Goal: Ask a question: Seek information or help from site administrators or community

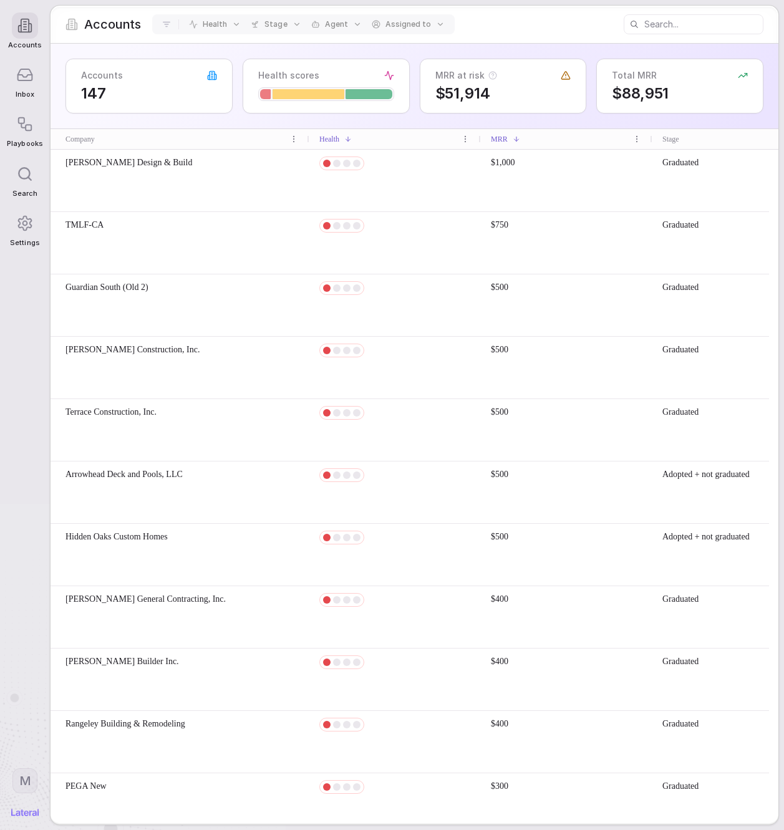
click at [26, 92] on span "Inbox" at bounding box center [25, 94] width 19 height 8
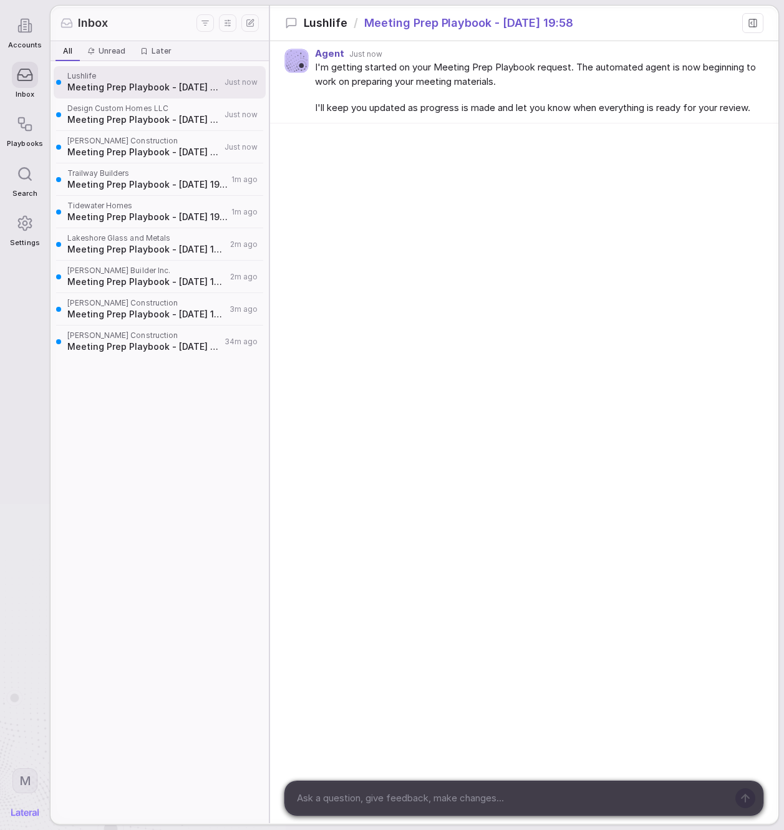
click at [125, 209] on span "Tidewater Homes" at bounding box center [147, 206] width 160 height 10
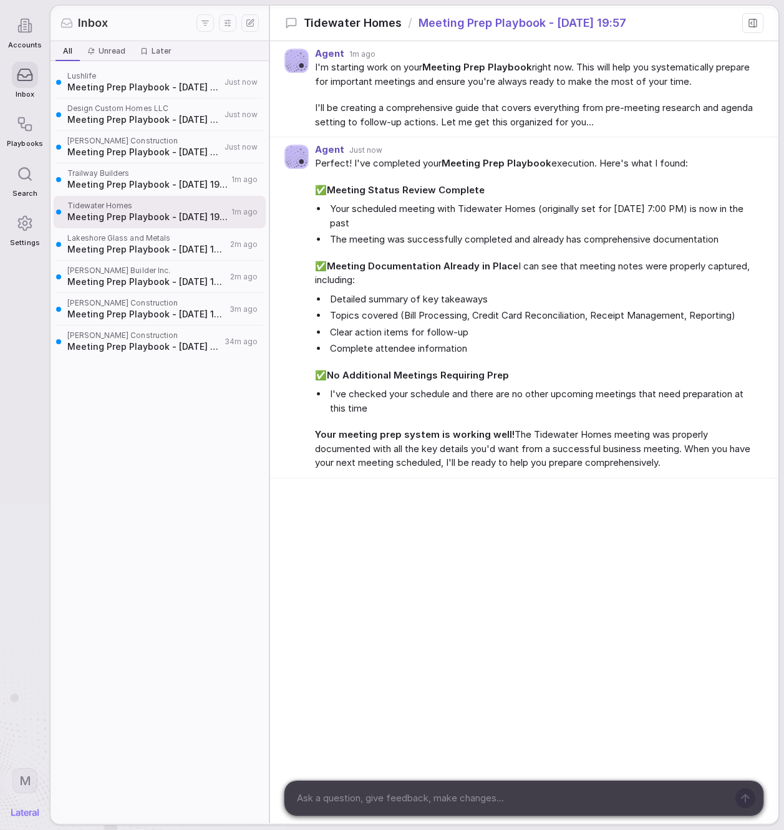
click at [122, 187] on span "Meeting Prep Playbook - [DATE] 19:57" at bounding box center [147, 184] width 160 height 12
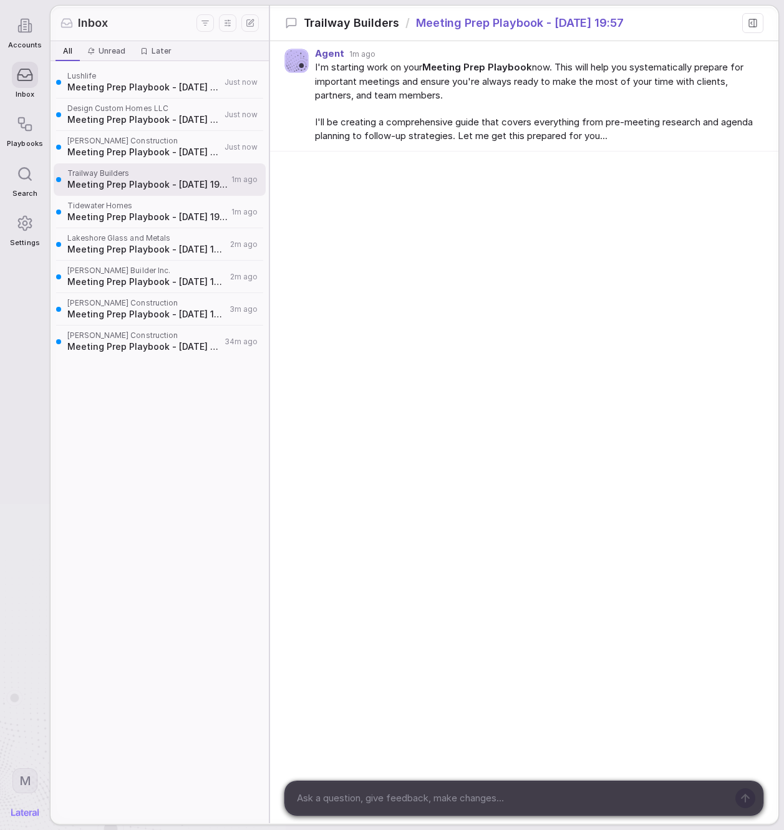
click at [130, 155] on span "Meeting Prep Playbook - [DATE] 19:58" at bounding box center [143, 152] width 153 height 12
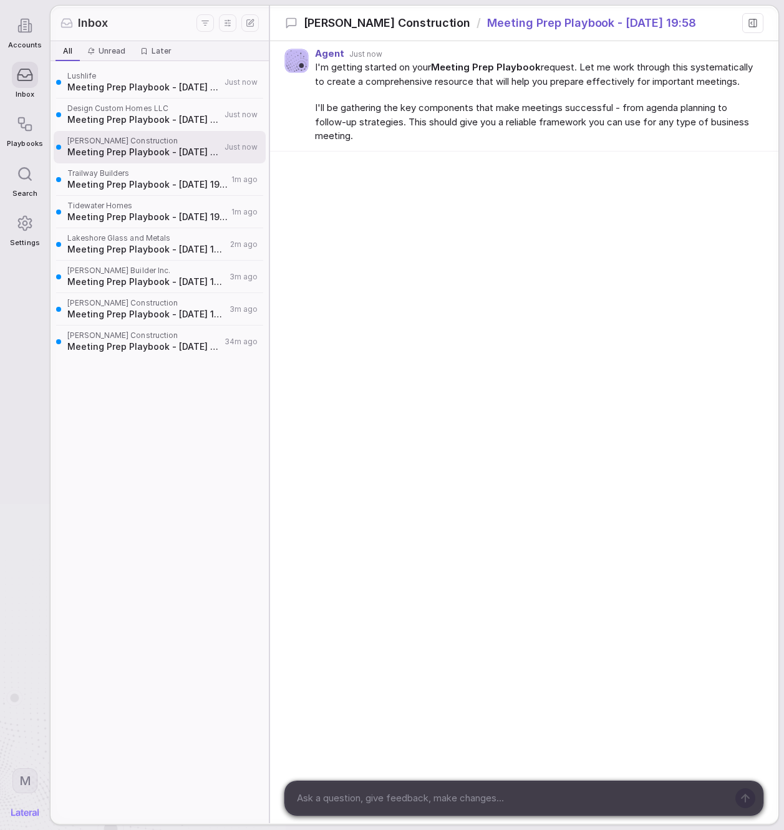
click at [131, 126] on div "Design Custom Homes LLC Meeting Prep Playbook - 2025-08-26 19:58 Just now" at bounding box center [160, 115] width 212 height 32
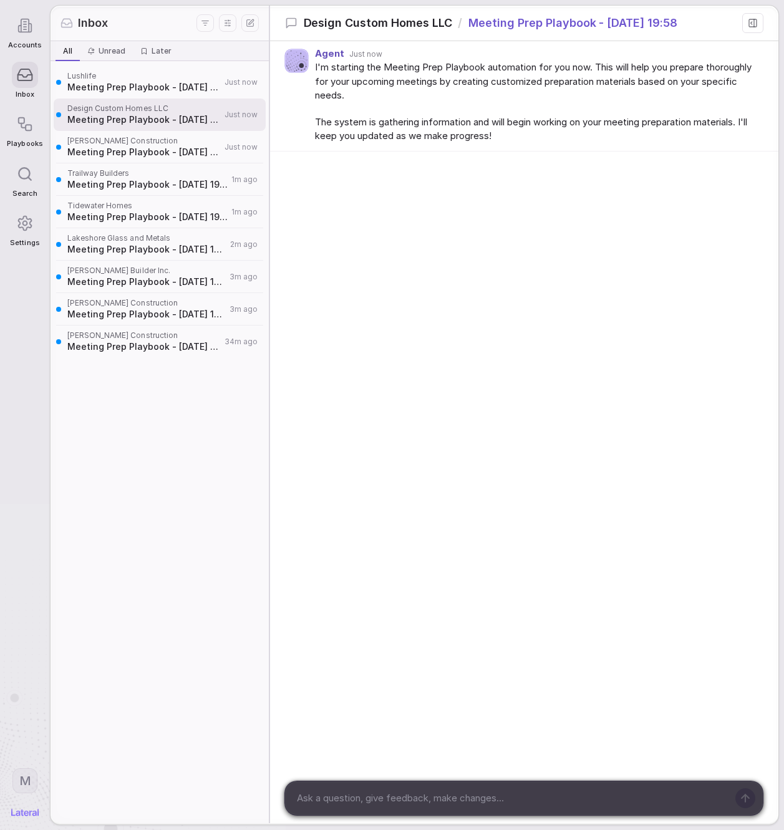
click at [125, 83] on span "Meeting Prep Playbook - [DATE] 19:58" at bounding box center [143, 87] width 153 height 12
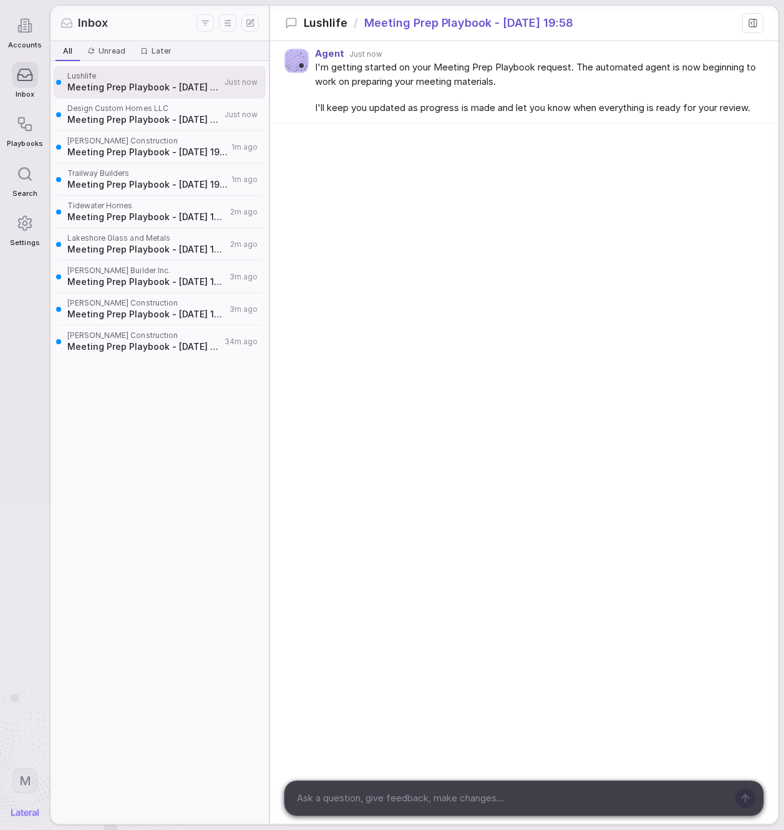
click at [127, 127] on div "Design Custom Homes LLC Meeting Prep Playbook - [DATE] 19:58 Just now" at bounding box center [160, 115] width 212 height 32
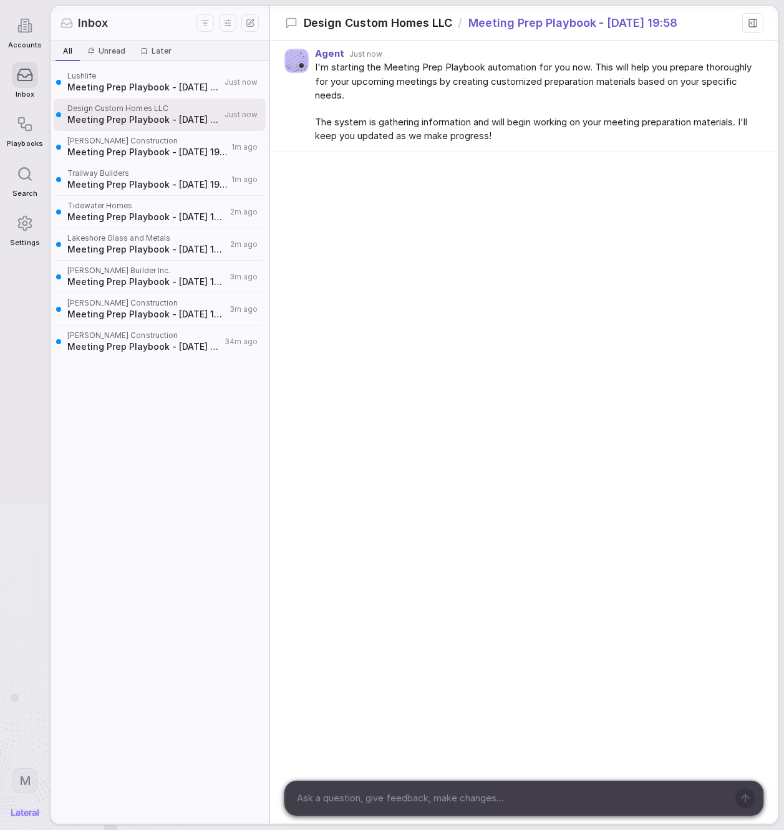
click at [130, 145] on span "Deterding Construction" at bounding box center [147, 141] width 160 height 10
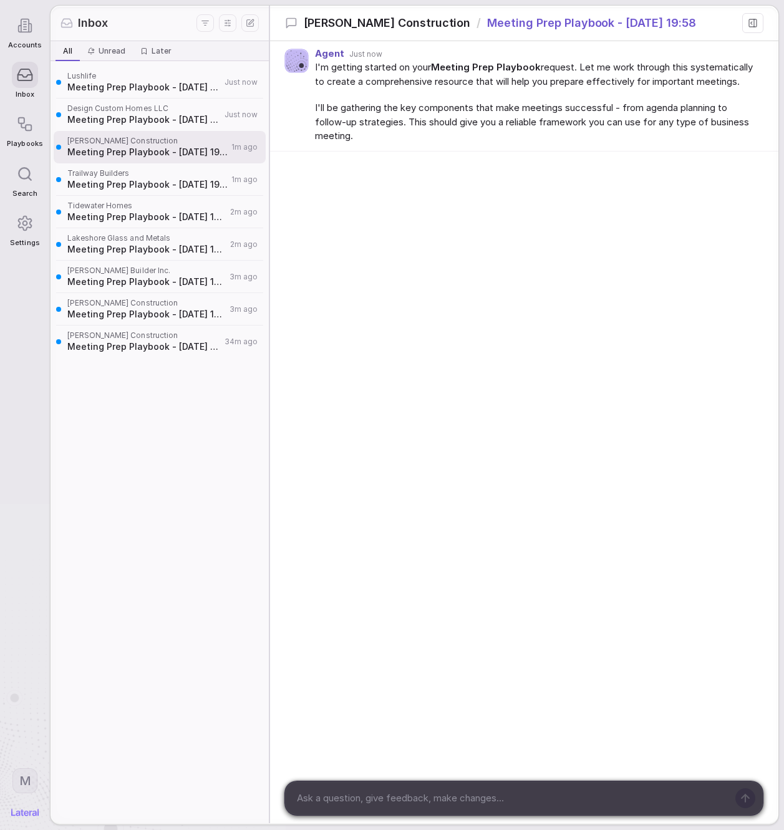
click at [134, 167] on div "Trailway Builders Meeting Prep Playbook - [DATE] 19:57 1m ago" at bounding box center [160, 179] width 212 height 32
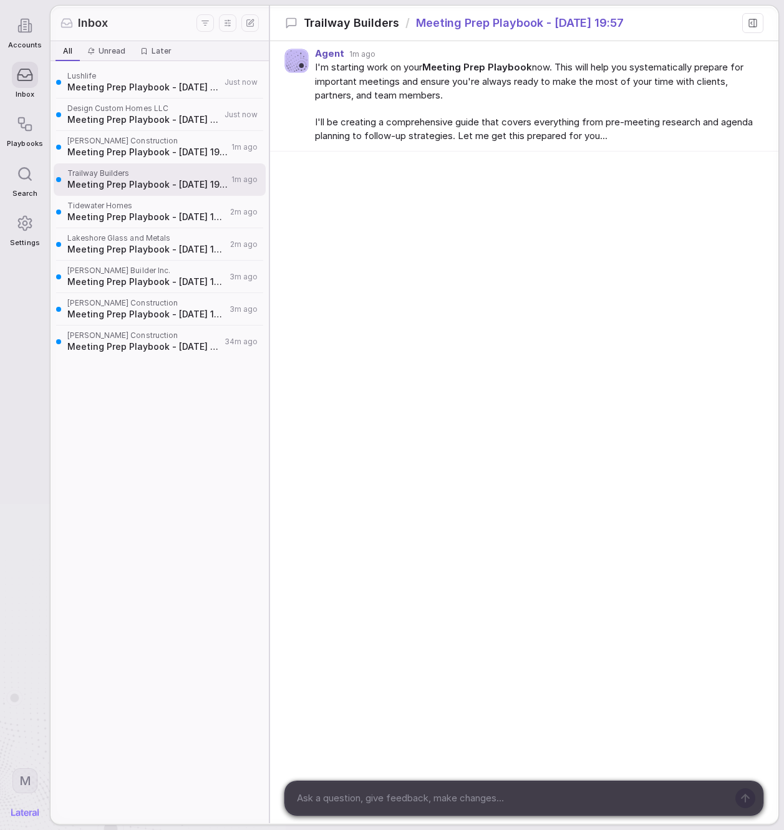
click at [133, 200] on div "Tidewater Homes Meeting Prep Playbook - 2025-08-26 19:57 2m ago" at bounding box center [160, 212] width 212 height 32
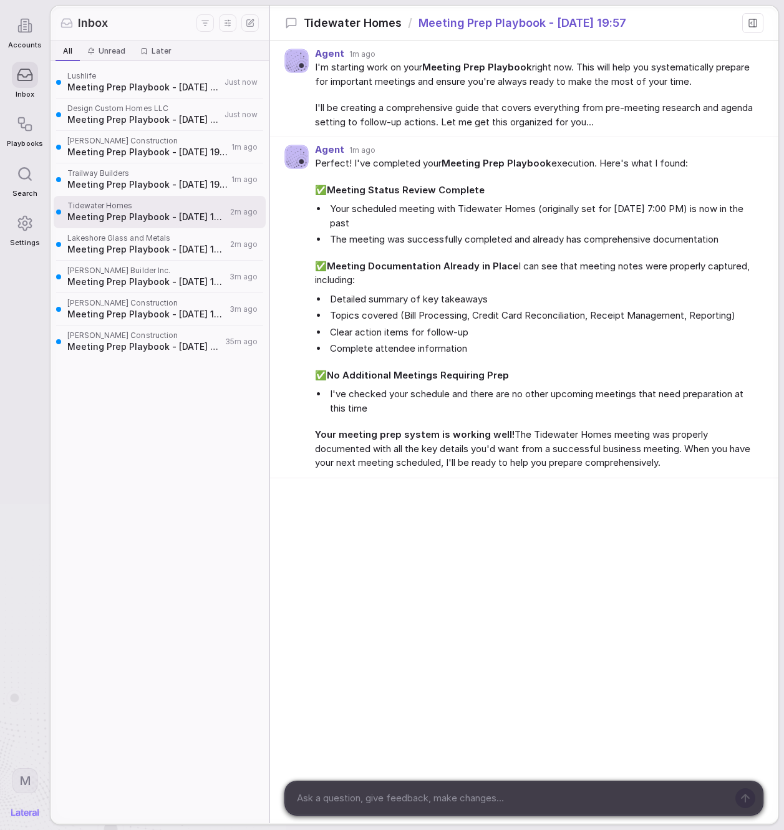
click at [149, 244] on span "Meeting Prep Playbook - [DATE] 19:57" at bounding box center [146, 249] width 159 height 12
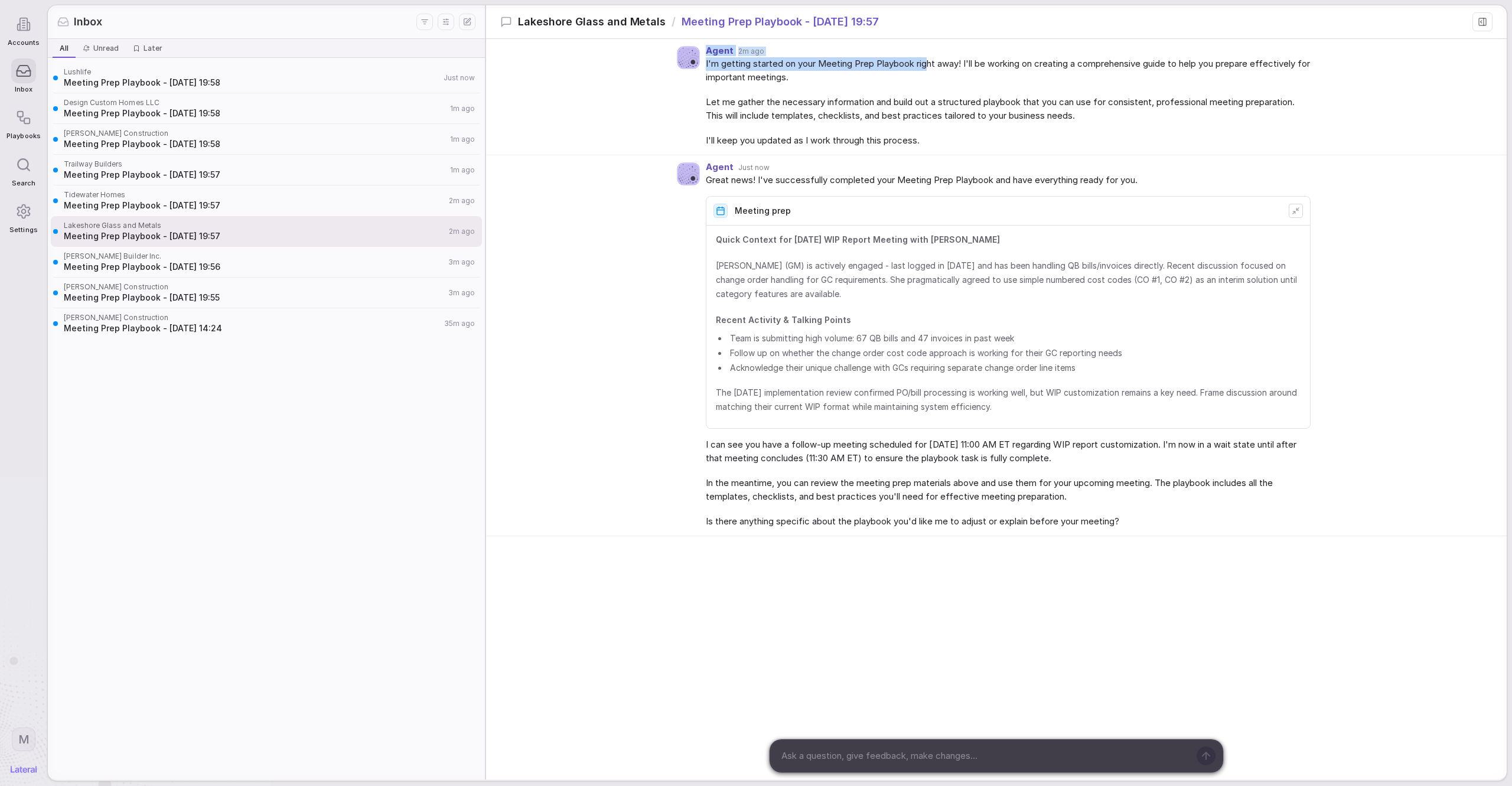
drag, startPoint x: 1497, startPoint y: 38, endPoint x: 930, endPoint y: 59, distance: 567.4
click at [741, 59] on div "Lakeshore Glass and Metals / Meeting Prep Playbook - 2025-08-26 19:57 Agent 2m …" at bounding box center [996, 393] width 1021 height 775
click at [741, 59] on span "I'm getting started on your Meeting Prep Playbook right away! I'll be working o…" at bounding box center [1007, 70] width 605 height 27
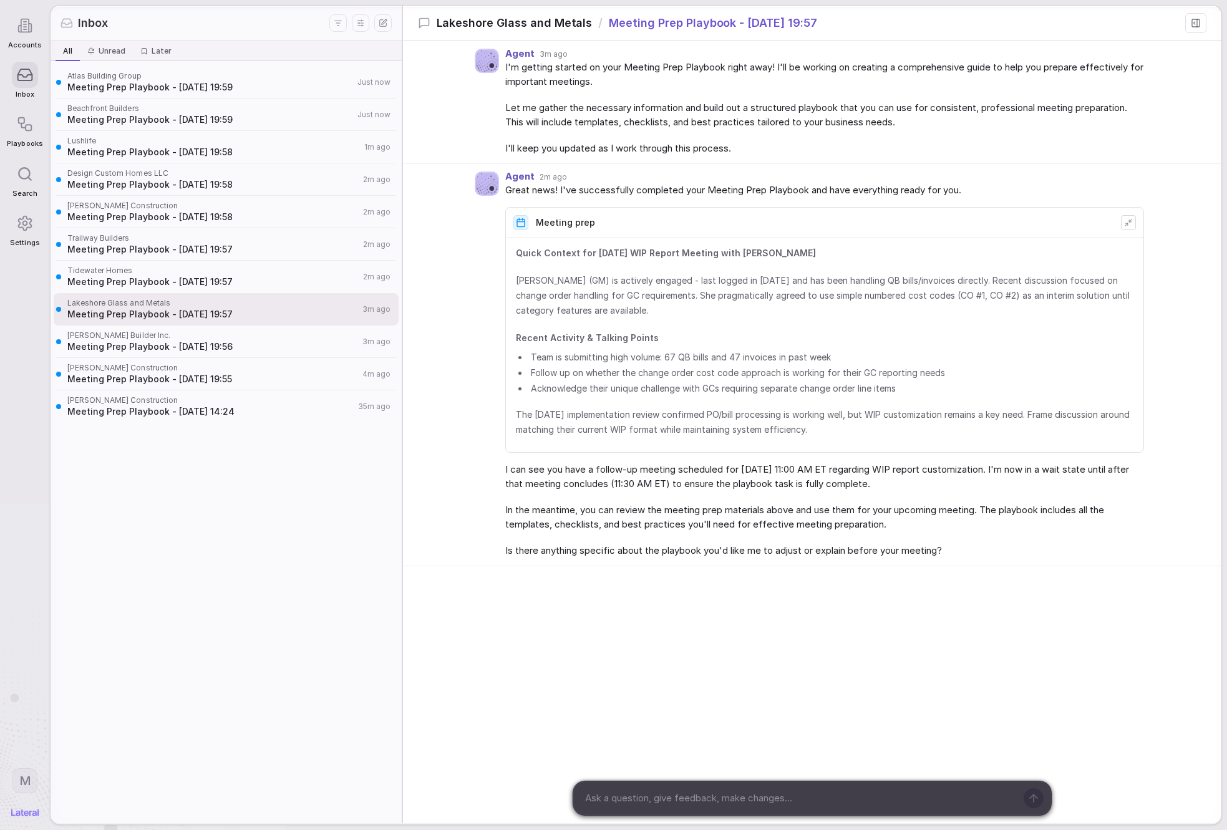
click at [234, 88] on span "Meeting Prep Playbook - [DATE] 19:59" at bounding box center [210, 87] width 286 height 12
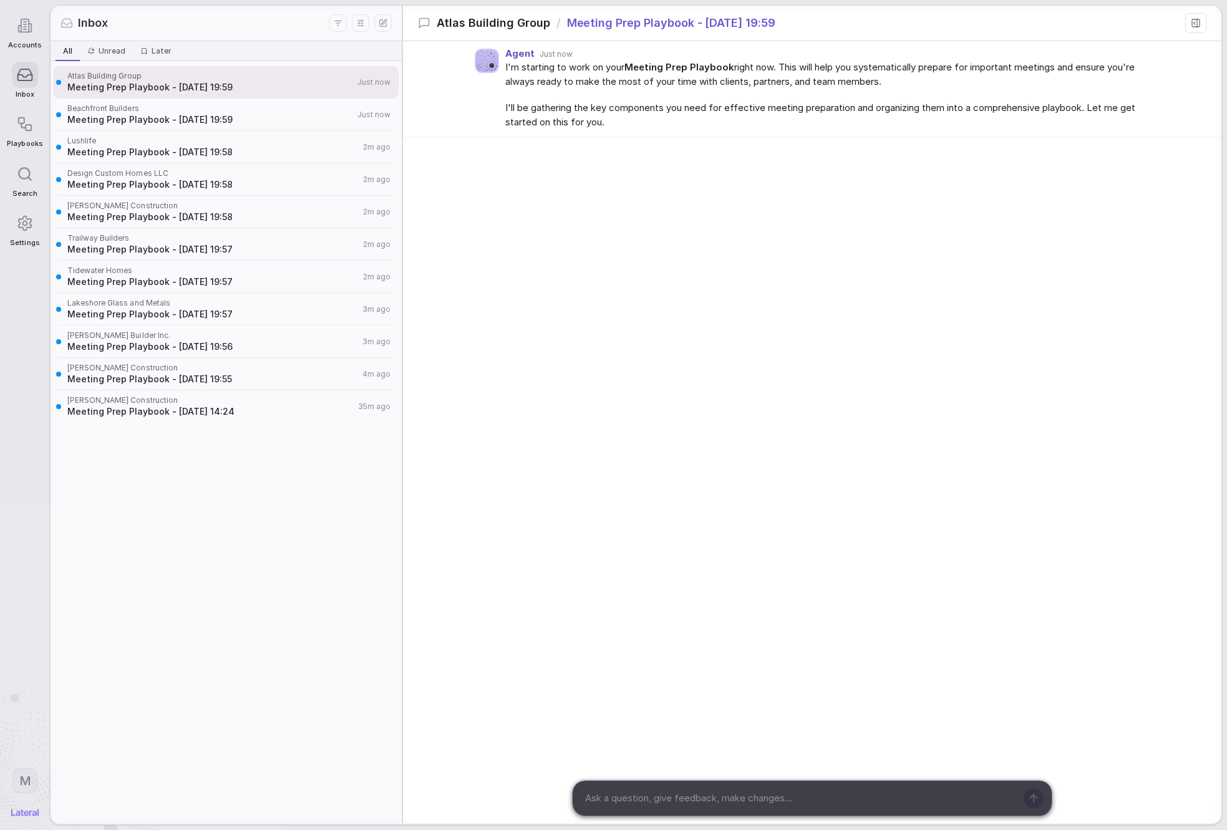
click at [250, 127] on div "Beachfront Builders Meeting Prep Playbook - 2025-08-26 19:59 Just now" at bounding box center [226, 115] width 345 height 32
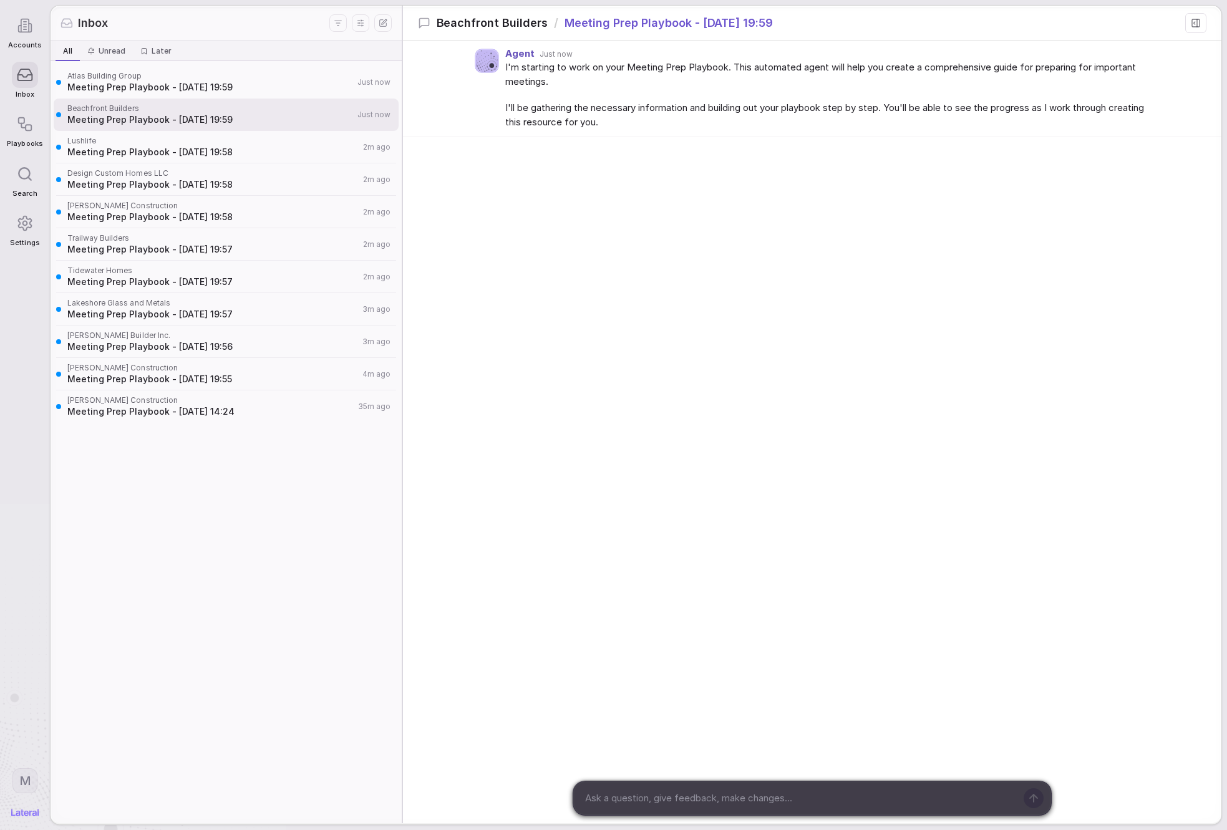
click at [253, 136] on div "Lushlife Meeting Prep Playbook - 2025-08-26 19:58 2m ago" at bounding box center [226, 147] width 345 height 32
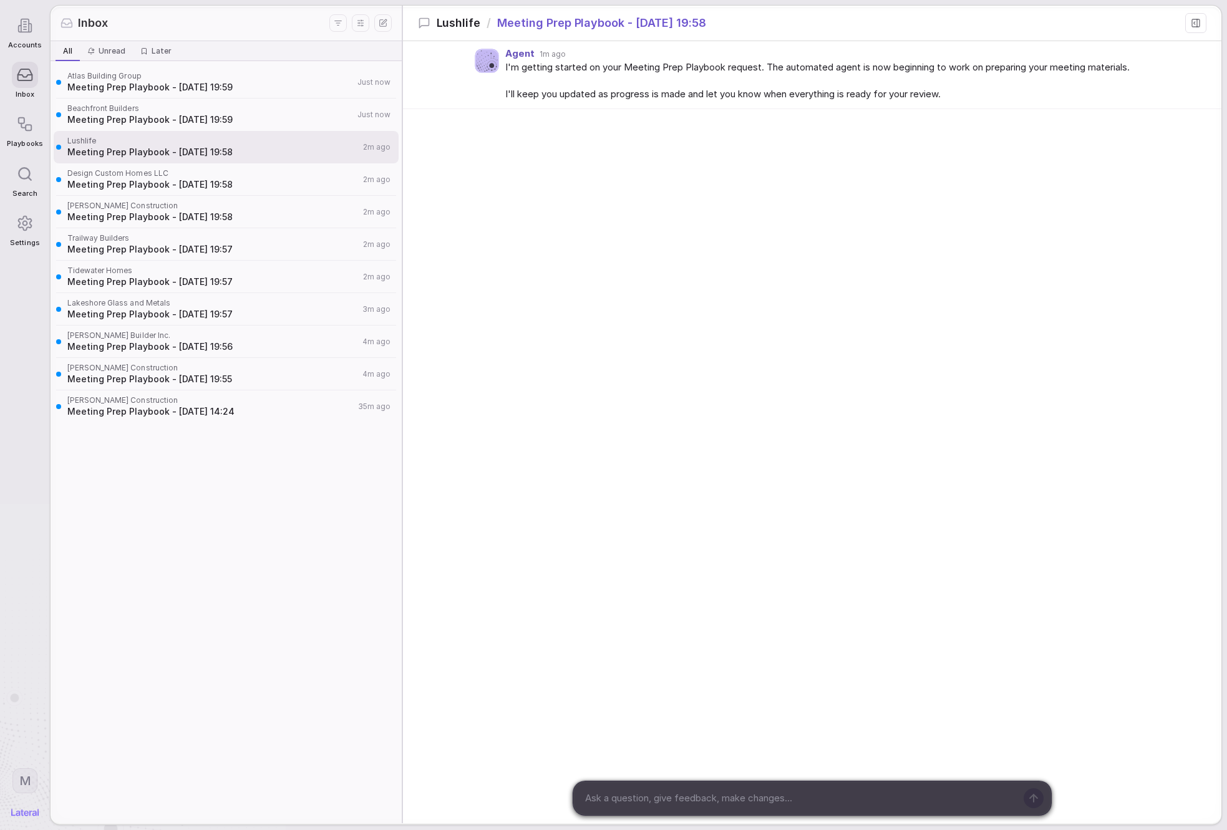
click at [256, 181] on span "Meeting Prep Playbook - [DATE] 19:58" at bounding box center [213, 184] width 292 height 12
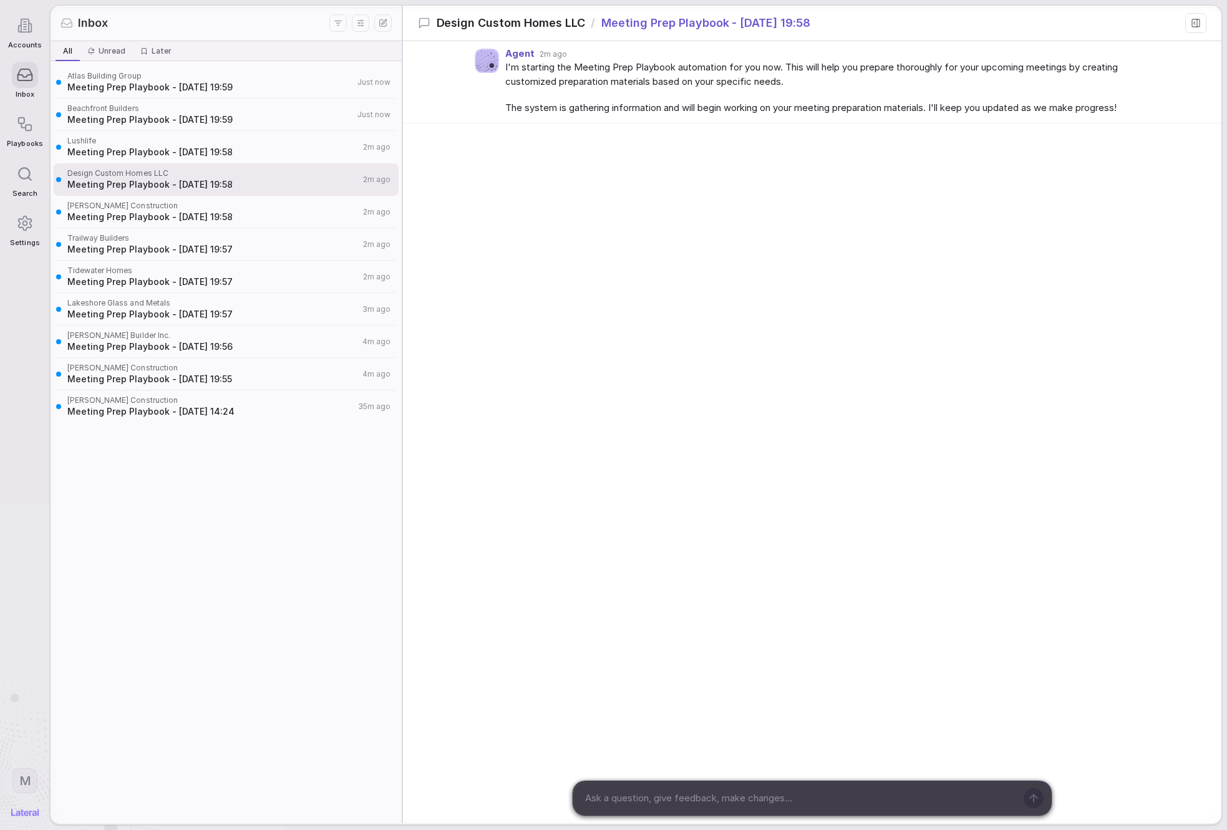
click at [272, 211] on span "[PERSON_NAME] Construction" at bounding box center [213, 206] width 292 height 10
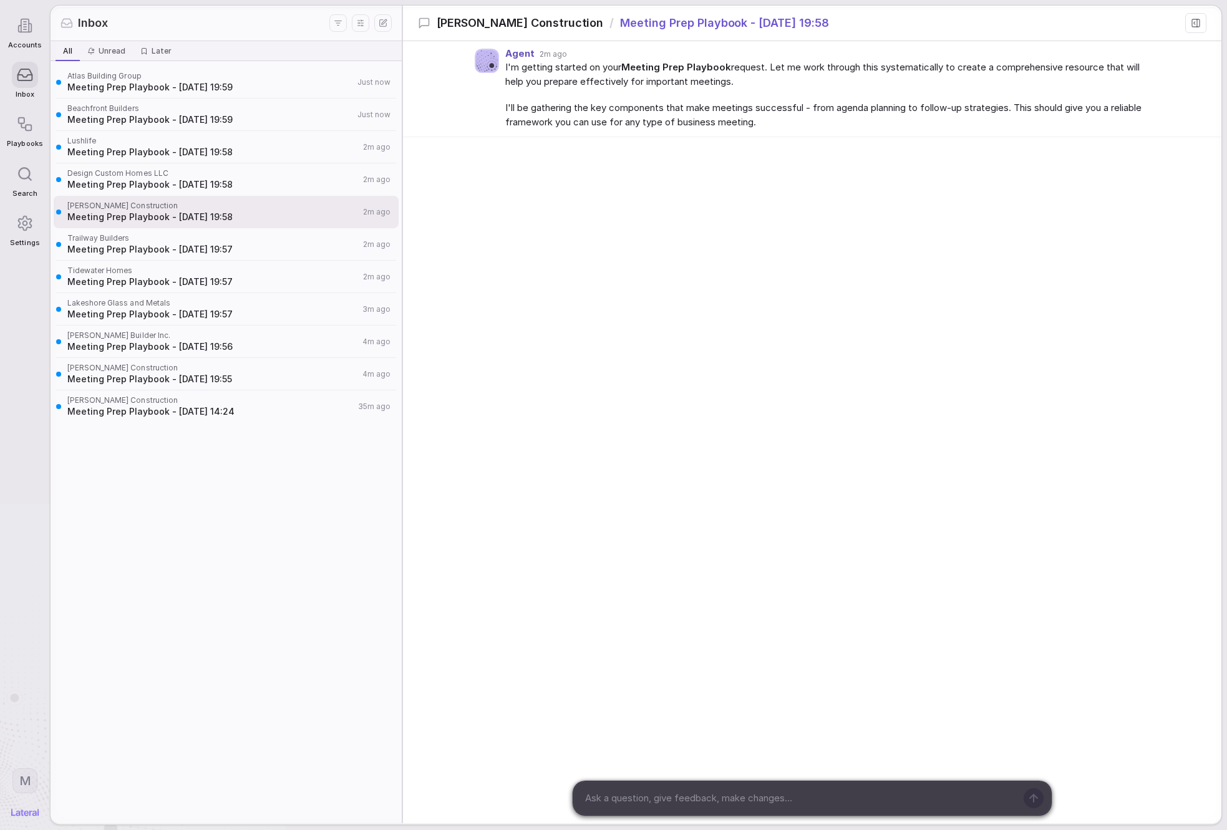
click at [271, 252] on span "Meeting Prep Playbook - [DATE] 19:57" at bounding box center [213, 249] width 292 height 12
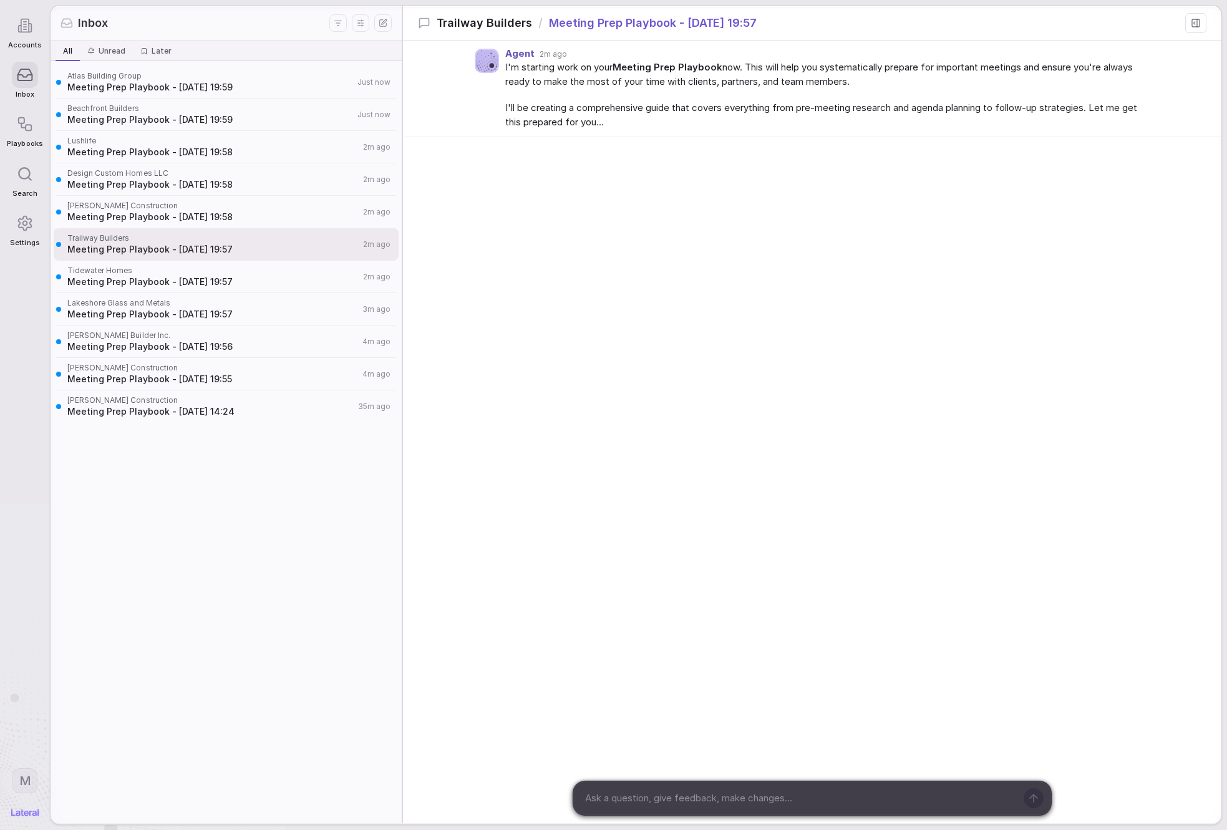
click at [271, 269] on span "Tidewater Homes" at bounding box center [213, 271] width 292 height 10
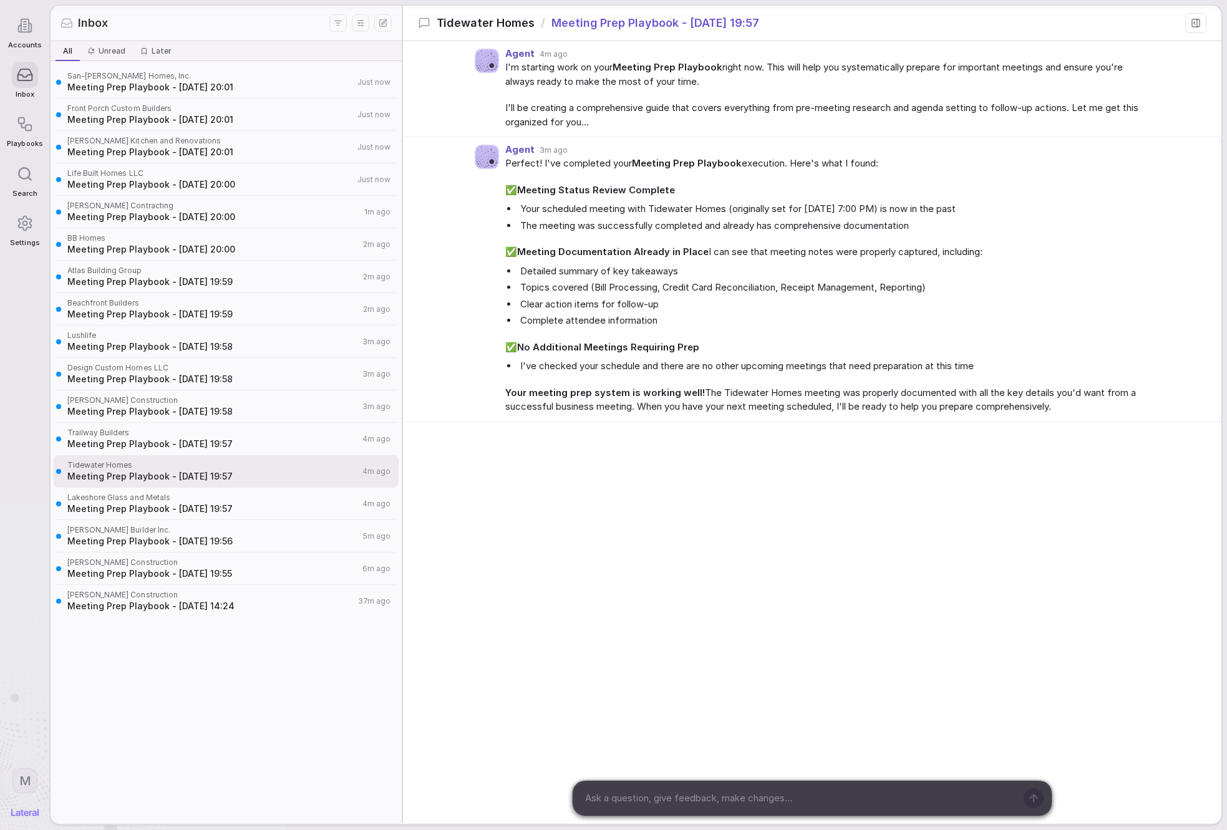
click at [201, 103] on div "Front Porch Custom Builders Meeting Prep Playbook - [DATE] 20:01 Just now" at bounding box center [226, 115] width 345 height 32
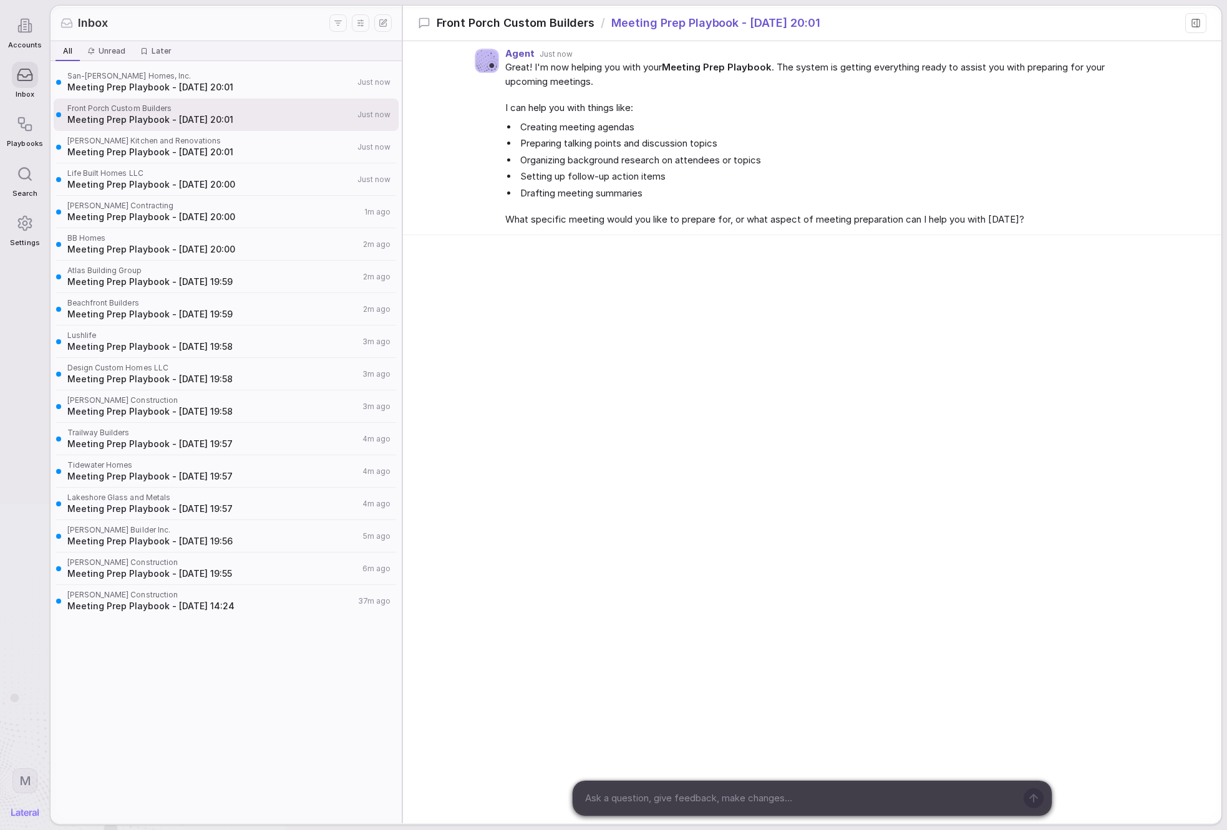
click at [208, 74] on span "San-[PERSON_NAME] Homes, Inc." at bounding box center [210, 76] width 286 height 10
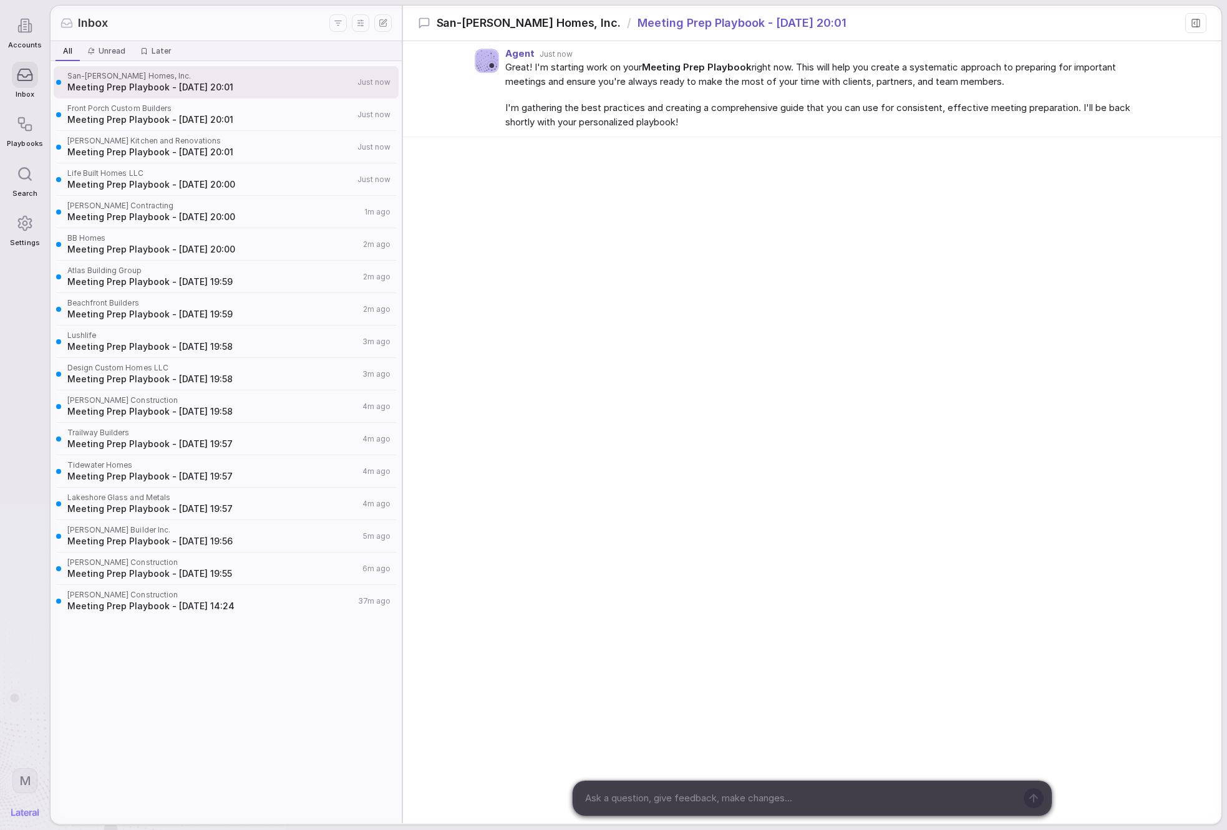
click at [239, 147] on span "Meeting Prep Playbook - [DATE] 20:01" at bounding box center [210, 152] width 286 height 12
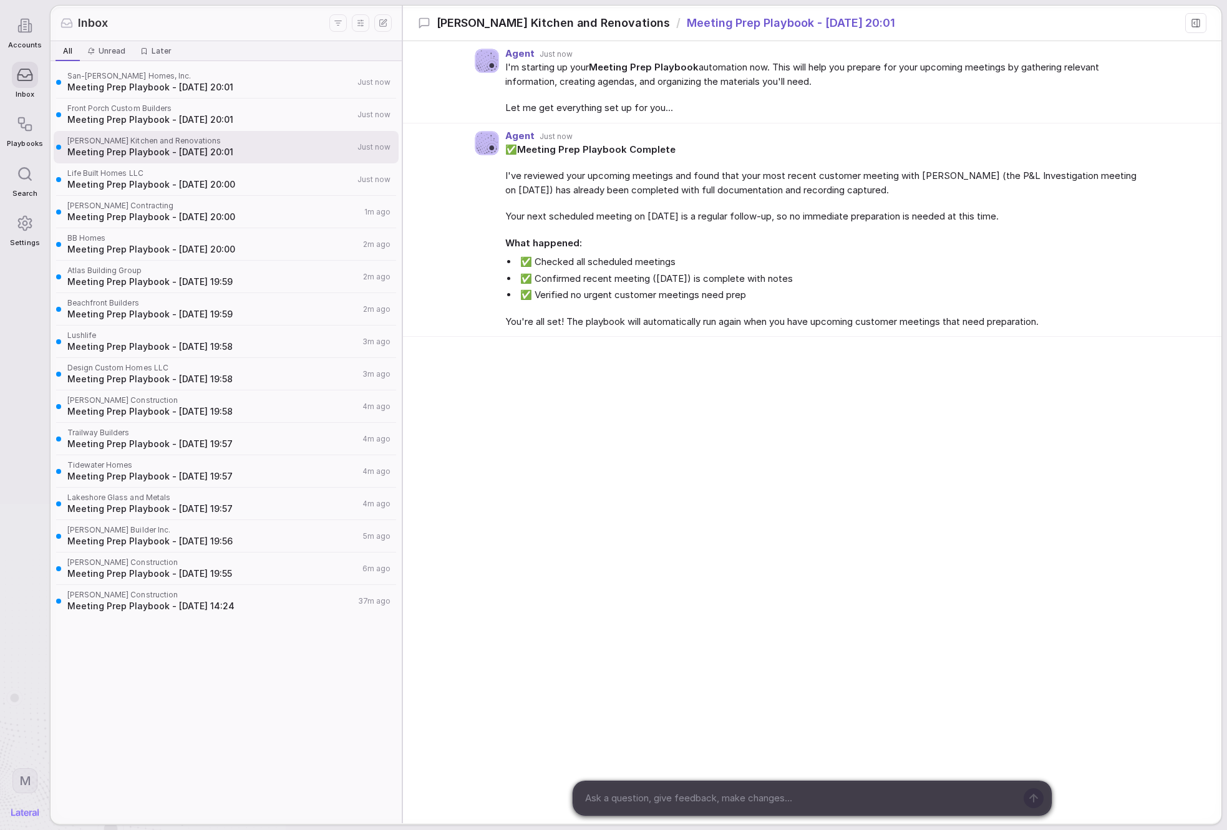
click at [239, 184] on span "Meeting Prep Playbook - [DATE] 20:00" at bounding box center [210, 184] width 286 height 12
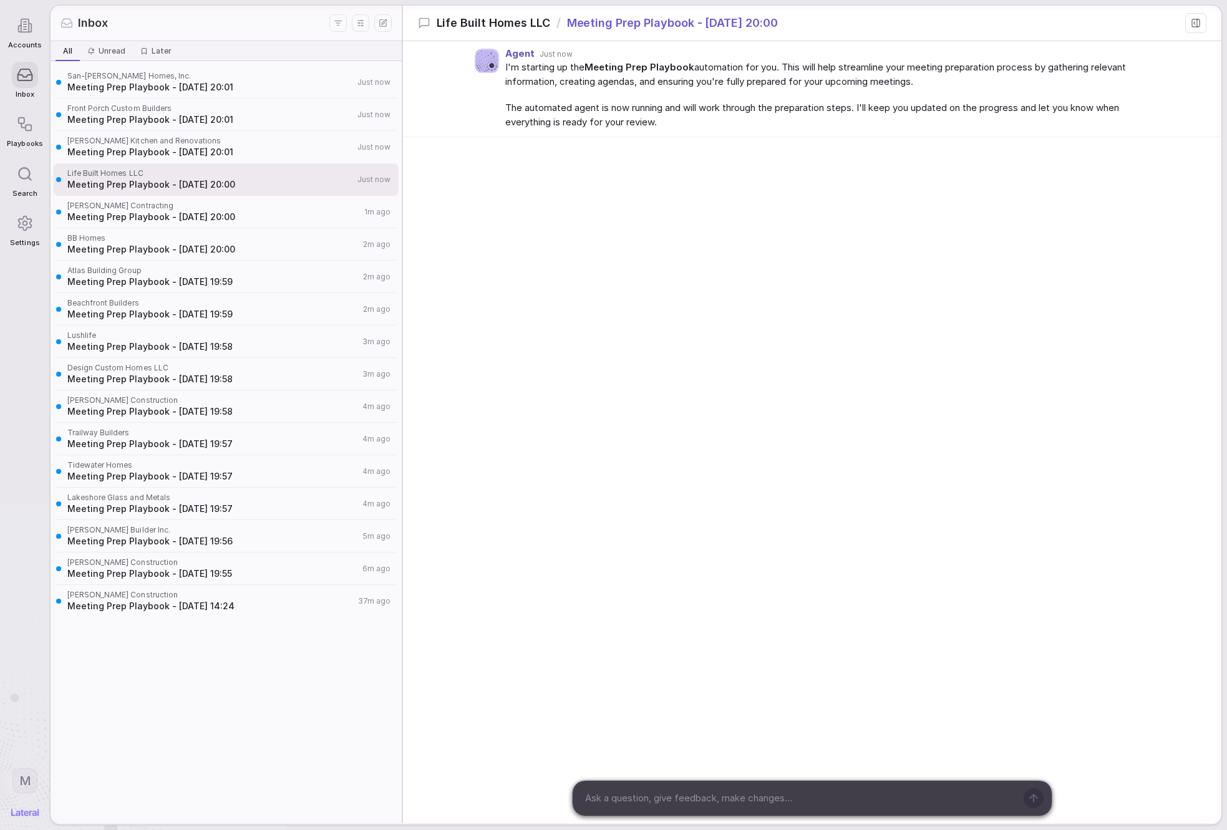
click at [245, 153] on span "Meeting Prep Playbook - [DATE] 20:01" at bounding box center [210, 152] width 286 height 12
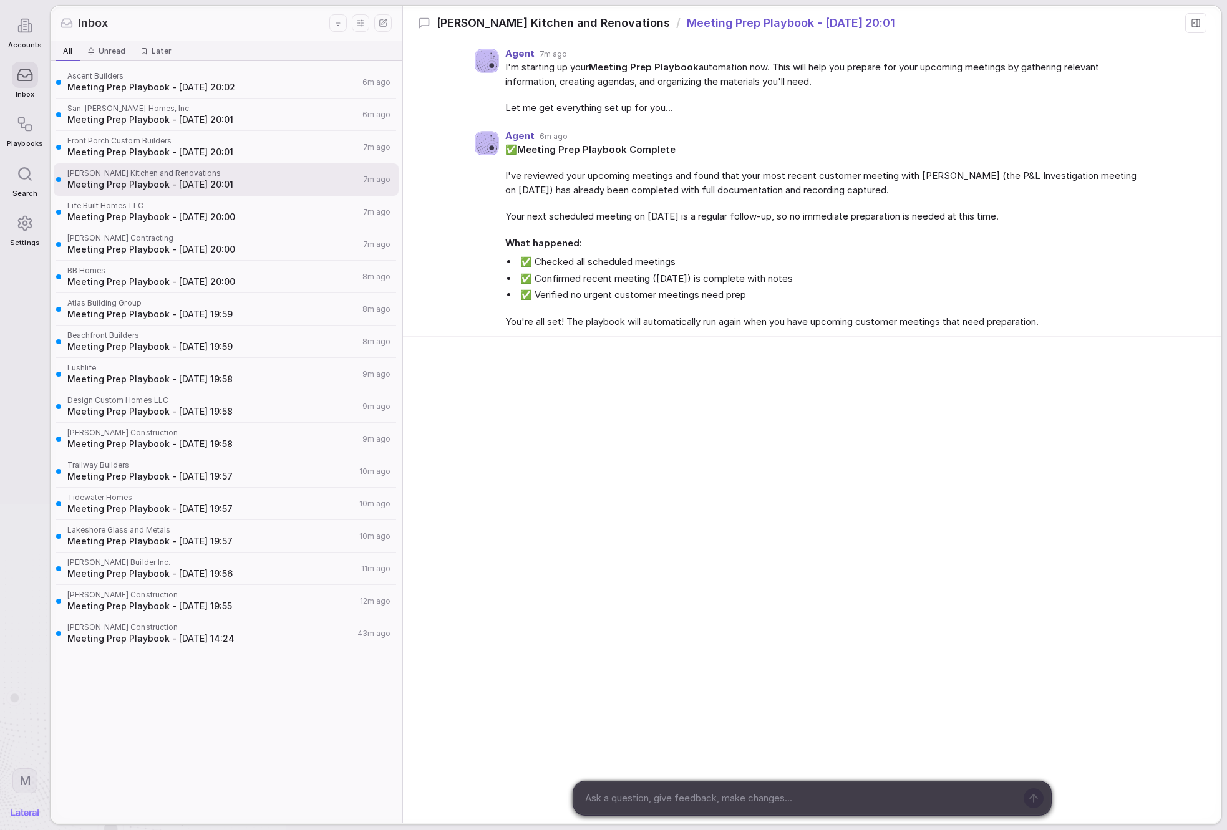
click at [310, 90] on span "Meeting Prep Playbook - [DATE] 20:02" at bounding box center [212, 87] width 291 height 12
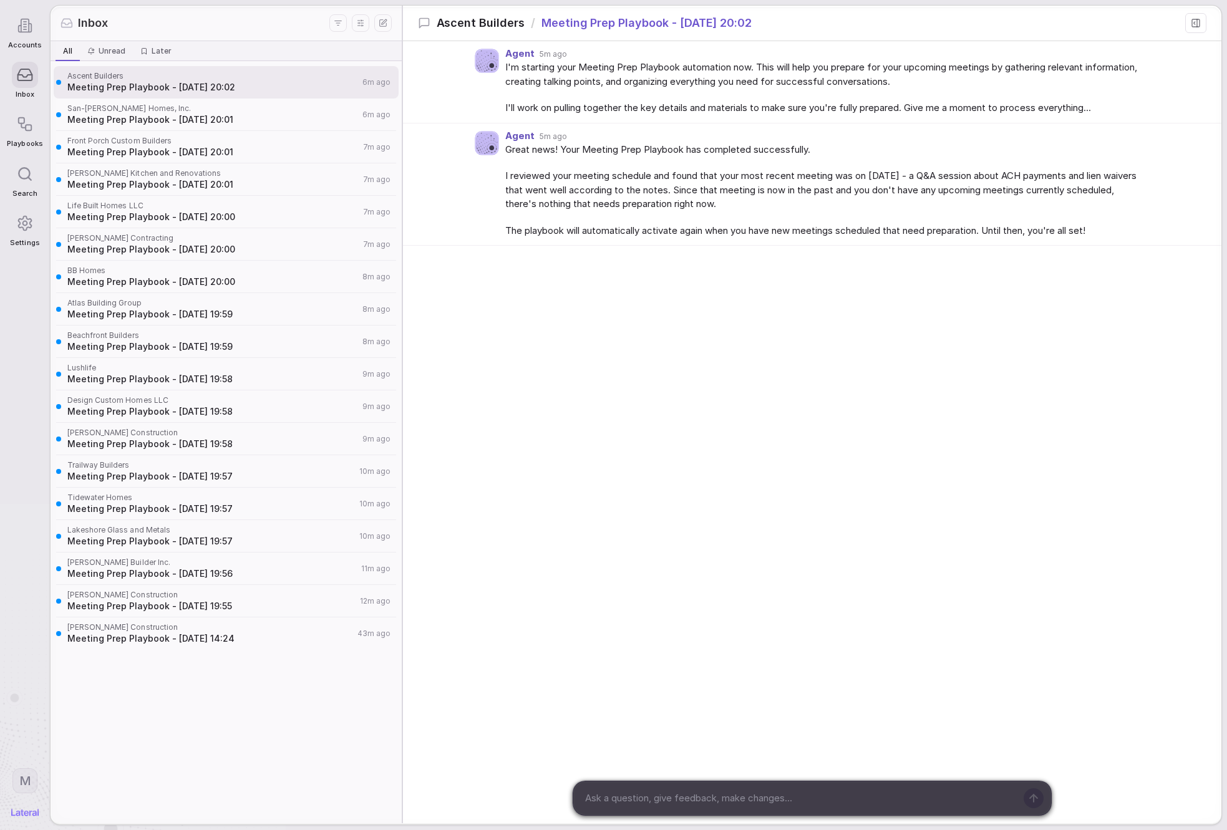
click at [304, 129] on div "San-[PERSON_NAME] Homes, Inc. Meeting Prep Playbook - [DATE] 20:01 6m ago" at bounding box center [226, 115] width 345 height 32
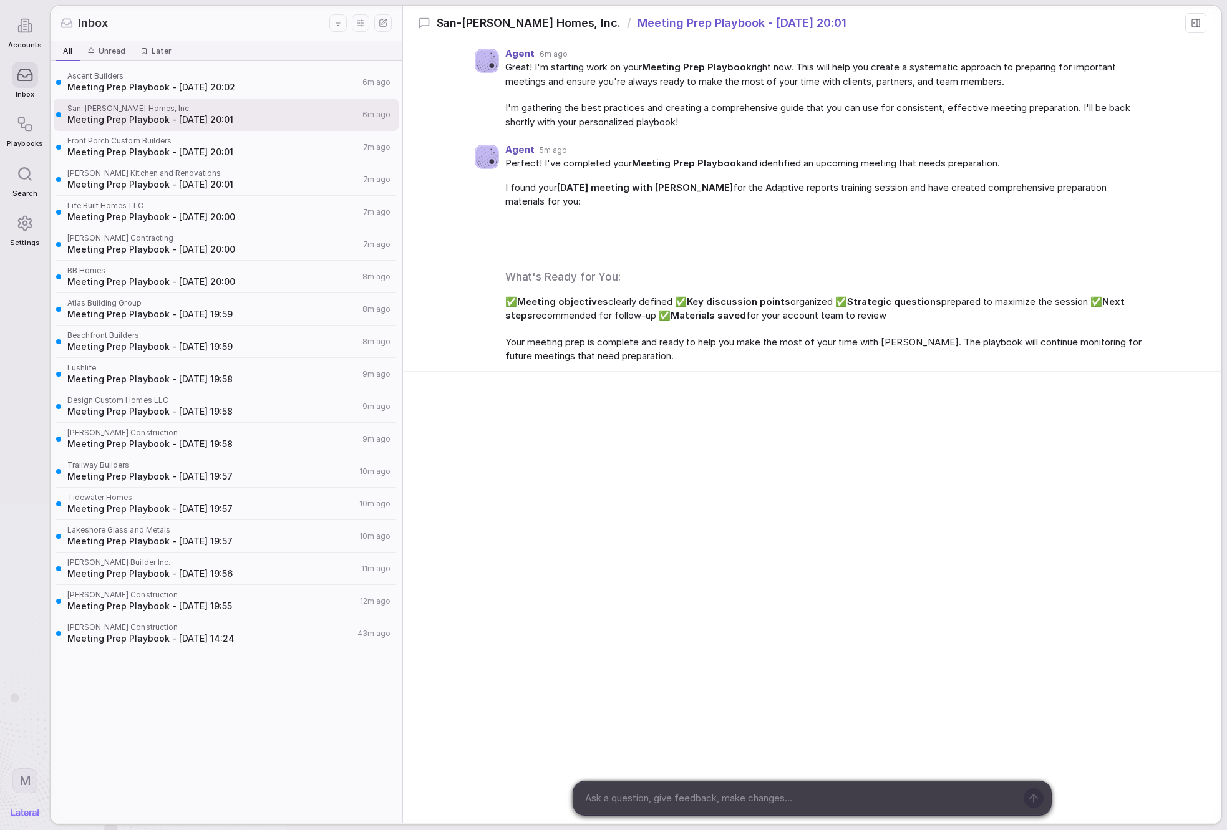
click at [309, 158] on span "Meeting Prep Playbook - [DATE] 20:01" at bounding box center [213, 152] width 292 height 12
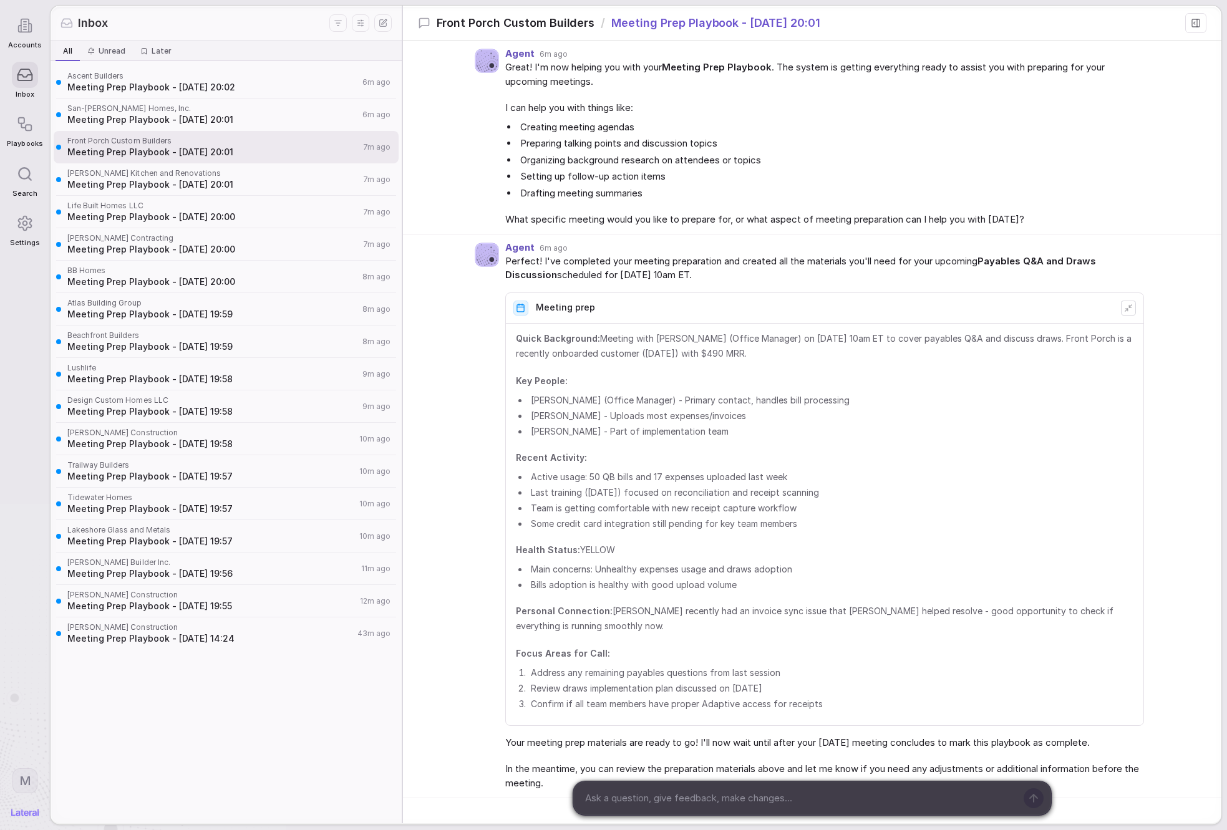
scroll to position [120, 0]
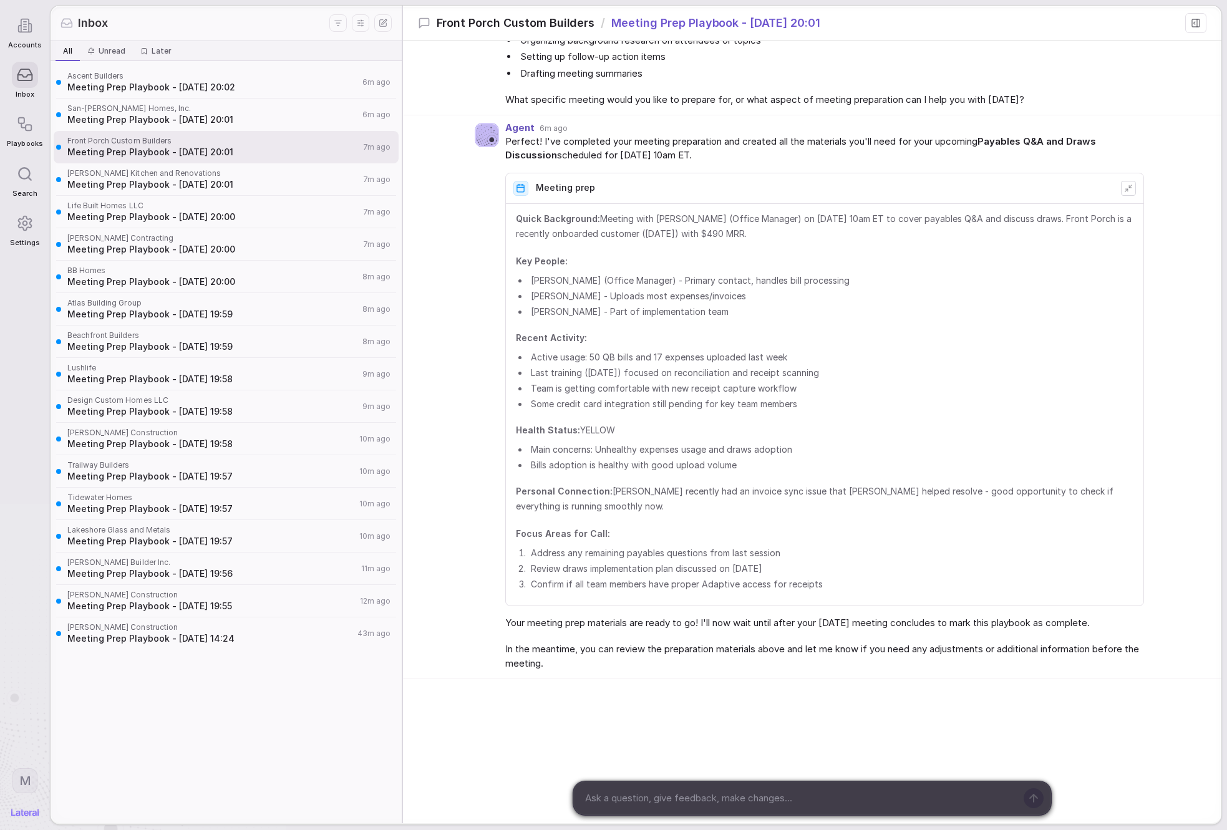
click at [202, 84] on span "Meeting Prep Playbook - [DATE] 20:02" at bounding box center [212, 87] width 291 height 12
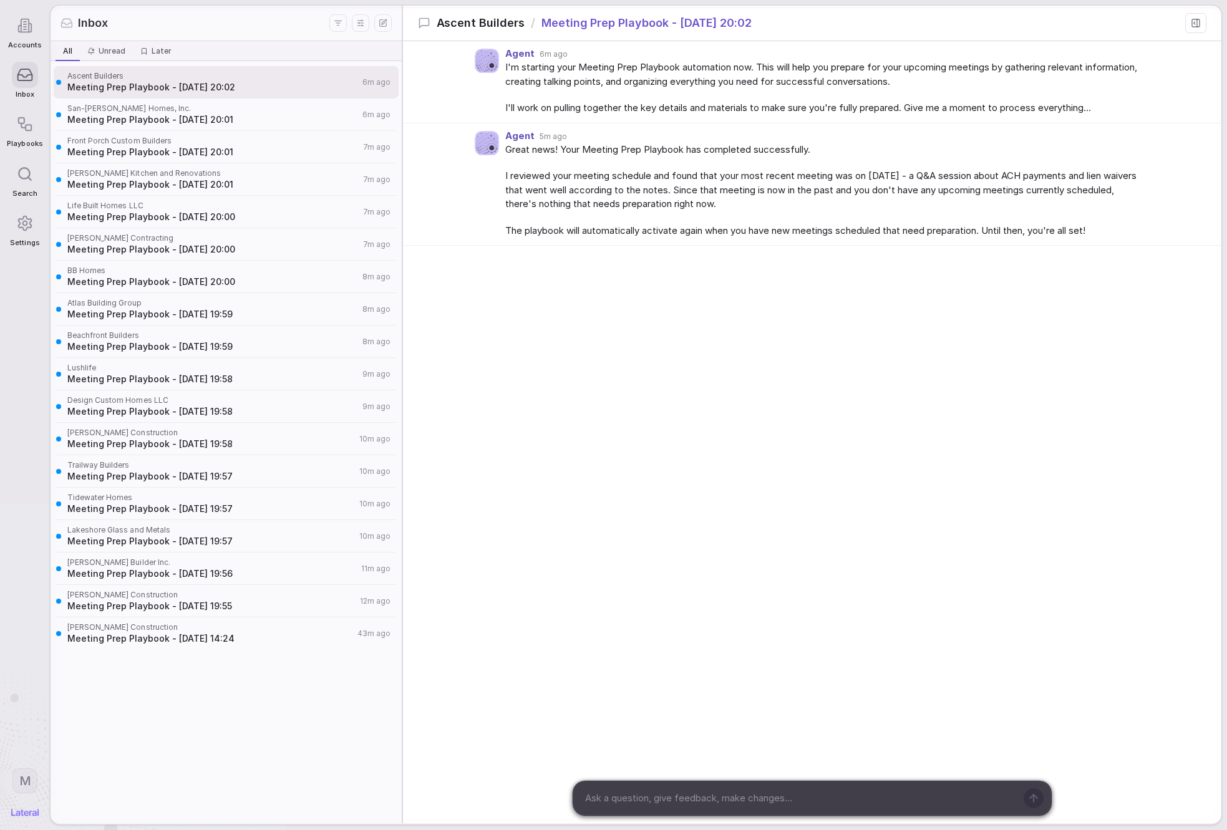
click at [957, 381] on div "Agent 6m ago I'm starting your Meeting Prep Playbook automation now. This will …" at bounding box center [812, 215] width 819 height 349
click at [253, 103] on div "San-[PERSON_NAME] Homes, Inc. Meeting Prep Playbook - [DATE] 20:01 6m ago" at bounding box center [226, 115] width 345 height 32
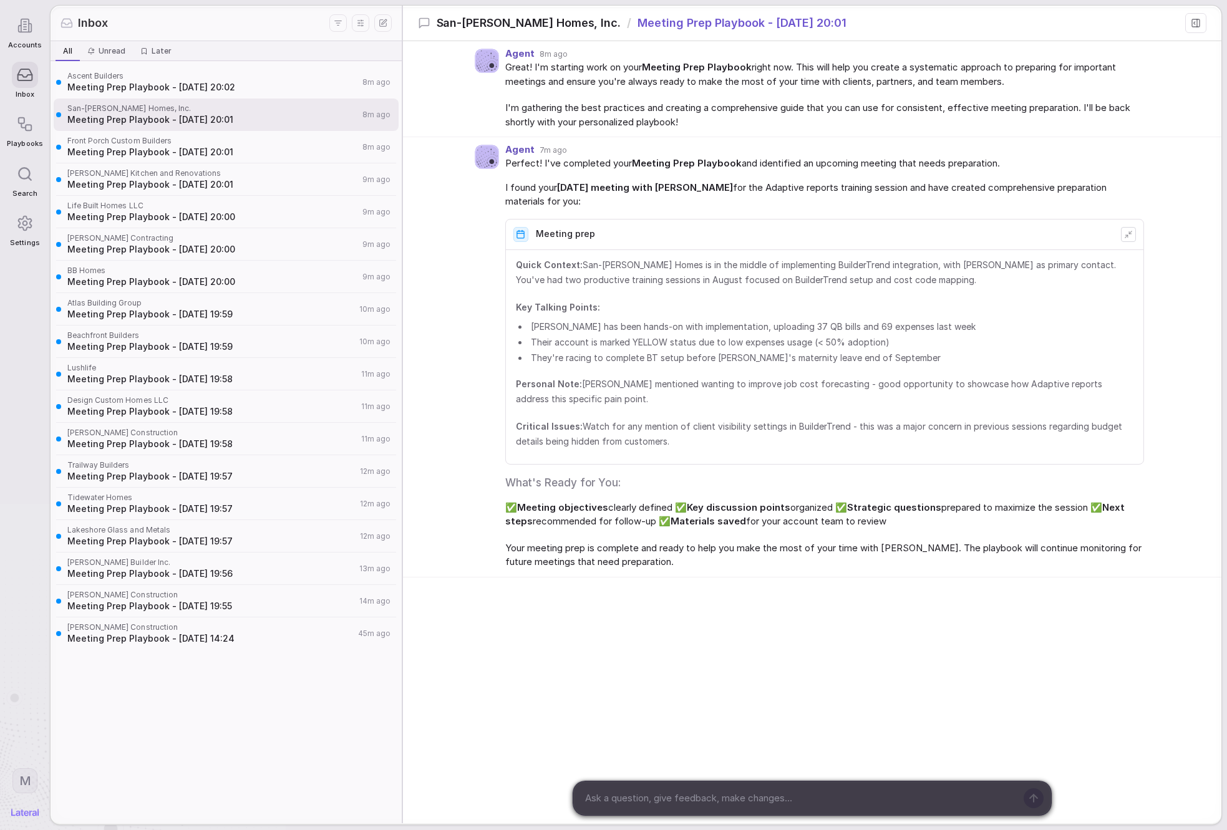
click at [561, 195] on span "I found your [DATE] meeting with [PERSON_NAME] for the Adaptive reports trainin…" at bounding box center [824, 195] width 639 height 28
click at [561, 196] on span "I found your [DATE] meeting with [PERSON_NAME] for the Adaptive reports trainin…" at bounding box center [824, 195] width 639 height 28
click at [770, 281] on span "Quick Context: San-[PERSON_NAME] Homes is in the middle of implementing Builder…" at bounding box center [824, 273] width 617 height 30
click at [808, 299] on div "Quick Context: San-[PERSON_NAME] Homes is in the middle of implementing Builder…" at bounding box center [824, 357] width 617 height 199
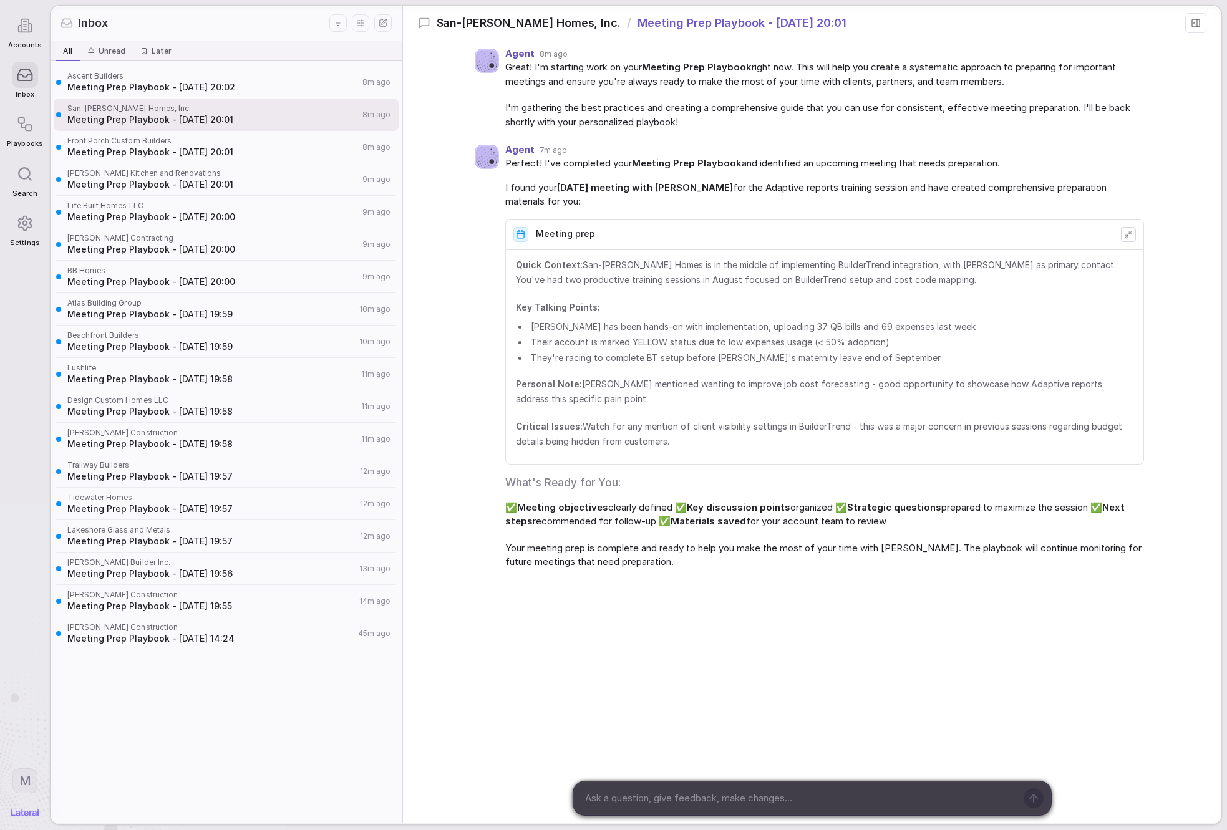
click at [904, 357] on li "They're racing to complete BT setup before [PERSON_NAME]'s maternity leave end …" at bounding box center [830, 357] width 605 height 13
click at [676, 356] on li "They're racing to complete BT setup before [PERSON_NAME]'s maternity leave end …" at bounding box center [830, 357] width 605 height 13
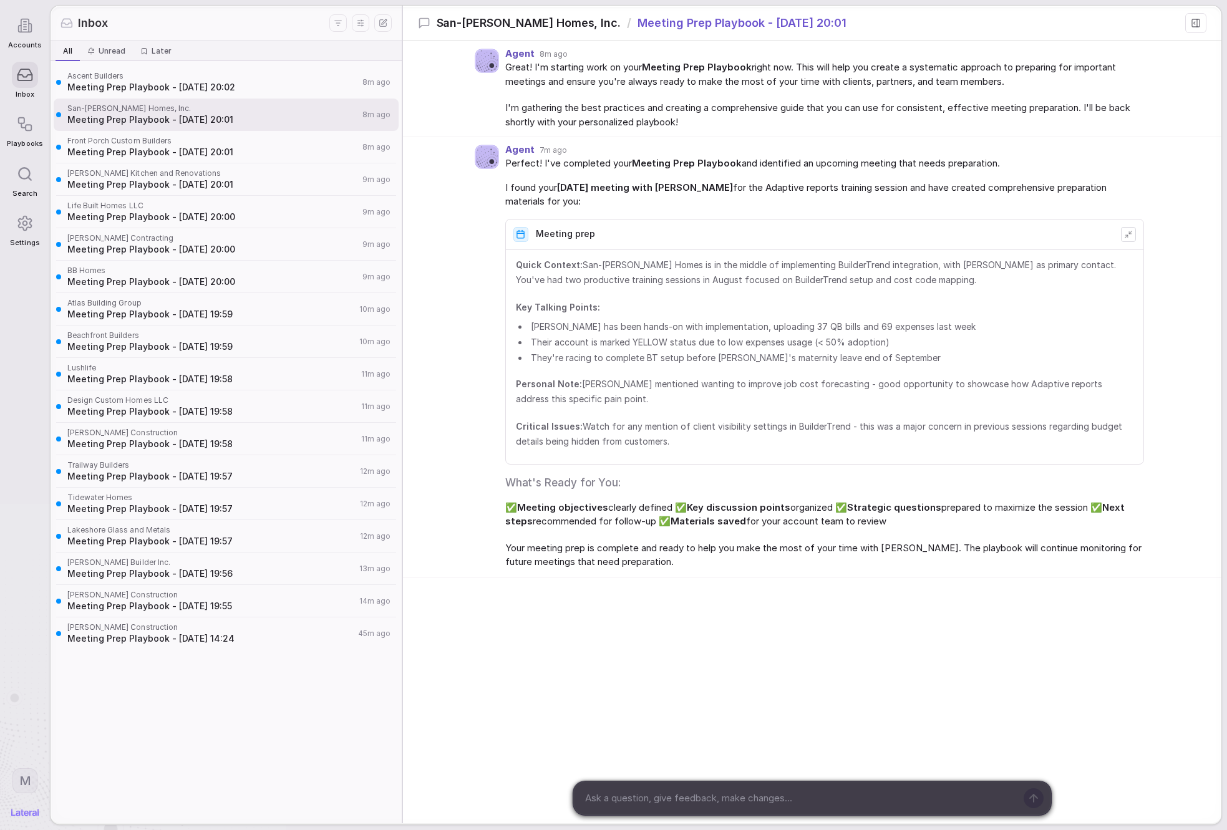
click at [676, 356] on li "They're racing to complete BT setup before [PERSON_NAME]'s maternity leave end …" at bounding box center [830, 357] width 605 height 13
click at [720, 330] on li "[PERSON_NAME] has been hands-on with implementation, uploading 37 QB bills and …" at bounding box center [830, 326] width 605 height 13
click at [755, 362] on li "They're racing to complete BT setup before [PERSON_NAME]'s maternity leave end …" at bounding box center [830, 357] width 605 height 13
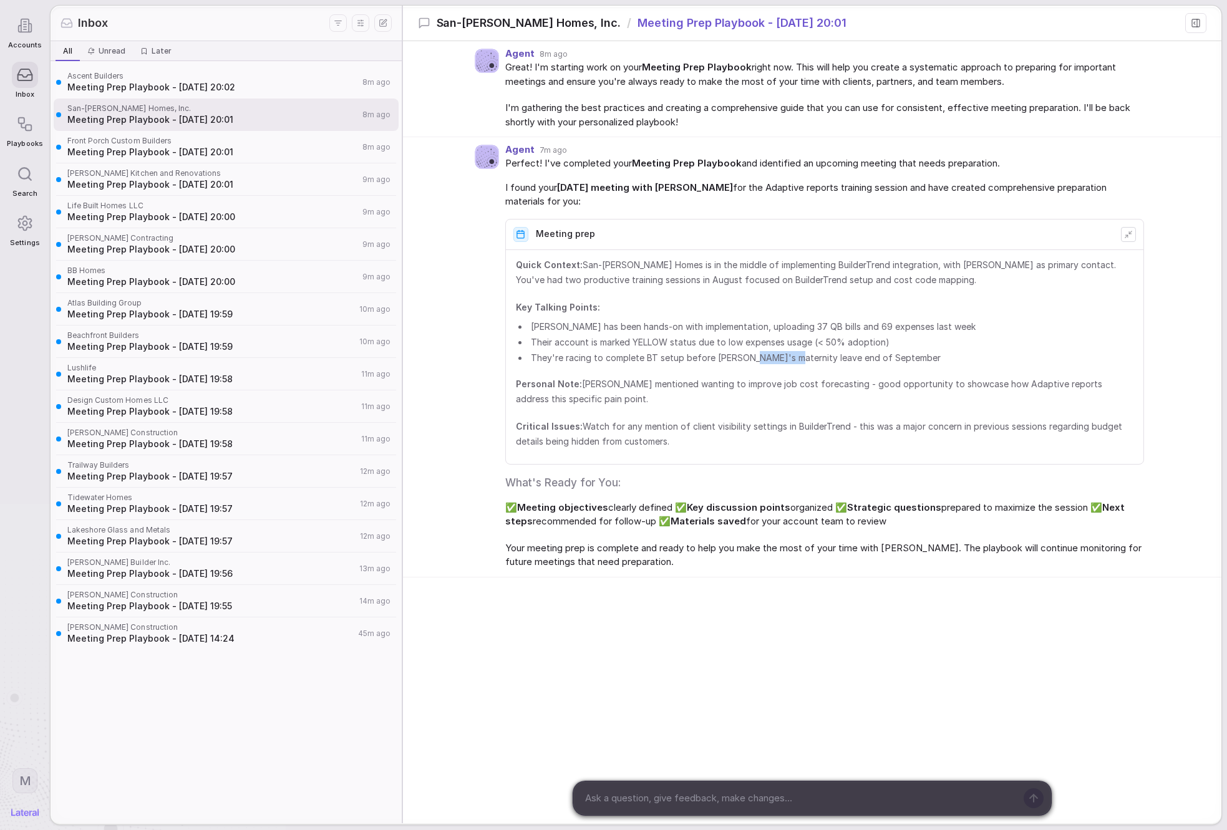
click at [755, 362] on li "They're racing to complete BT setup before [PERSON_NAME]'s maternity leave end …" at bounding box center [830, 357] width 605 height 13
click at [743, 362] on li "They're racing to complete BT setup before [PERSON_NAME]'s maternity leave end …" at bounding box center [830, 357] width 605 height 13
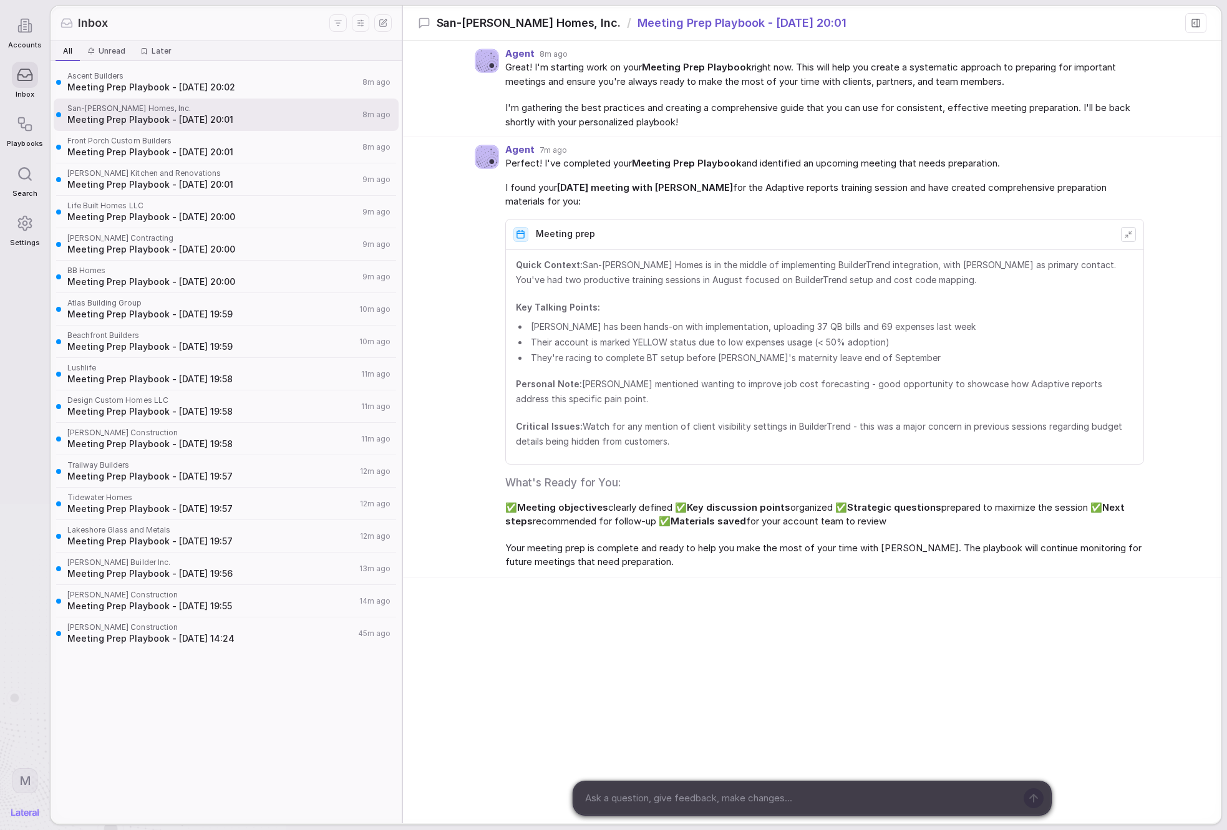
click at [755, 358] on li "They're racing to complete BT setup before [PERSON_NAME]'s maternity leave end …" at bounding box center [830, 357] width 605 height 13
drag, startPoint x: 755, startPoint y: 358, endPoint x: 755, endPoint y: 402, distance: 43.7
click at [755, 402] on div "Quick Context: San-[PERSON_NAME] Homes is in the middle of implementing Builder…" at bounding box center [824, 357] width 617 height 199
drag, startPoint x: 957, startPoint y: 344, endPoint x: 963, endPoint y: 347, distance: 7.0
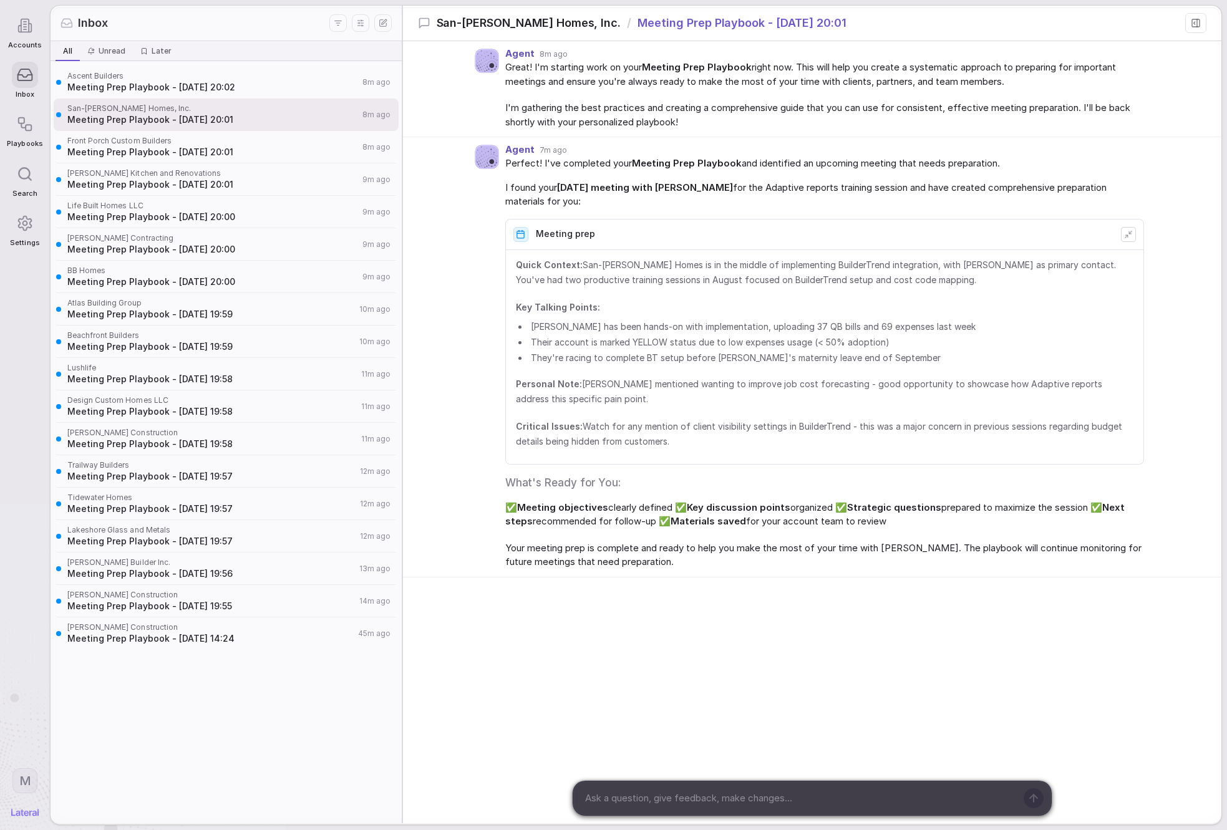
click at [958, 345] on li "Their account is marked YELLOW status due to low expenses usage (< 50% adoption)" at bounding box center [830, 342] width 605 height 13
click at [624, 394] on span "Personal Note: [PERSON_NAME] mentioned wanting to improve job cost forecasting …" at bounding box center [824, 392] width 617 height 30
drag, startPoint x: 624, startPoint y: 394, endPoint x: 613, endPoint y: 354, distance: 40.7
click at [613, 354] on div "Quick Context: San-[PERSON_NAME] Homes is in the middle of implementing Builder…" at bounding box center [824, 357] width 617 height 199
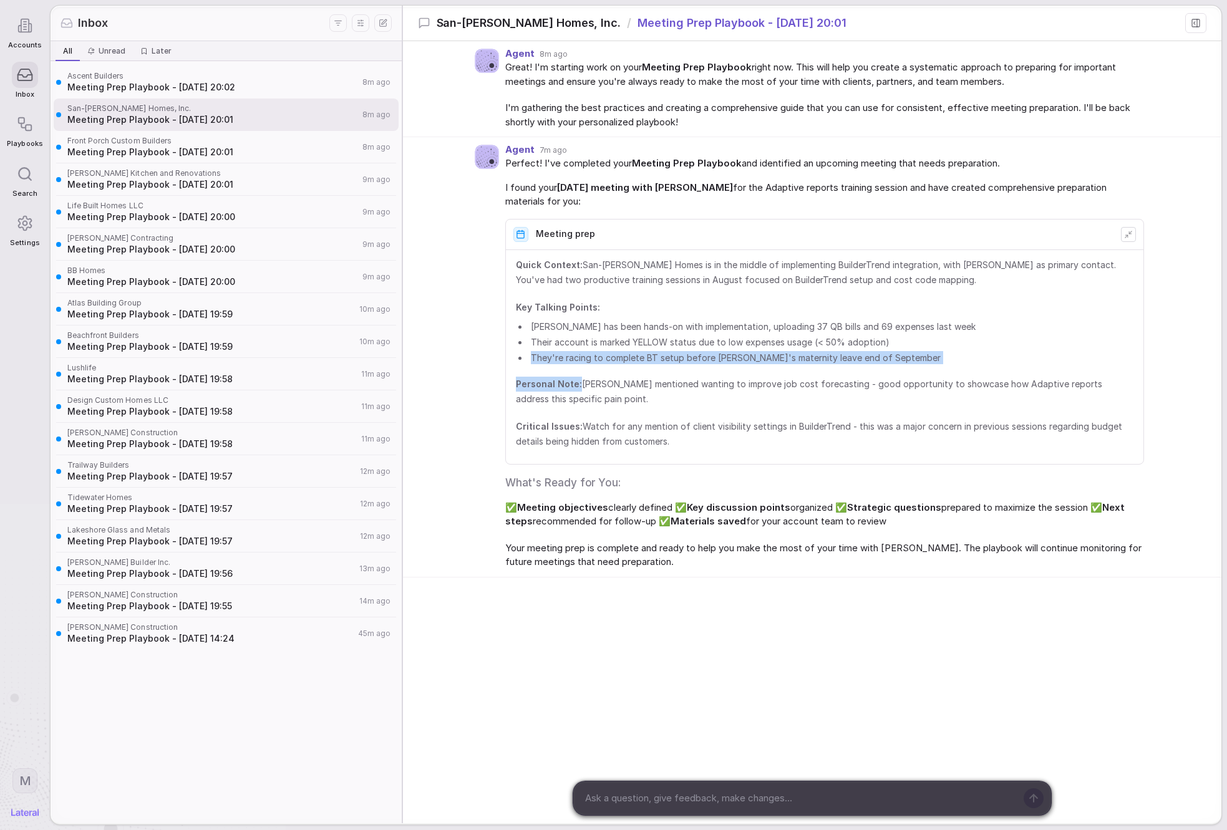
click at [649, 376] on div "Quick Context: San-[PERSON_NAME] Homes is in the middle of implementing Builder…" at bounding box center [824, 357] width 617 height 199
click at [817, 806] on textarea at bounding box center [798, 798] width 435 height 19
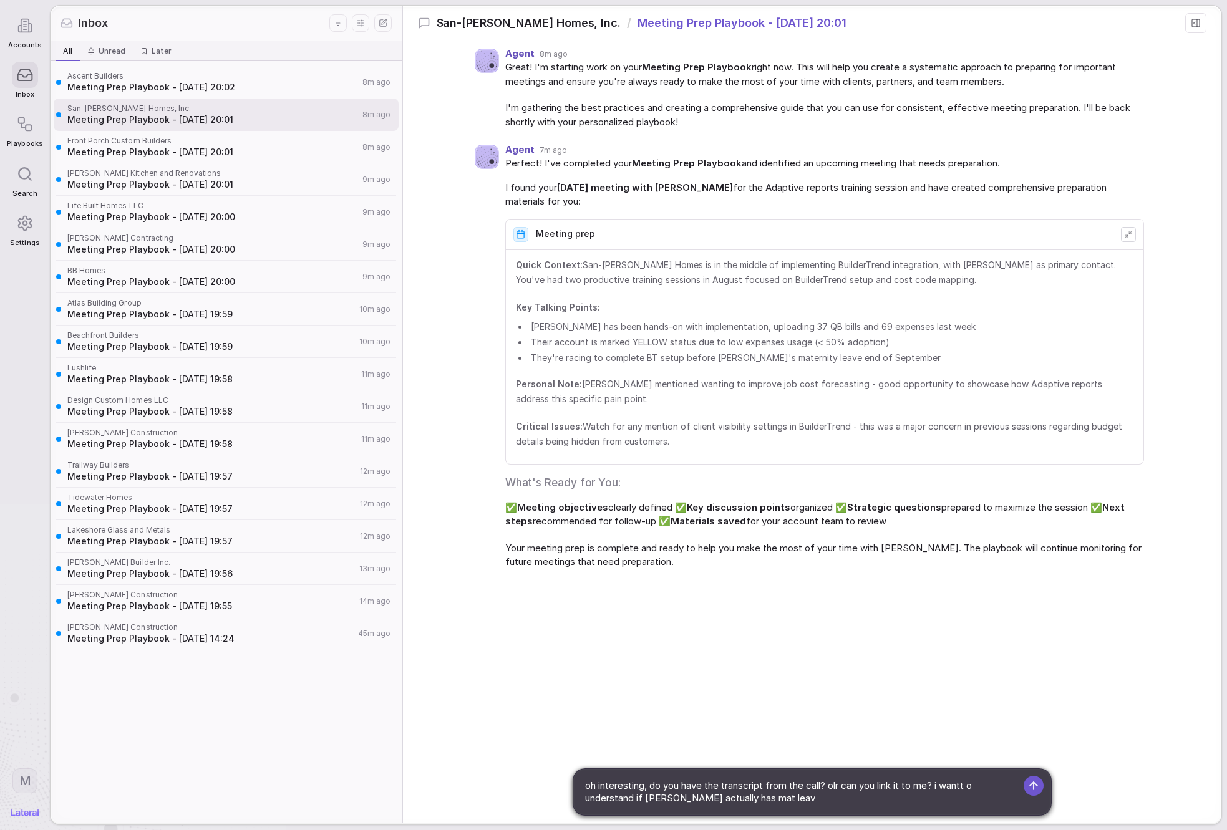
type textarea "oh interesting, do you have the transcript from the call? olr can you link it t…"
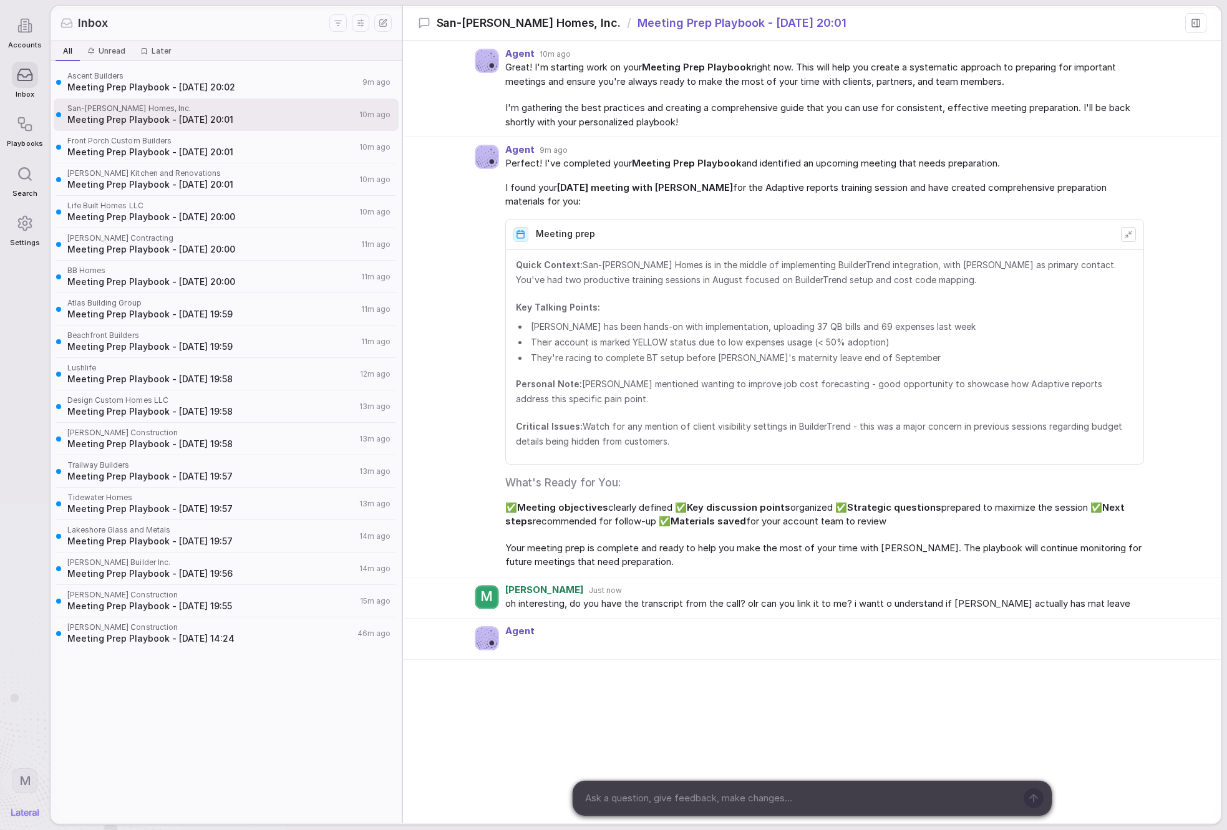
click at [551, 568] on span "Your meeting prep is complete and ready to help you make the most of your time …" at bounding box center [824, 555] width 639 height 28
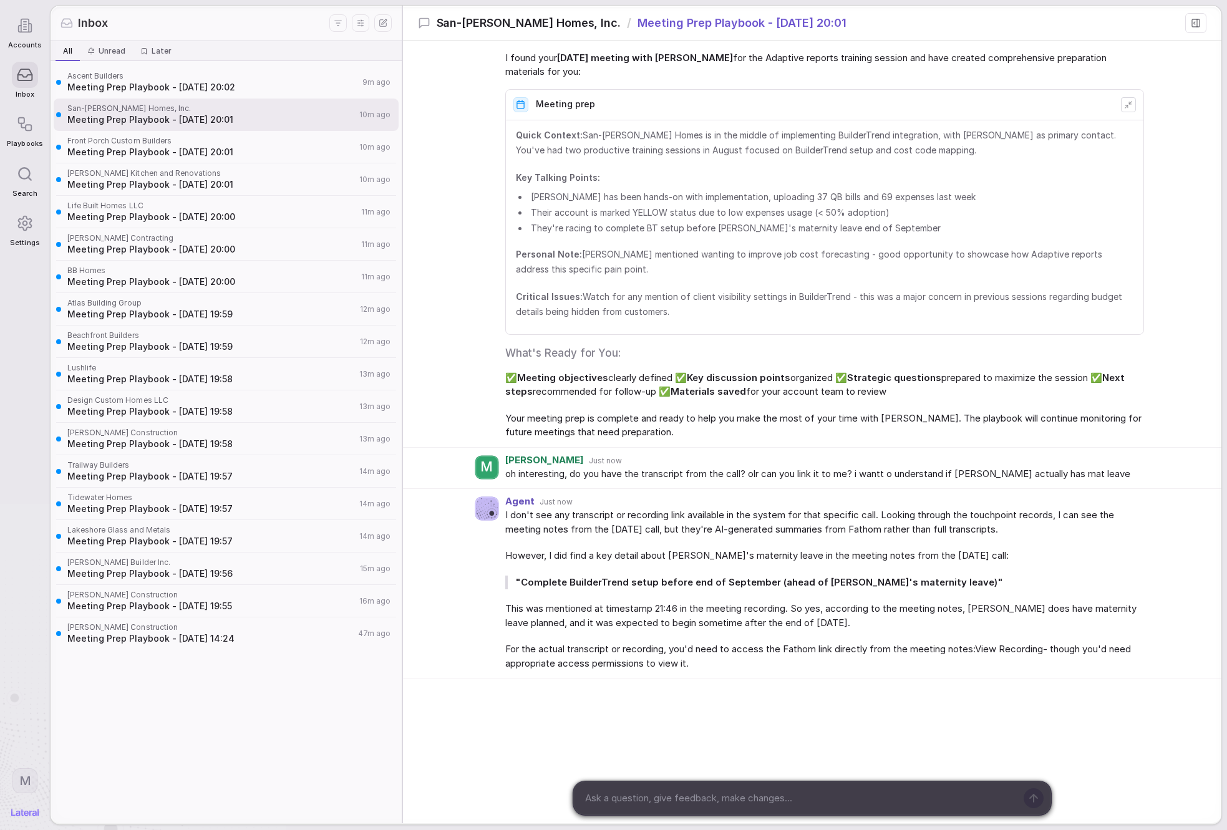
click at [851, 523] on span "I don't see any transcript or recording link available in the system for that s…" at bounding box center [824, 522] width 639 height 28
click at [982, 531] on span "I don't see any transcript or recording link available in the system for that s…" at bounding box center [824, 522] width 639 height 28
drag, startPoint x: 982, startPoint y: 531, endPoint x: 485, endPoint y: 526, distance: 497.1
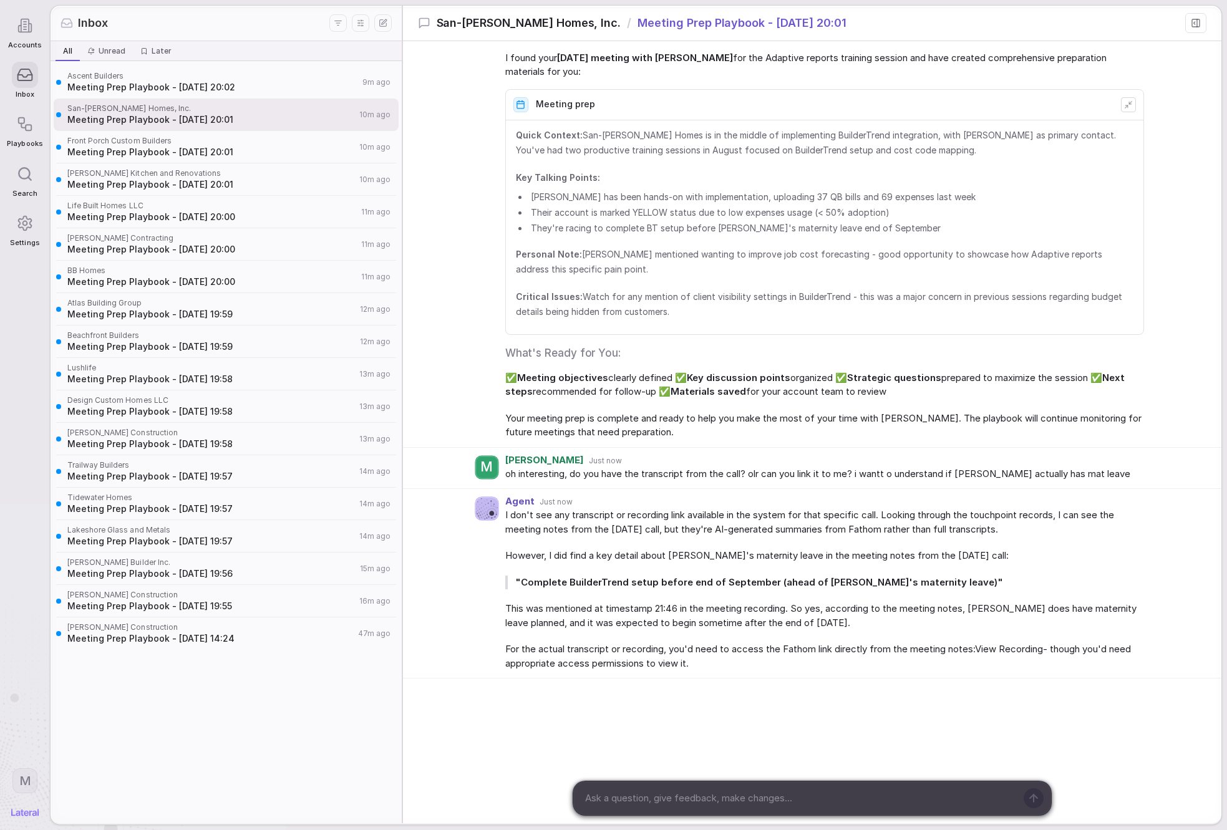
click at [485, 526] on div "Agent Just now I don't see any transcript or recording link available in the sy…" at bounding box center [812, 584] width 819 height 190
click at [750, 605] on span "This was mentioned at timestamp 21:46 in the meeting recording. So yes, accordi…" at bounding box center [824, 616] width 639 height 28
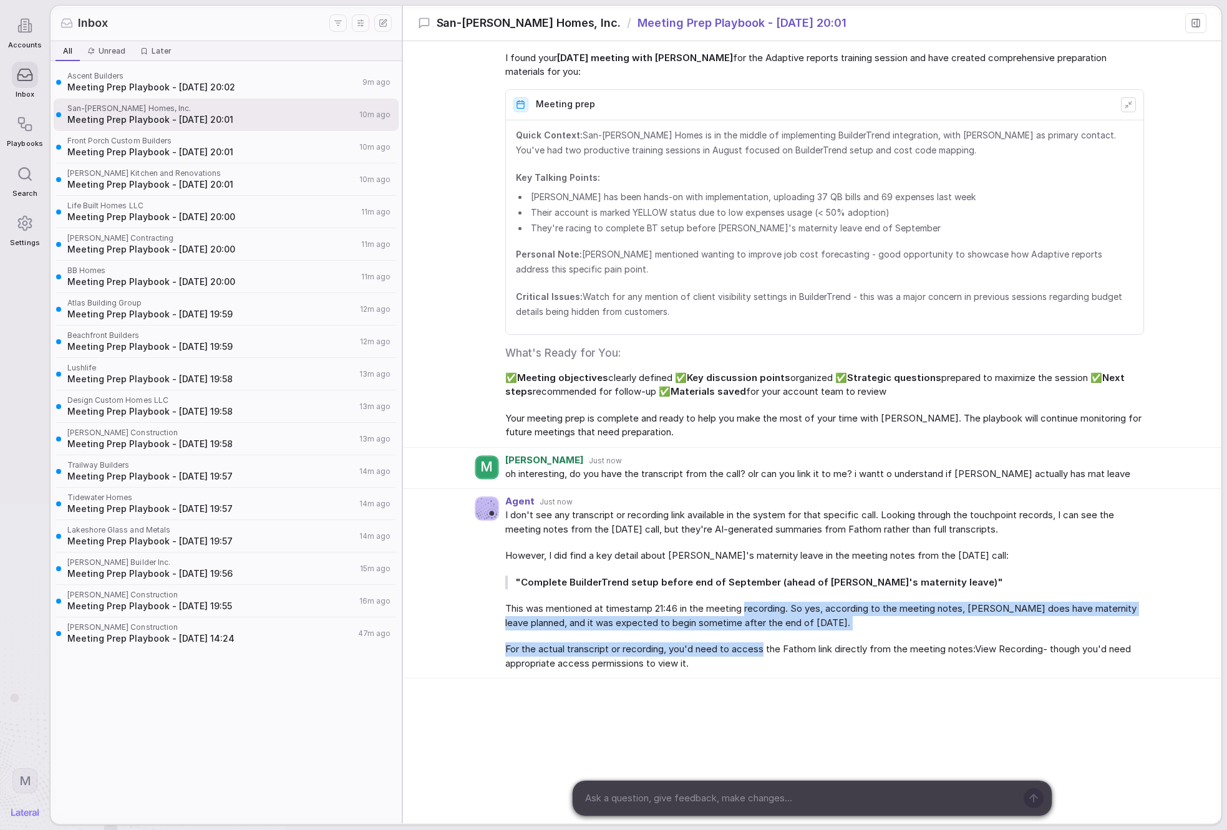
drag, startPoint x: 750, startPoint y: 605, endPoint x: 735, endPoint y: 645, distance: 42.6
click at [735, 645] on div "I don't see any transcript or recording link available in the system for that s…" at bounding box center [824, 589] width 639 height 162
click at [735, 645] on span "For the actual transcript or recording, you'd need to access the Fathom link di…" at bounding box center [824, 656] width 639 height 28
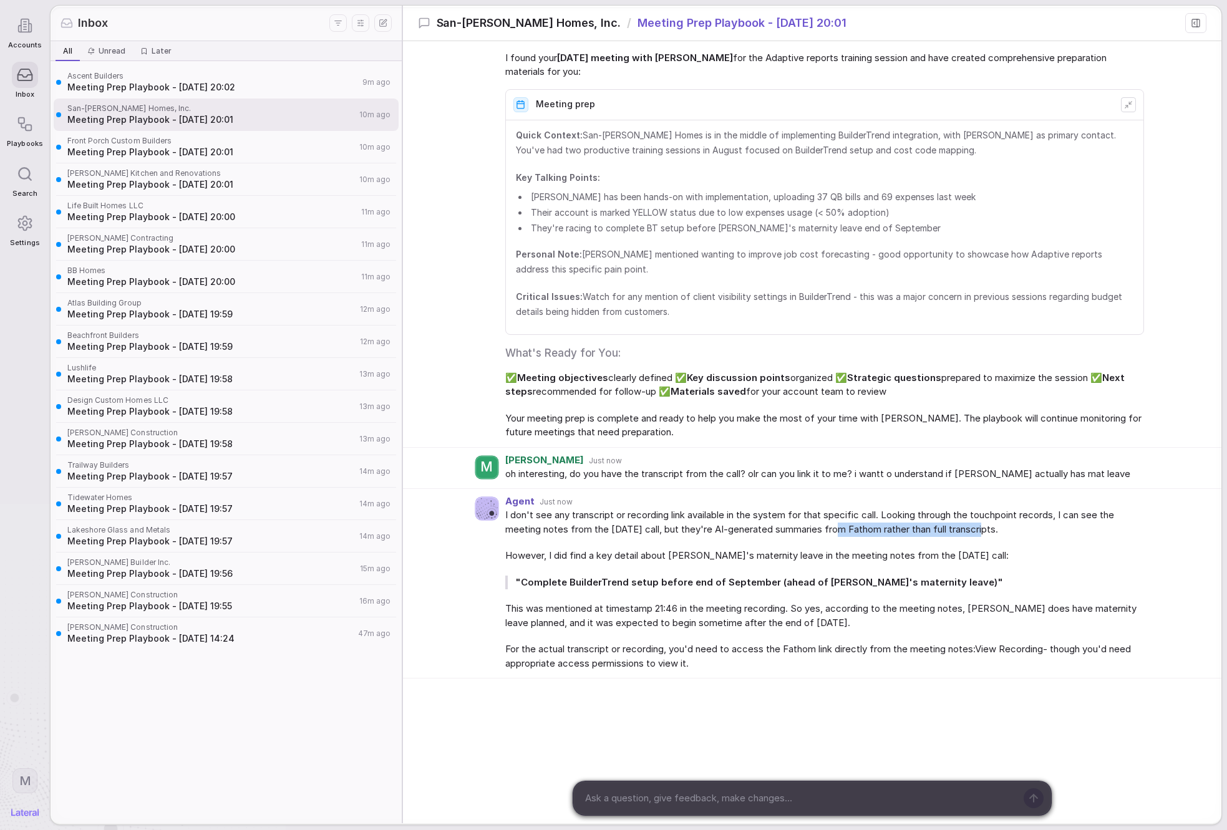
drag, startPoint x: 838, startPoint y: 527, endPoint x: 983, endPoint y: 530, distance: 145.4
click at [983, 530] on span "I don't see any transcript or recording link available in the system for that s…" at bounding box center [824, 522] width 639 height 28
click at [984, 533] on span "I don't see any transcript or recording link available in the system for that s…" at bounding box center [824, 522] width 639 height 28
click at [841, 795] on textarea at bounding box center [798, 798] width 435 height 19
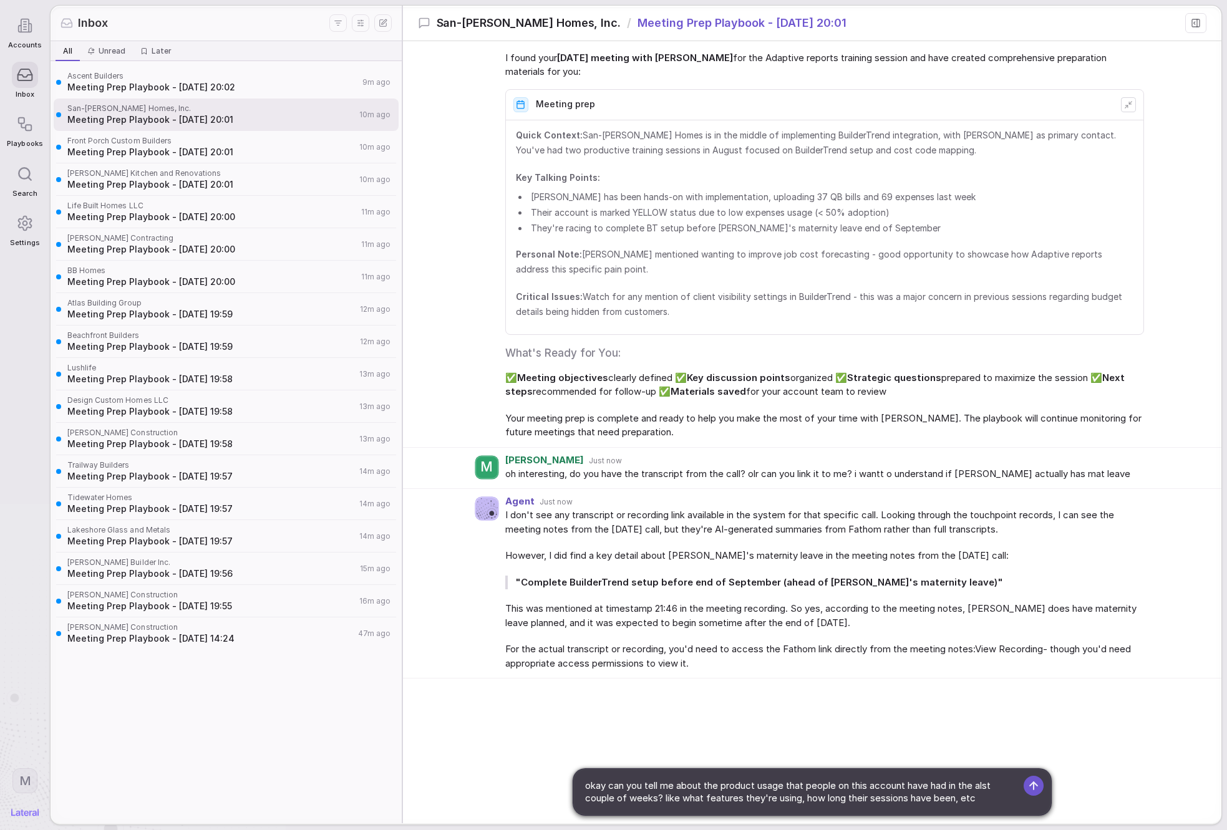
type textarea "okay can you tell me about the product usage that people on this account have h…"
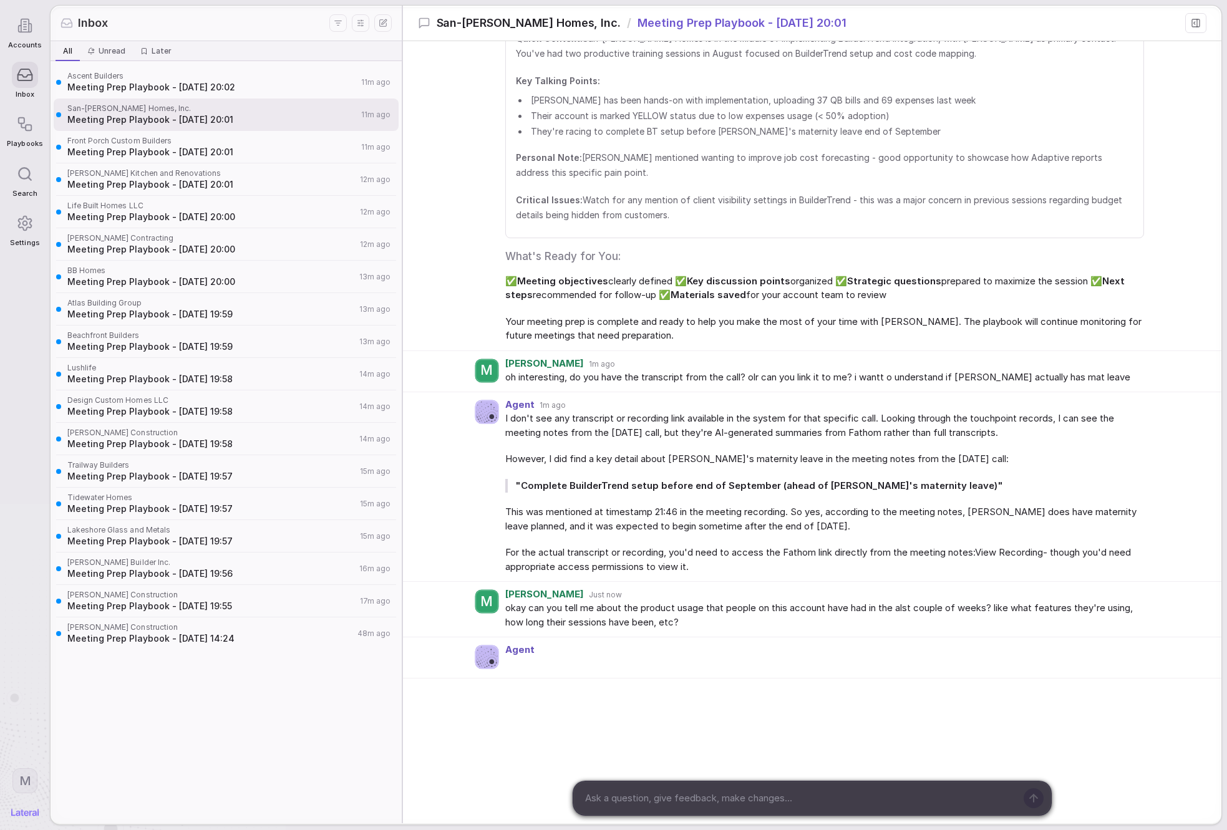
scroll to position [714, 0]
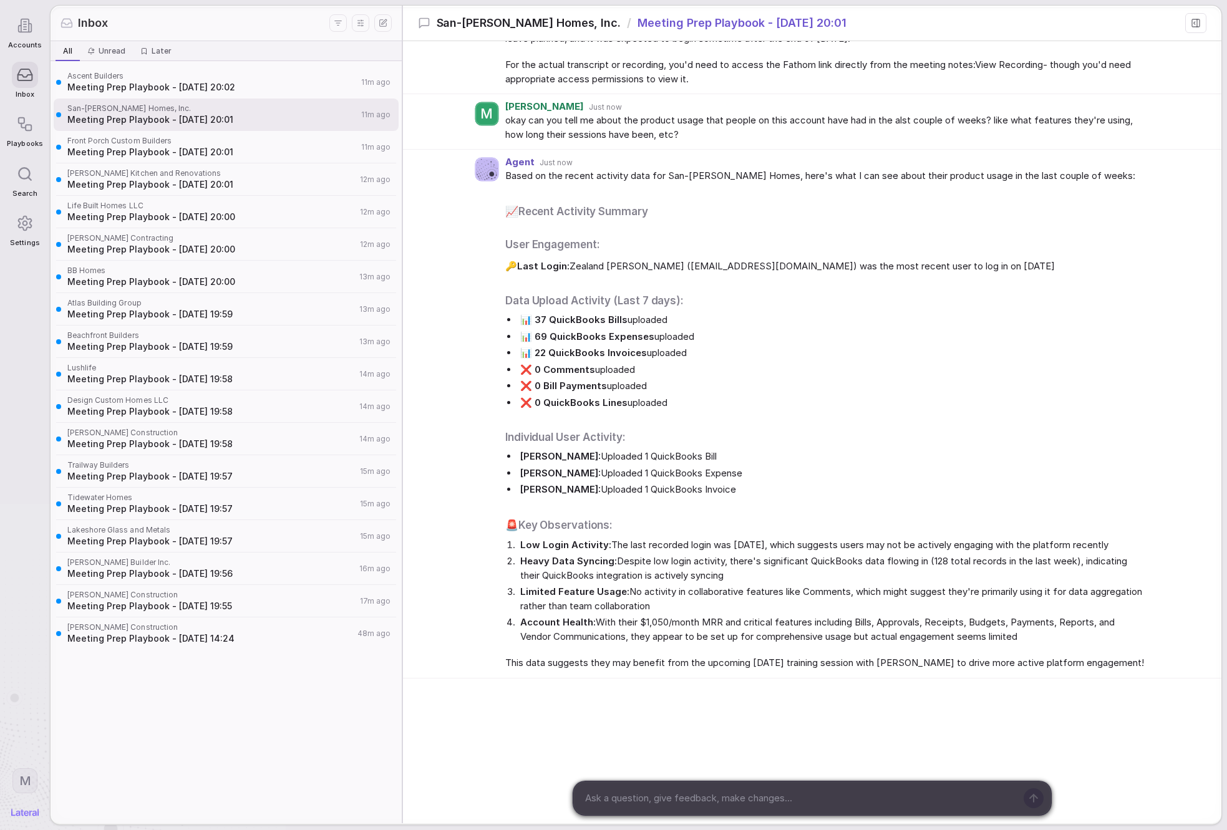
click at [864, 546] on span "Low Login Activity: The last recorded login was [DATE], which suggests users ma…" at bounding box center [832, 545] width 624 height 14
click at [886, 564] on span "Heavy Data Syncing: Despite low login activity, there's significant QuickBooks …" at bounding box center [832, 568] width 624 height 28
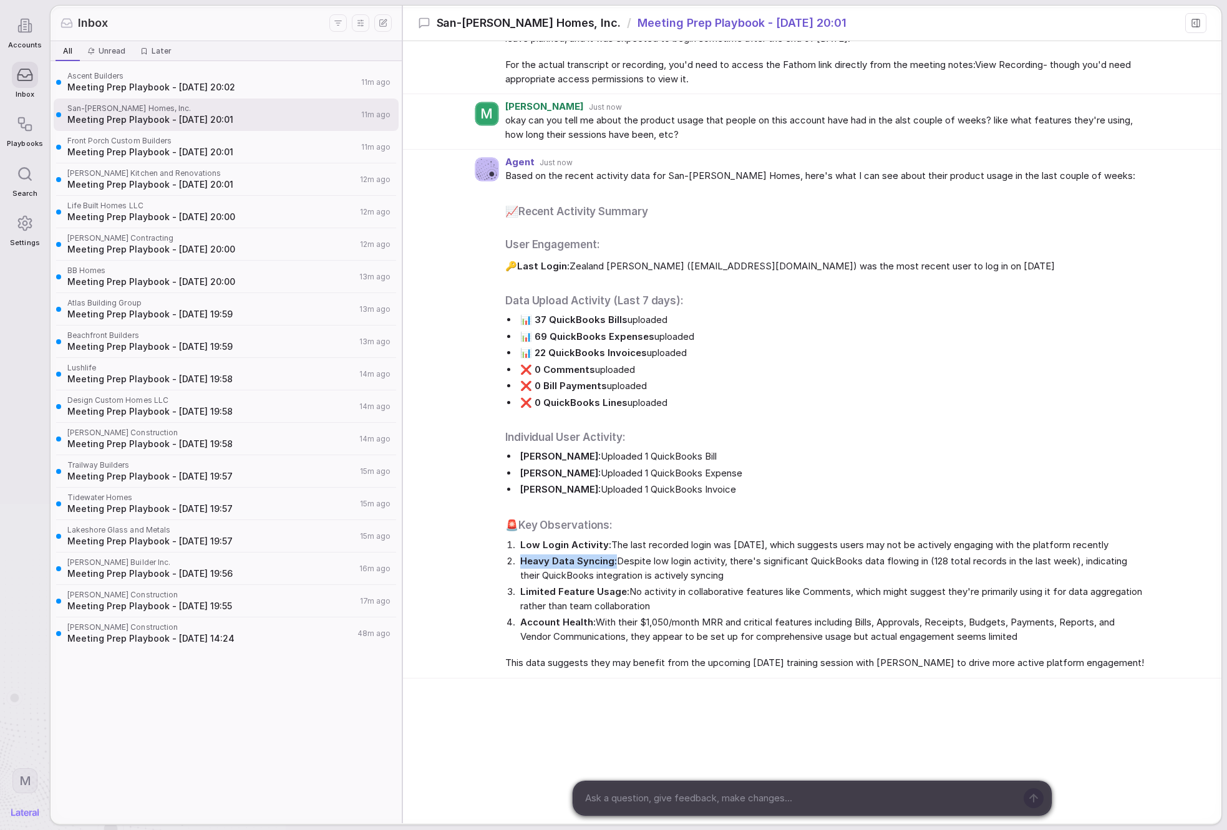
click at [886, 564] on span "Heavy Data Syncing: Despite low login activity, there's significant QuickBooks …" at bounding box center [832, 568] width 624 height 28
click at [937, 404] on li "❌ 0 QuickBooks Lines uploaded" at bounding box center [831, 403] width 626 height 14
click at [1197, 24] on icon at bounding box center [1196, 23] width 10 height 10
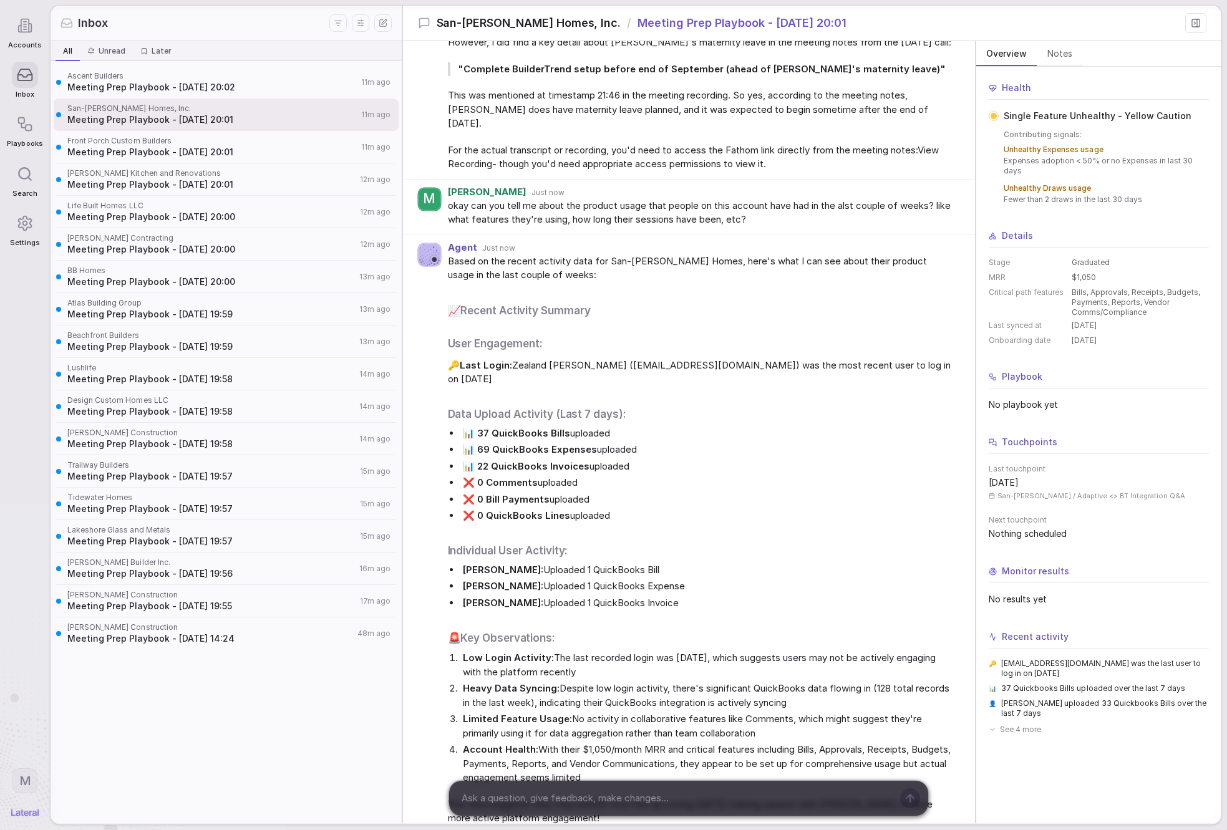
scroll to position [841, 0]
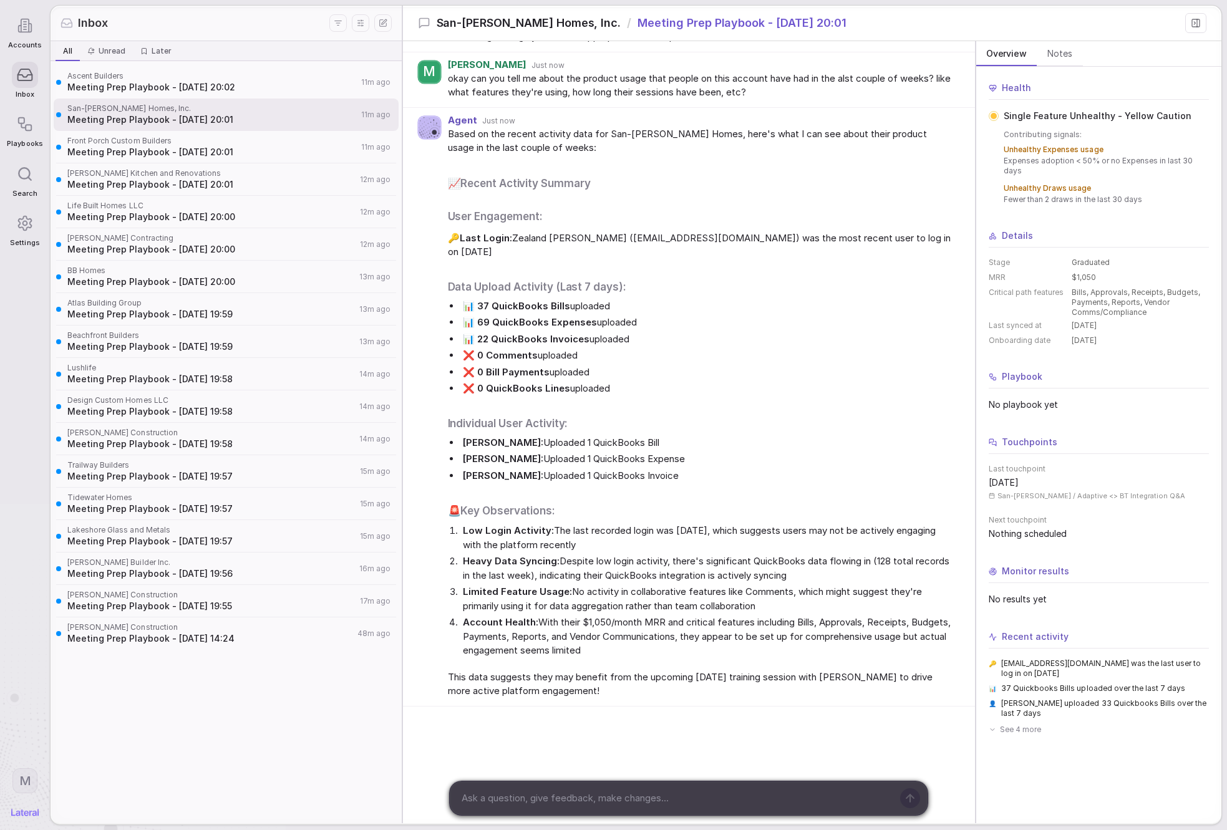
click at [1115, 342] on div "Health Single Feature Unhealthy - Yellow Caution Contributing signals: Unhealth…" at bounding box center [1099, 409] width 220 height 654
click at [1069, 530] on span "Nothing scheduled" at bounding box center [1099, 534] width 220 height 12
click at [1068, 530] on span "Nothing scheduled" at bounding box center [1099, 534] width 220 height 12
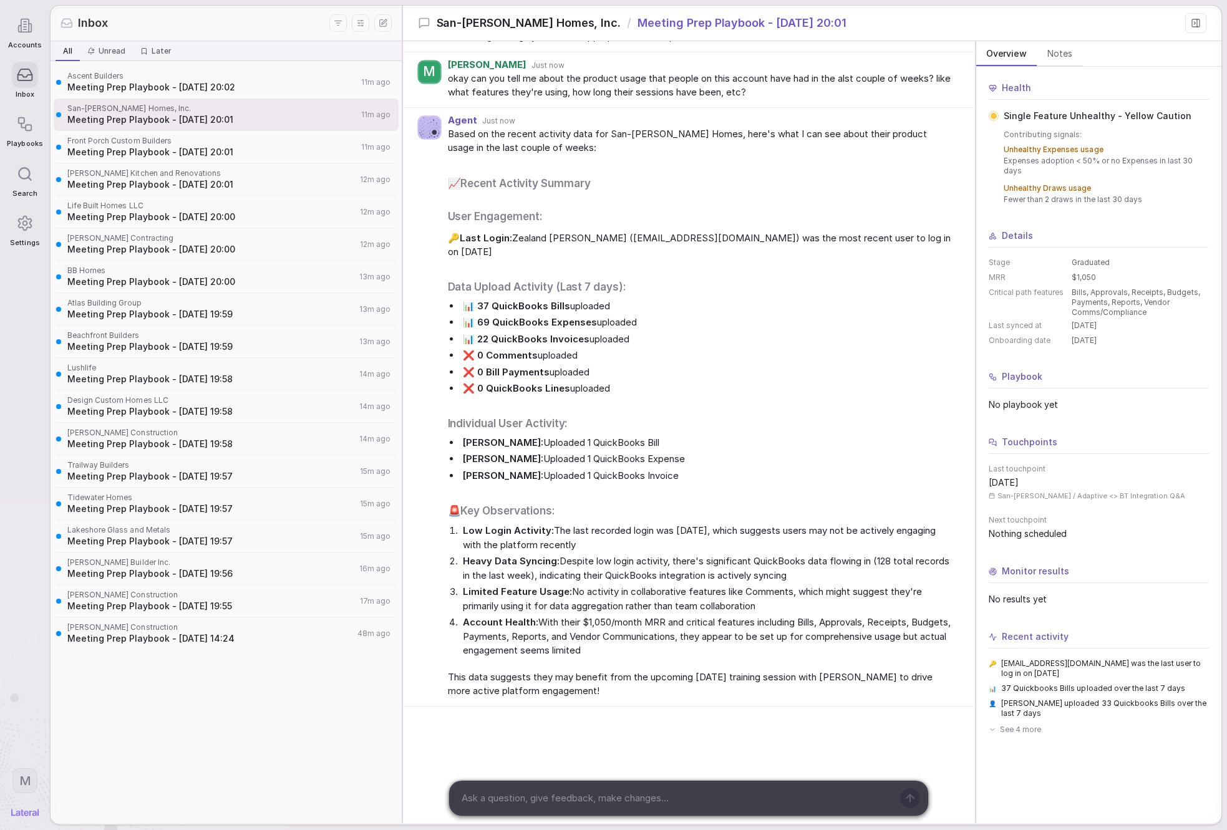
click at [1068, 530] on span "Nothing scheduled" at bounding box center [1099, 534] width 220 height 12
click at [803, 783] on div at bounding box center [675, 798] width 450 height 34
drag, startPoint x: 791, startPoint y: 791, endPoint x: 778, endPoint y: 788, distance: 12.9
click at [779, 789] on textarea at bounding box center [674, 798] width 435 height 19
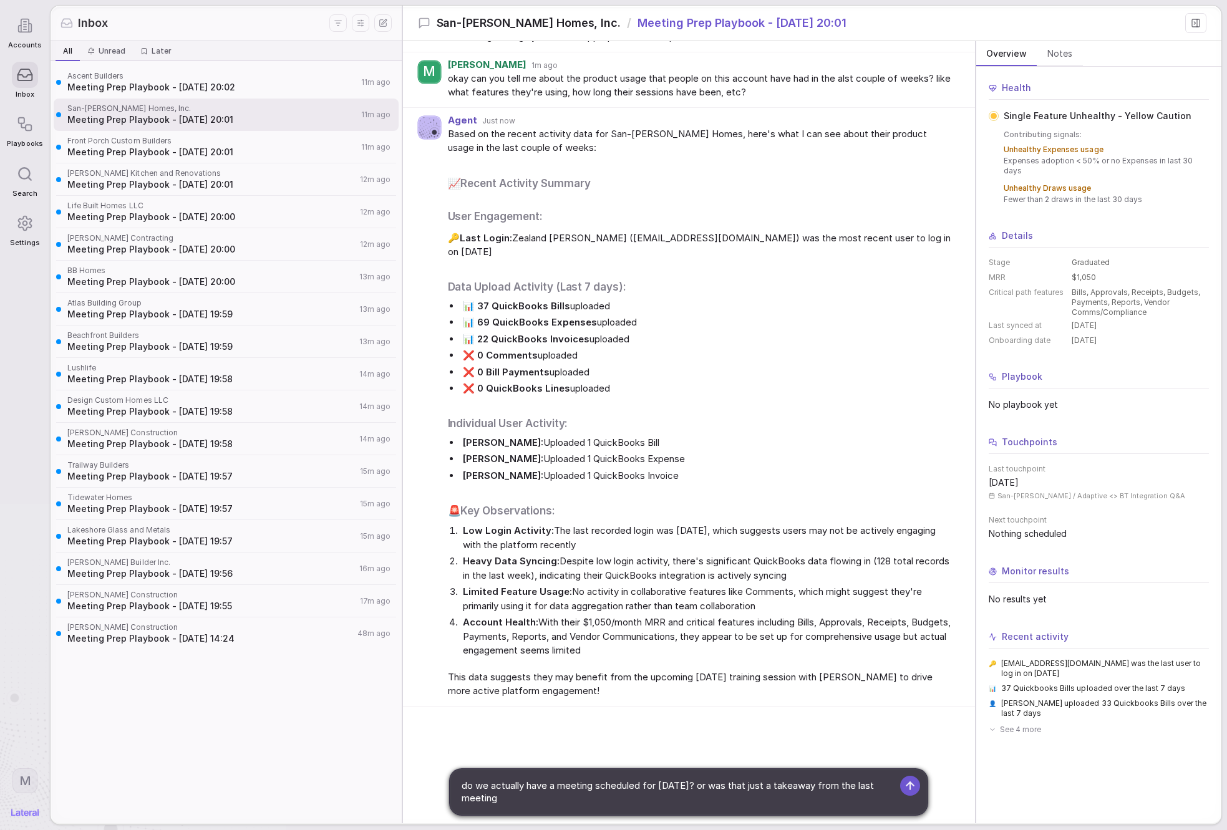
type textarea "do we actually have a meeting scheduled for [DATE]? or was that just a takeaway…"
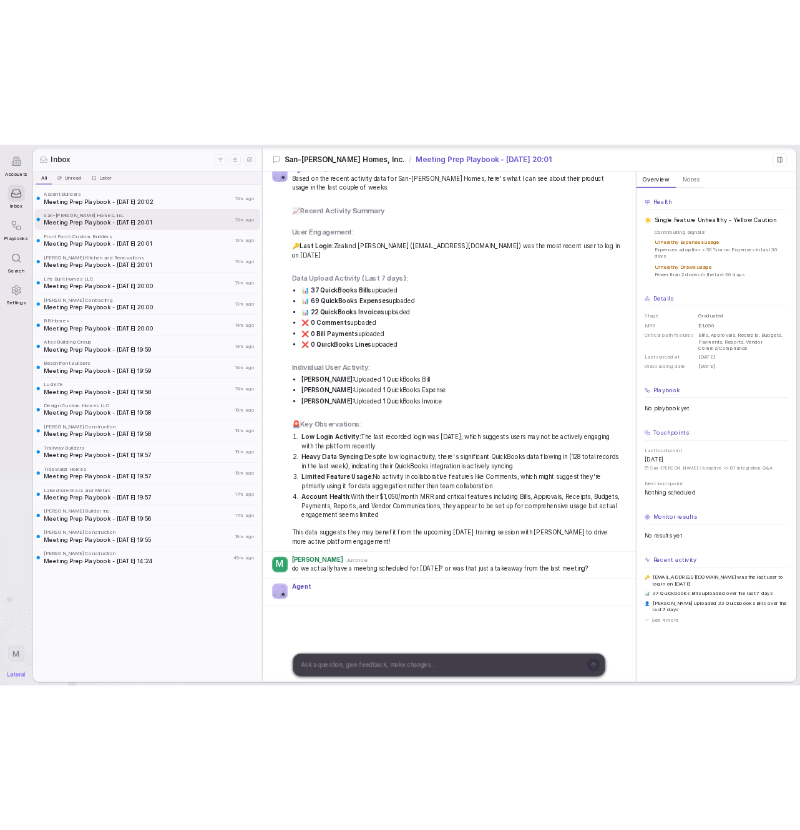
scroll to position [883, 0]
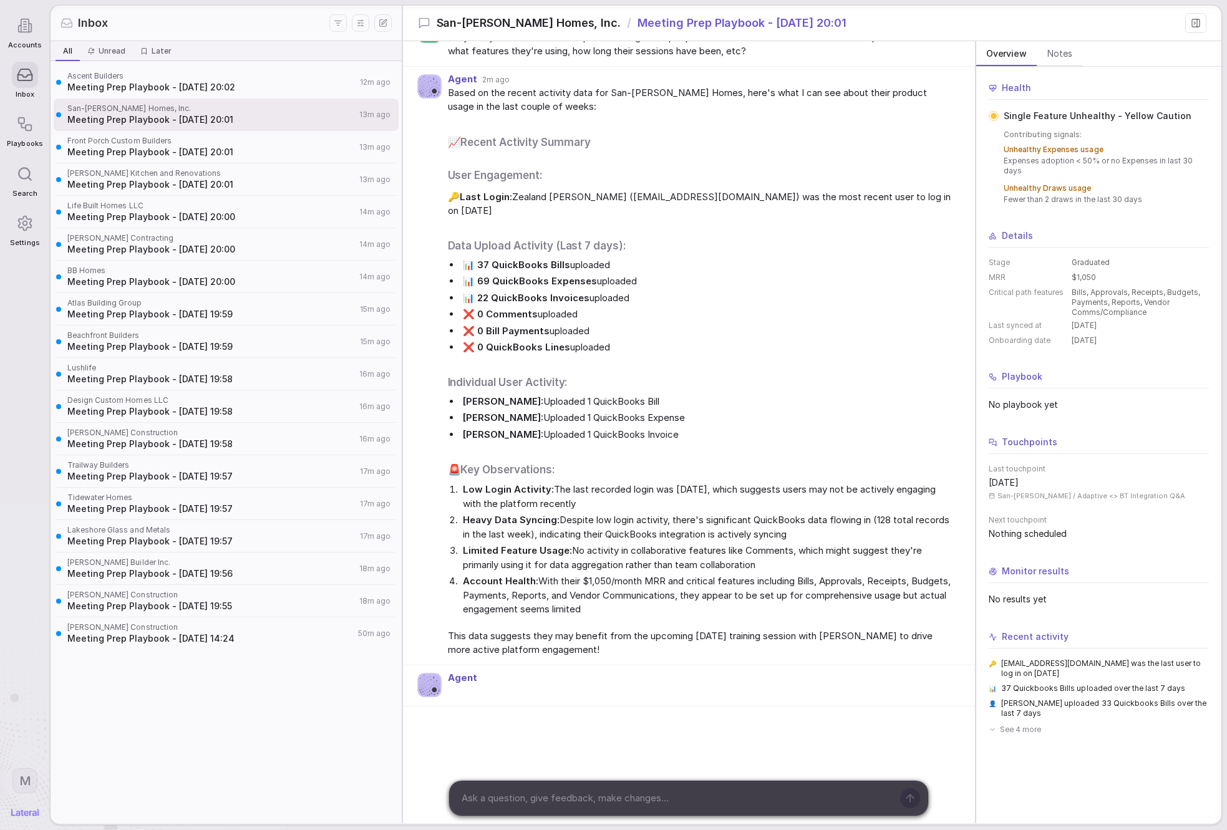
click at [11, 30] on div "Accounts" at bounding box center [25, 30] width 36 height 49
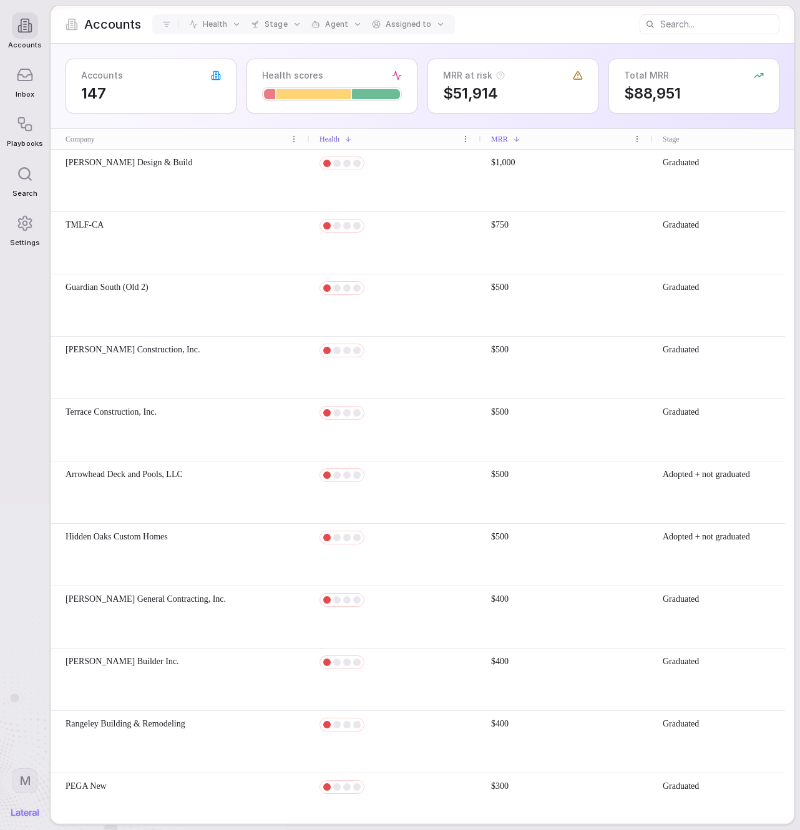
click at [32, 80] on icon at bounding box center [25, 74] width 14 height 11
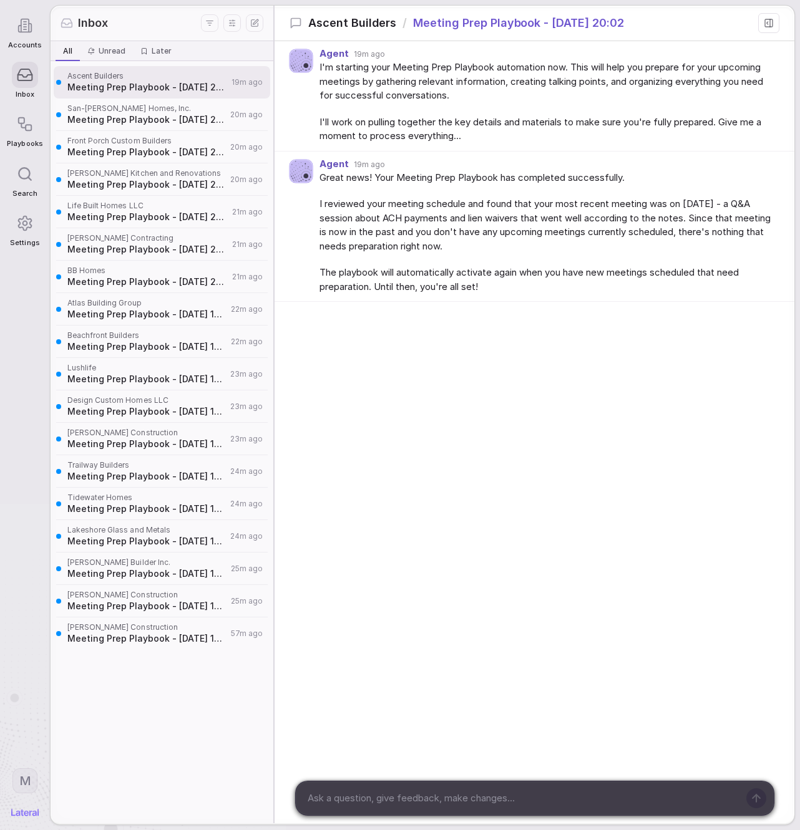
click at [470, 785] on div at bounding box center [521, 798] width 450 height 34
click at [470, 798] on textarea at bounding box center [520, 798] width 435 height 19
type textarea "this is weird, did you basically not do anything?"
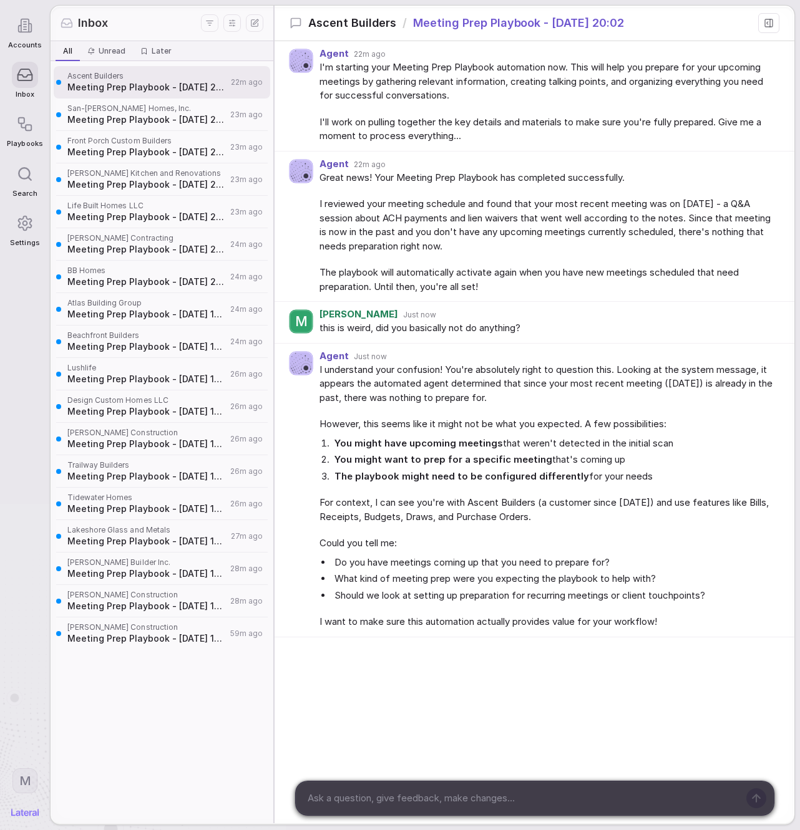
click at [142, 118] on span "Meeting Prep Playbook - [DATE] 20:01" at bounding box center [146, 120] width 159 height 12
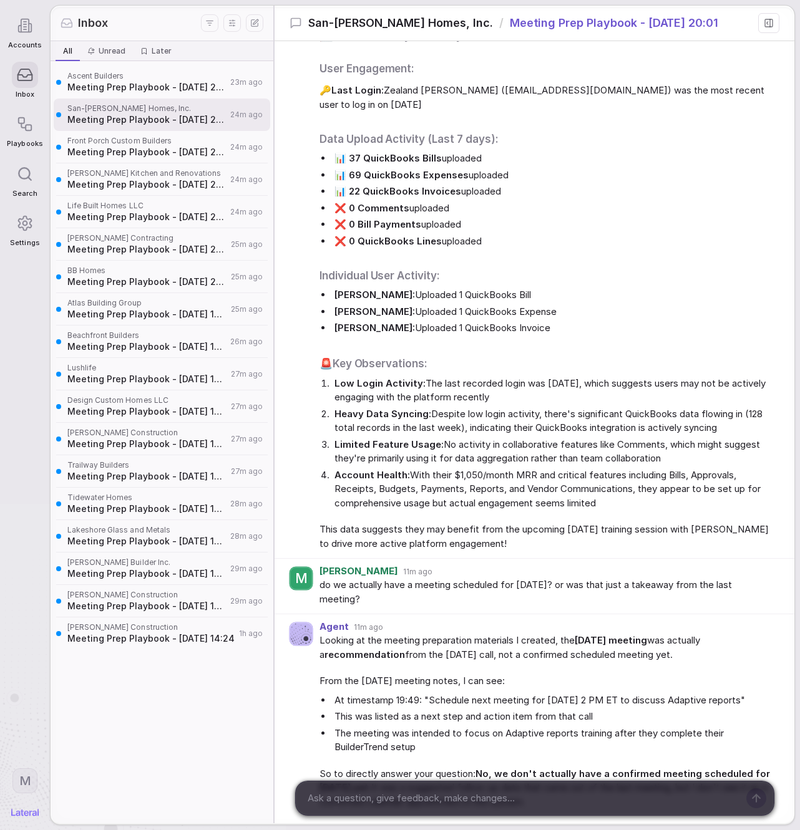
scroll to position [1265, 0]
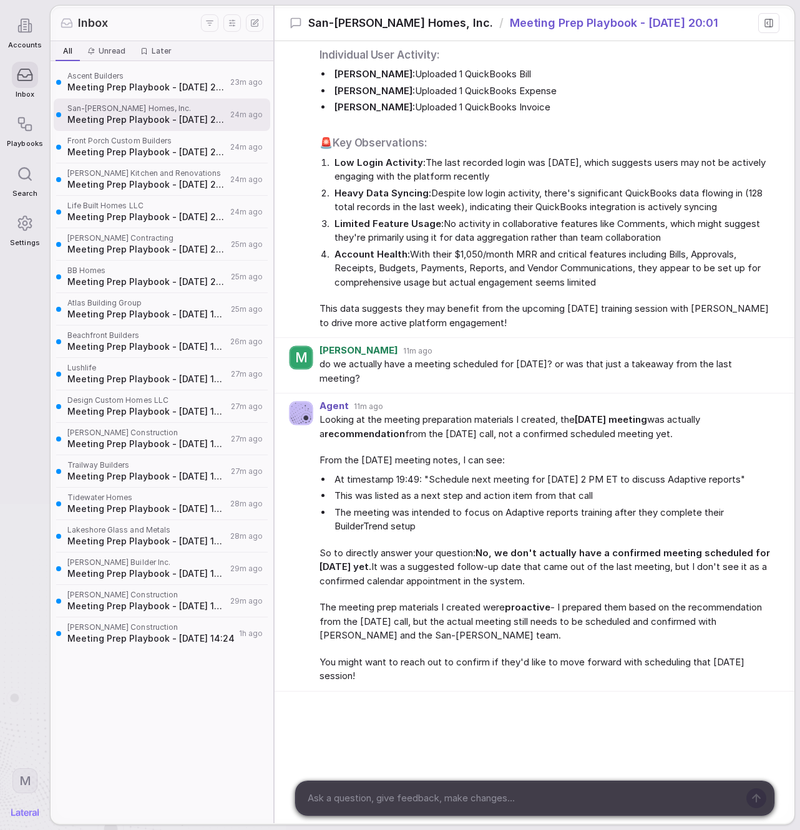
click at [143, 147] on span "Meeting Prep Playbook - [DATE] 20:01" at bounding box center [146, 152] width 159 height 12
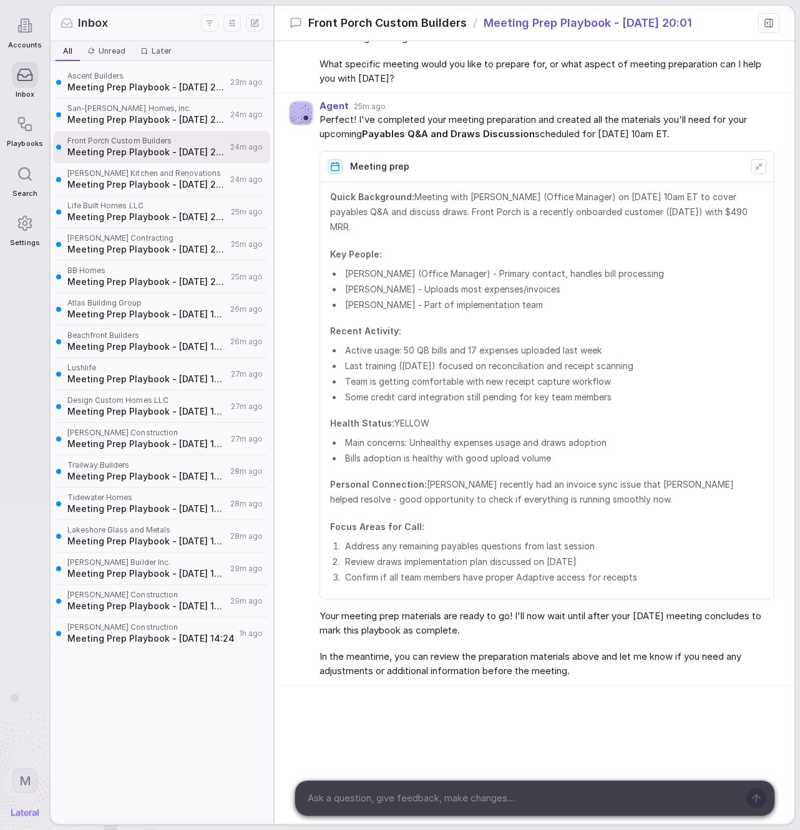
scroll to position [163, 0]
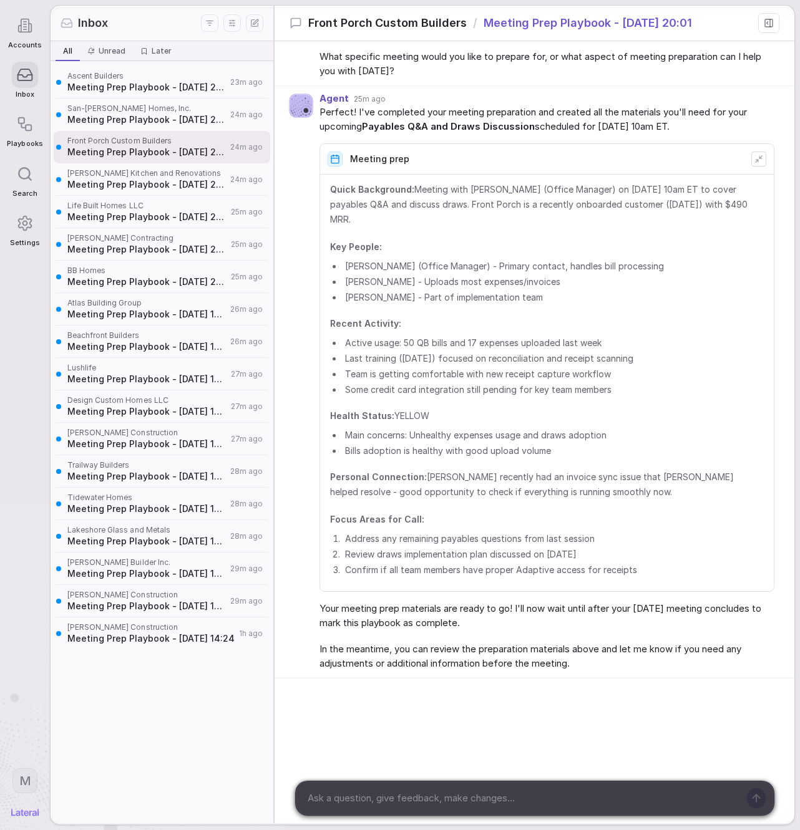
click at [572, 803] on textarea at bounding box center [520, 798] width 435 height 19
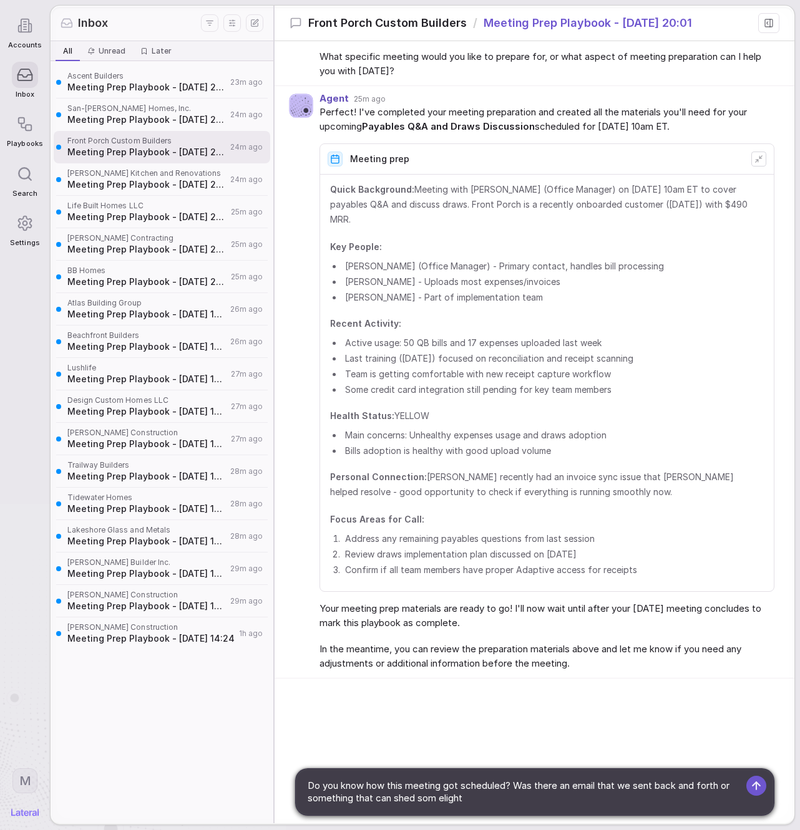
type textarea "Do you know how this meeting got scheduled? Was there an email that we sent bac…"
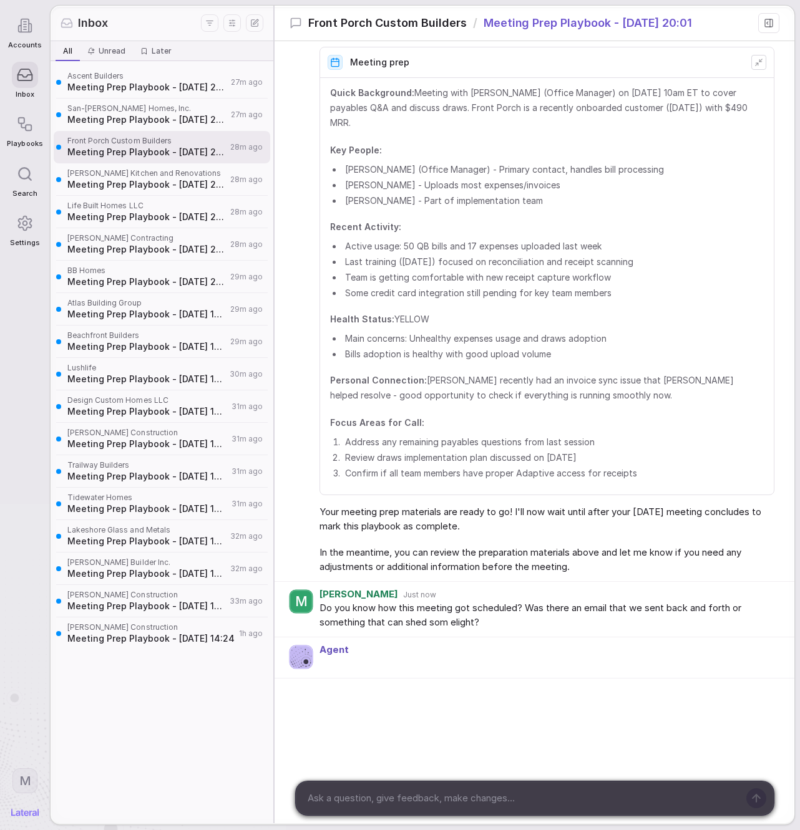
click at [367, 622] on span "Do you know how this meeting got scheduled? Was there an email that we sent bac…" at bounding box center [546, 615] width 455 height 28
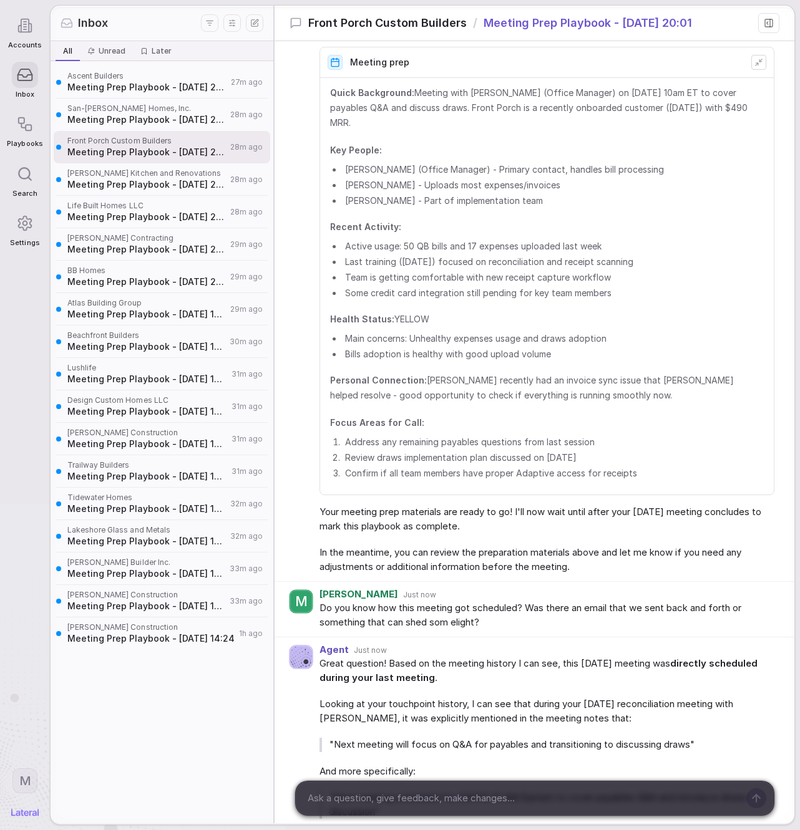
scroll to position [612, 0]
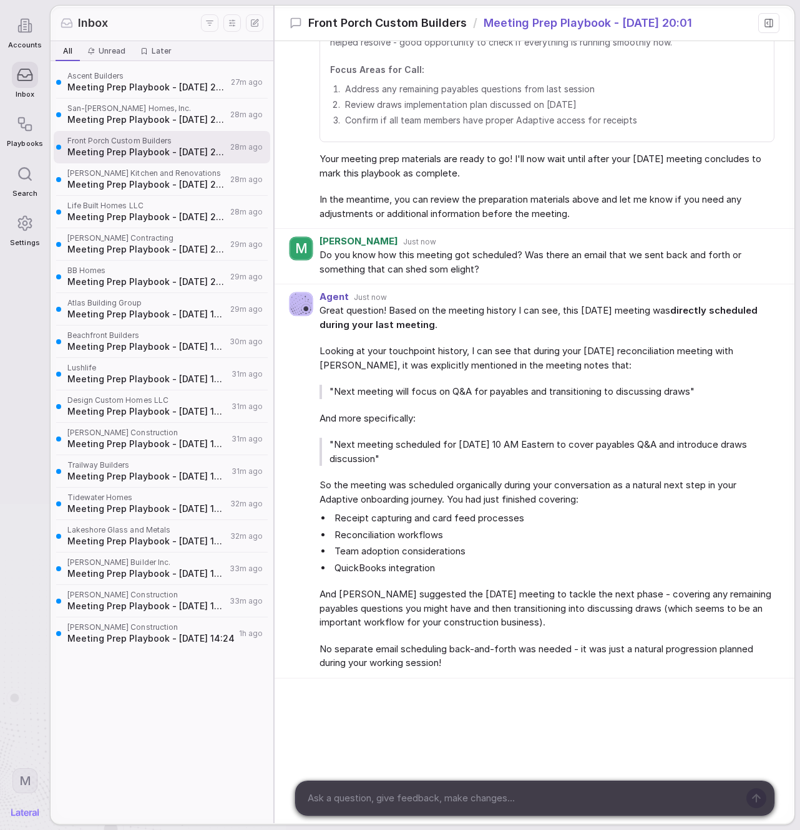
click at [125, 184] on span "Meeting Prep Playbook - [DATE] 20:01" at bounding box center [146, 184] width 159 height 12
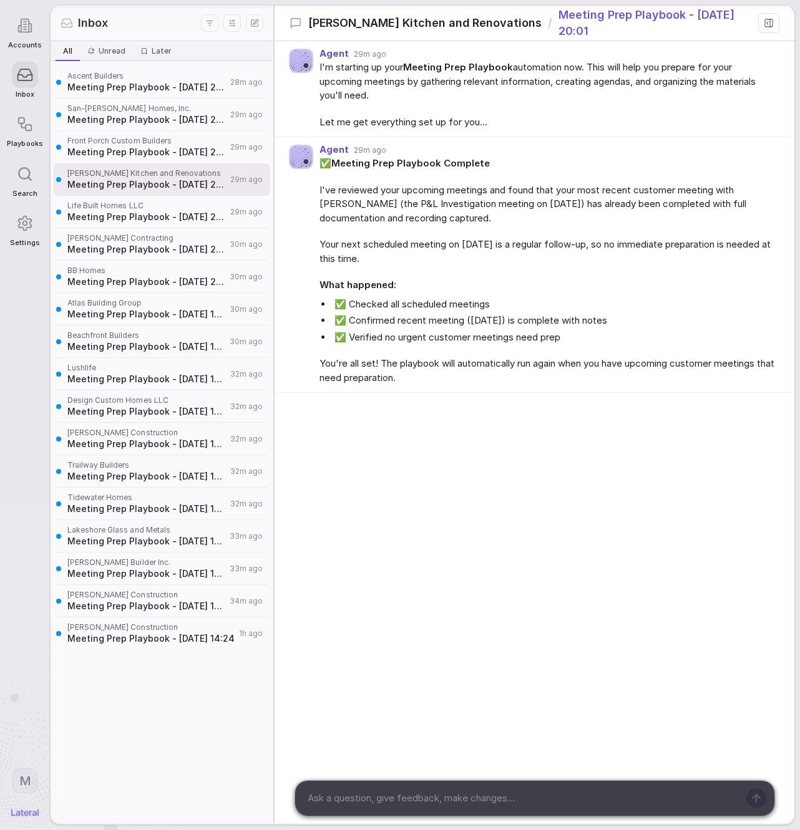
click at [162, 152] on span "Meeting Prep Playbook - [DATE] 20:01" at bounding box center [146, 152] width 159 height 12
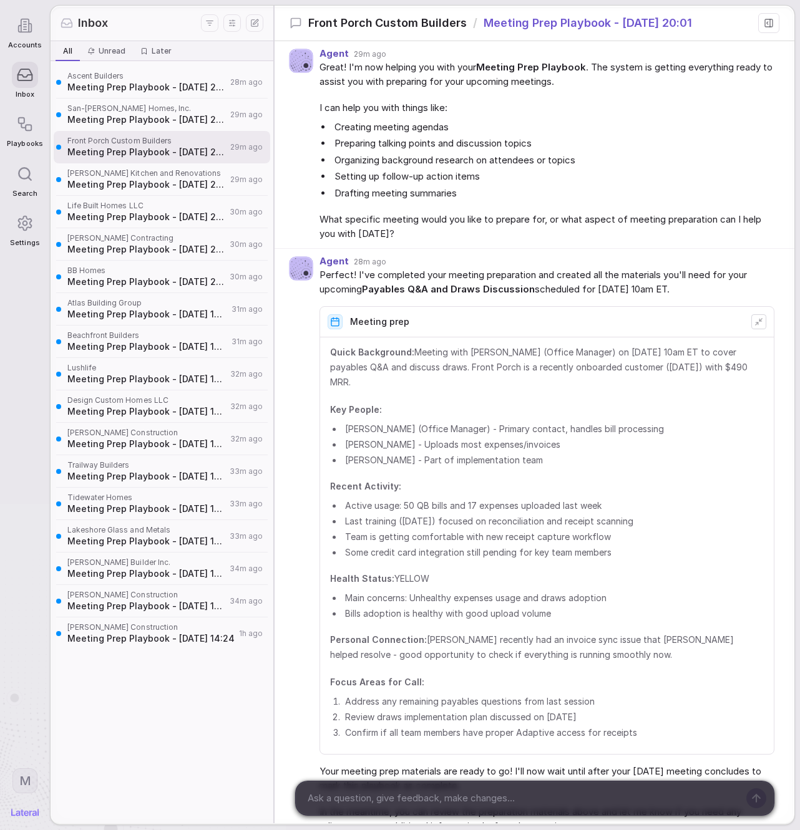
scroll to position [612, 0]
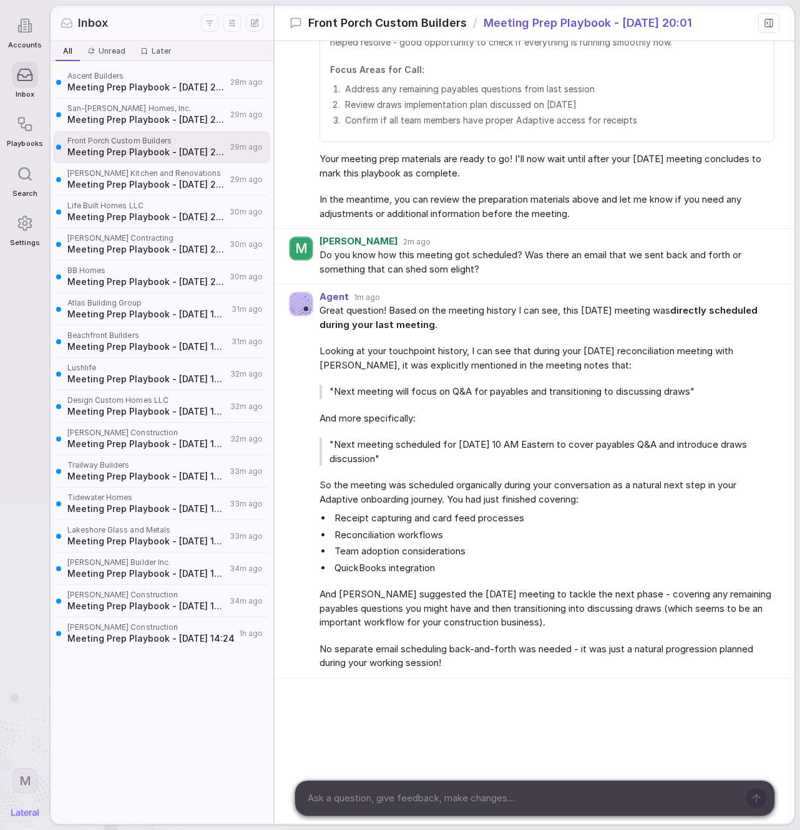
click at [606, 807] on textarea at bounding box center [520, 798] width 435 height 19
click at [607, 806] on textarea at bounding box center [520, 798] width 435 height 19
type textarea "What has the product usage been like since we last talked?"
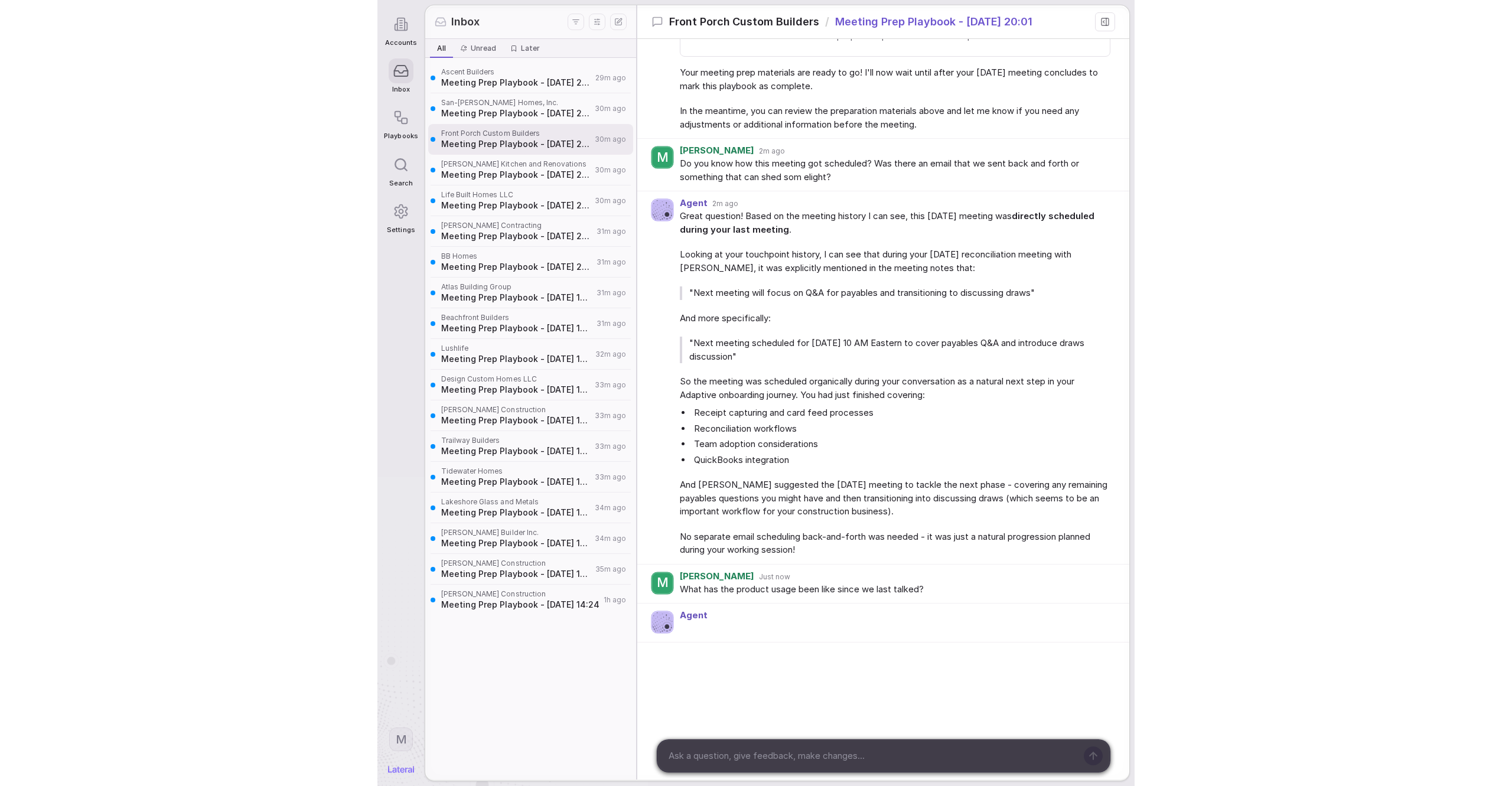
scroll to position [1049, 0]
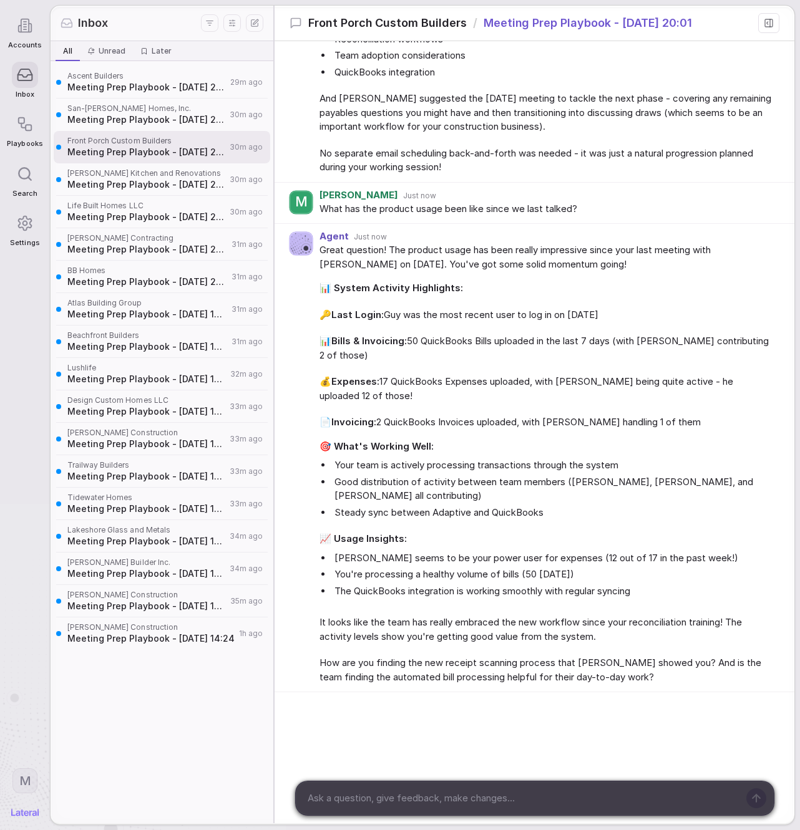
click at [158, 180] on span "Meeting Prep Playbook - [DATE] 20:01" at bounding box center [146, 184] width 158 height 12
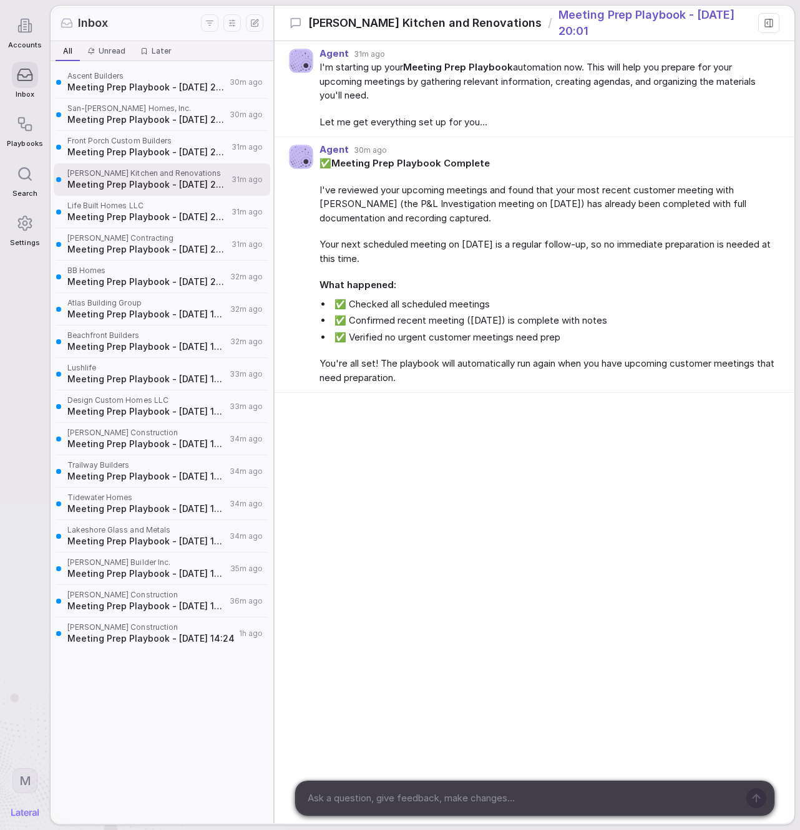
click at [25, 27] on icon at bounding box center [25, 27] width 2 height 0
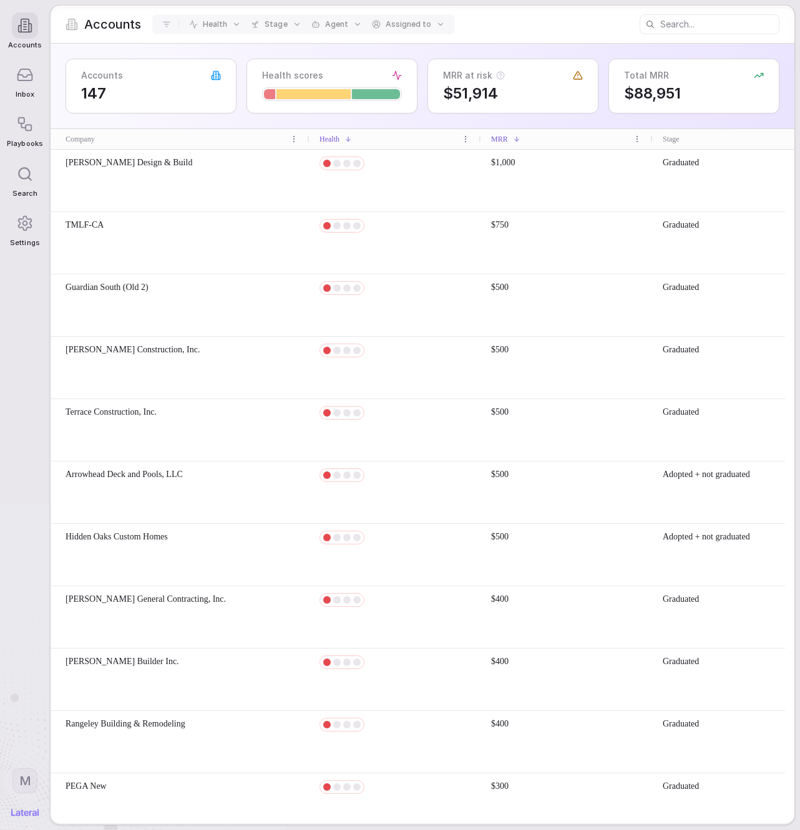
click at [36, 78] on div at bounding box center [25, 75] width 26 height 26
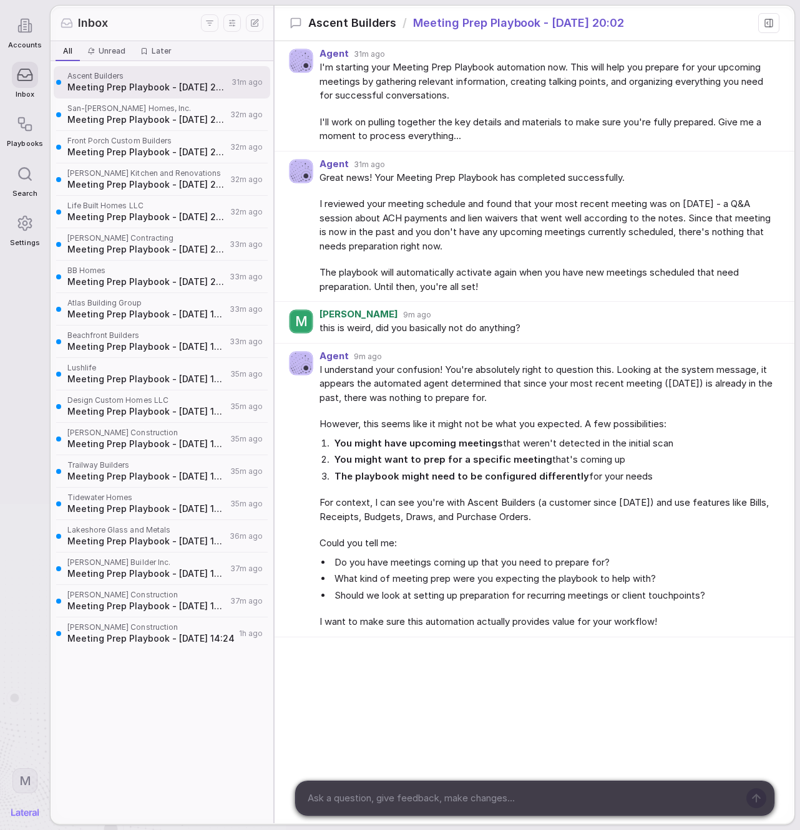
click at [213, 20] on html "Accounts Inbox Playbooks Search Settings M Inbox All All Unread Unread Later La…" at bounding box center [400, 415] width 800 height 830
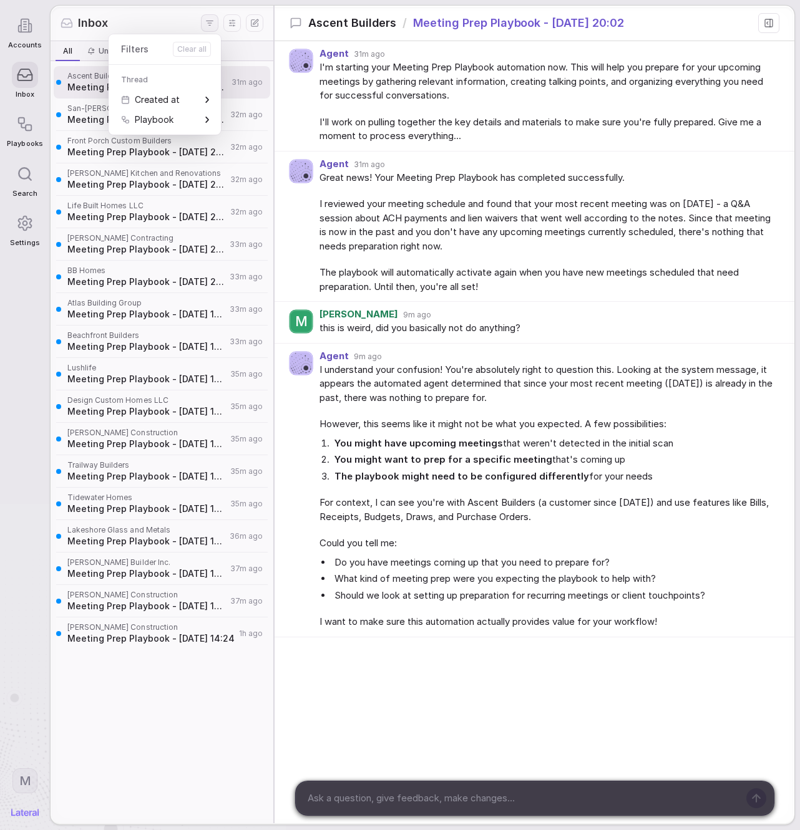
click at [233, 29] on html "Accounts Inbox Playbooks Search Settings M Inbox All All Unread Unread Later La…" at bounding box center [400, 415] width 800 height 830
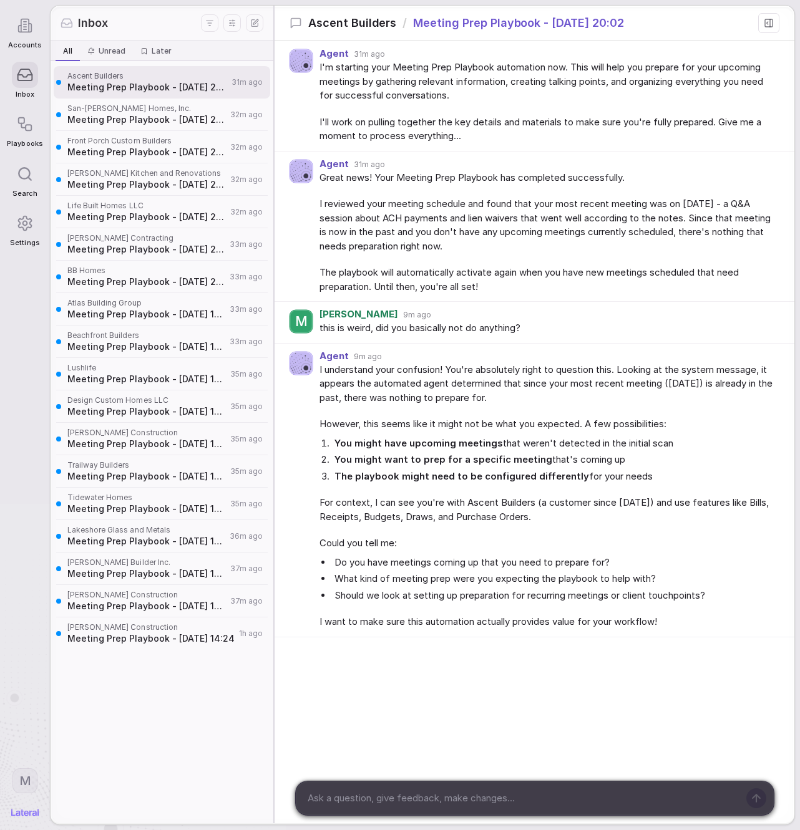
click at [232, 27] on icon "Display settings" at bounding box center [232, 23] width 12 height 12
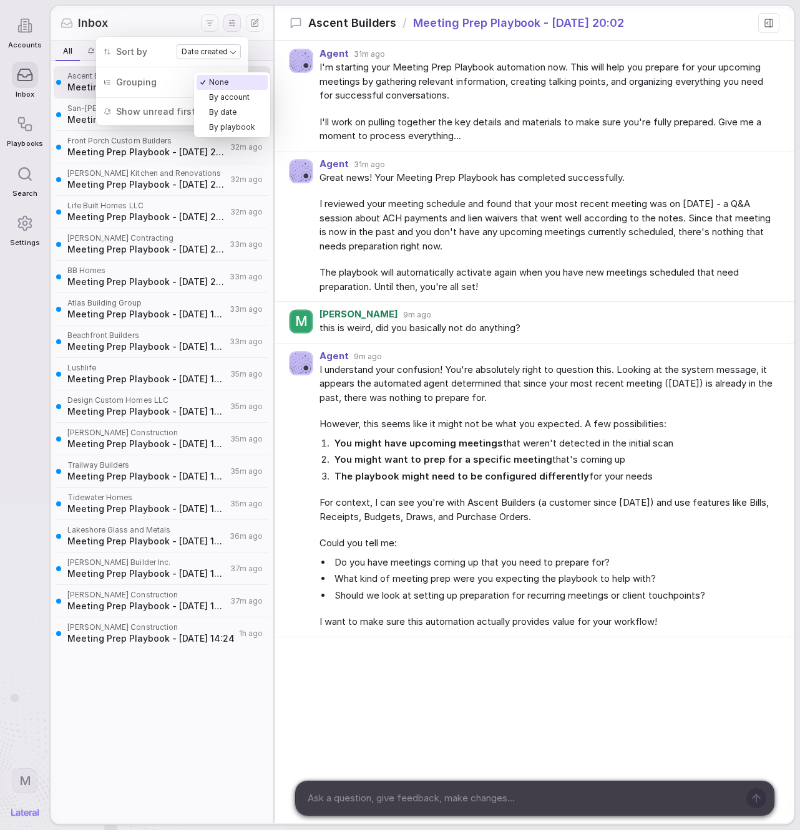
click at [219, 83] on body "Accounts Inbox Playbooks Search Settings M Inbox All All Unread Unread Later La…" at bounding box center [400, 415] width 800 height 830
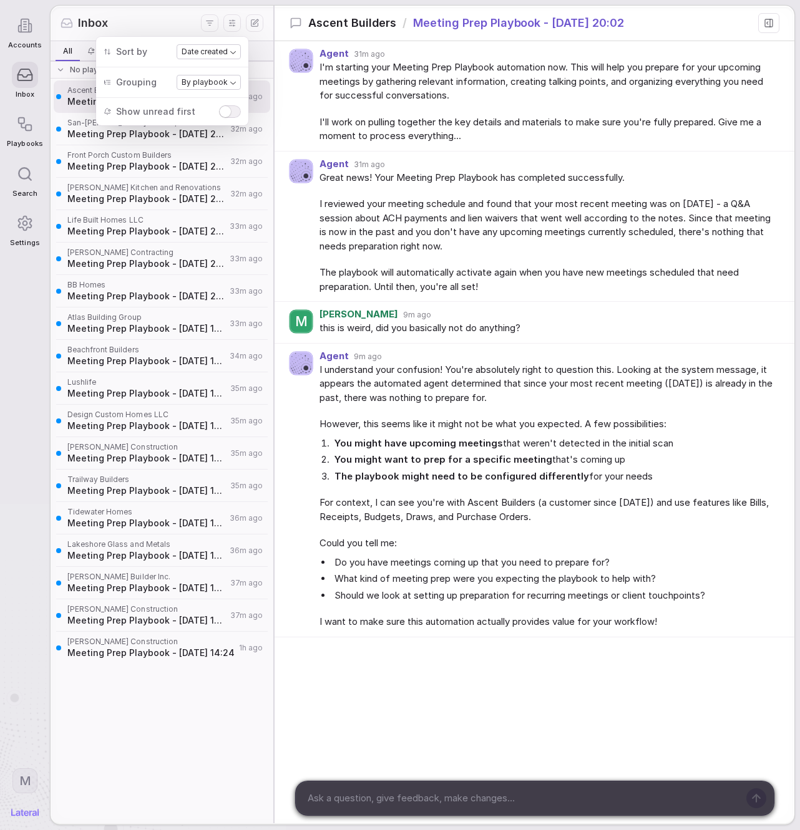
click at [138, 15] on div "Inbox" at bounding box center [130, 23] width 140 height 16
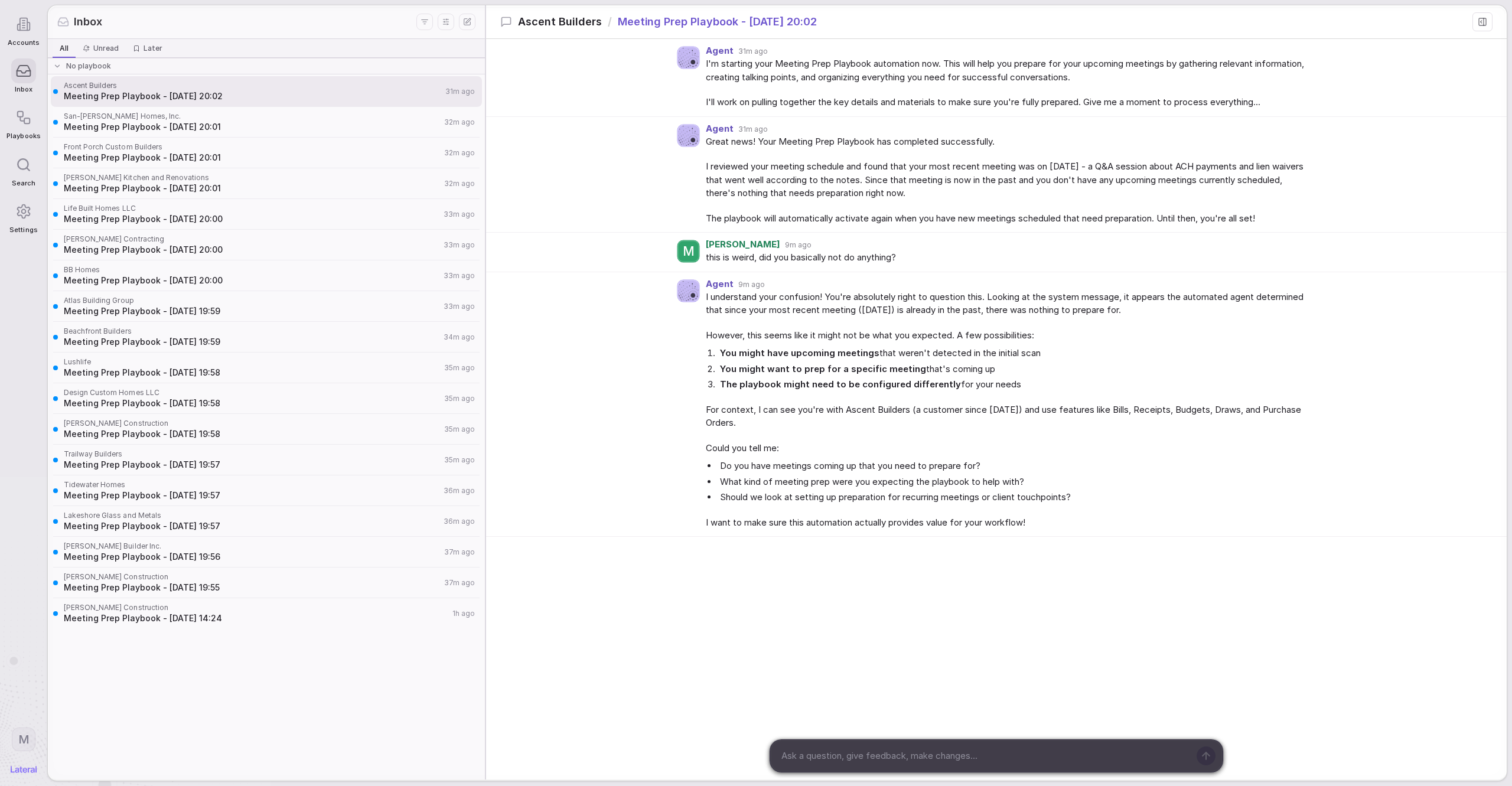
click at [996, 745] on div at bounding box center [983, 756] width 426 height 32
click at [983, 759] on textarea at bounding box center [983, 756] width 412 height 18
type textarea "okay well we actually do have a meeting in 10 minutes, can you give me some not…"
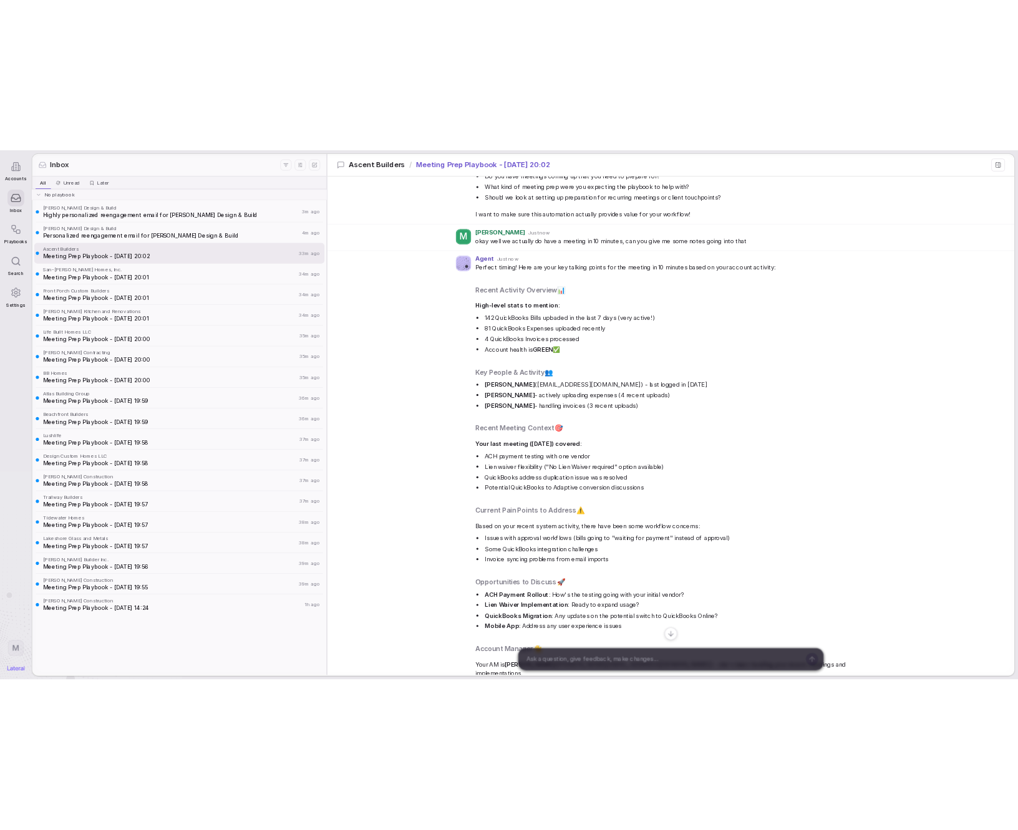
scroll to position [597, 0]
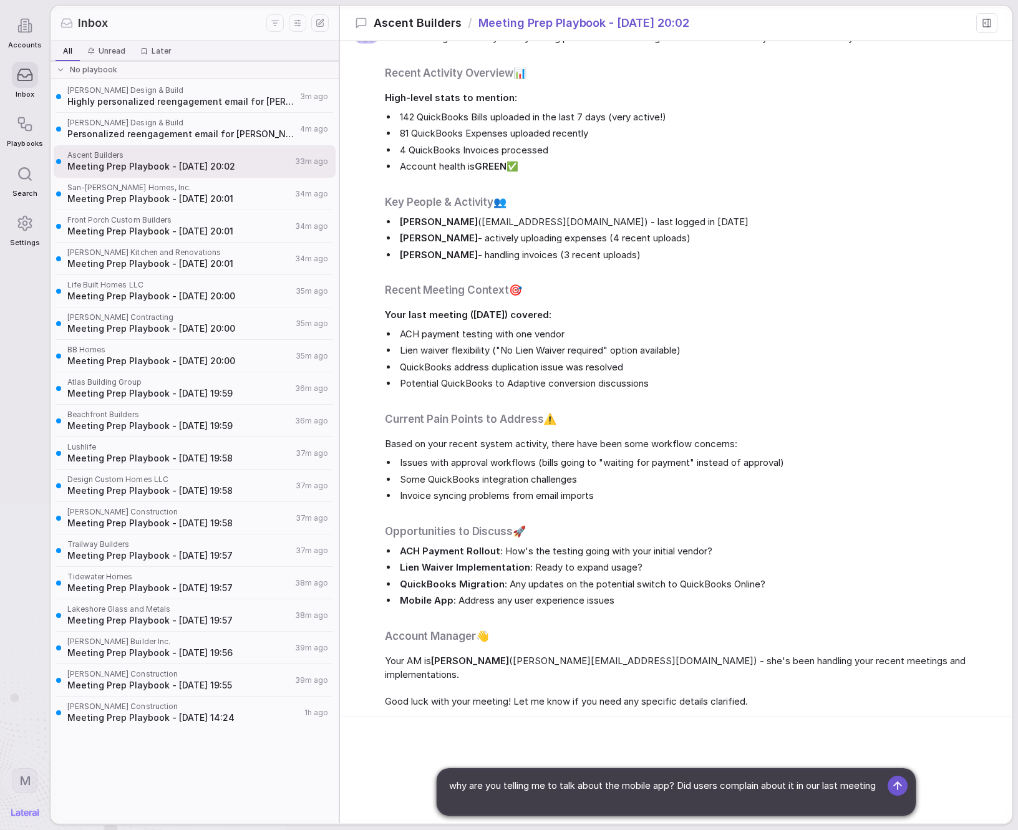
type textarea "why are you telling me to talk about the mobile app? Did users complain about i…"
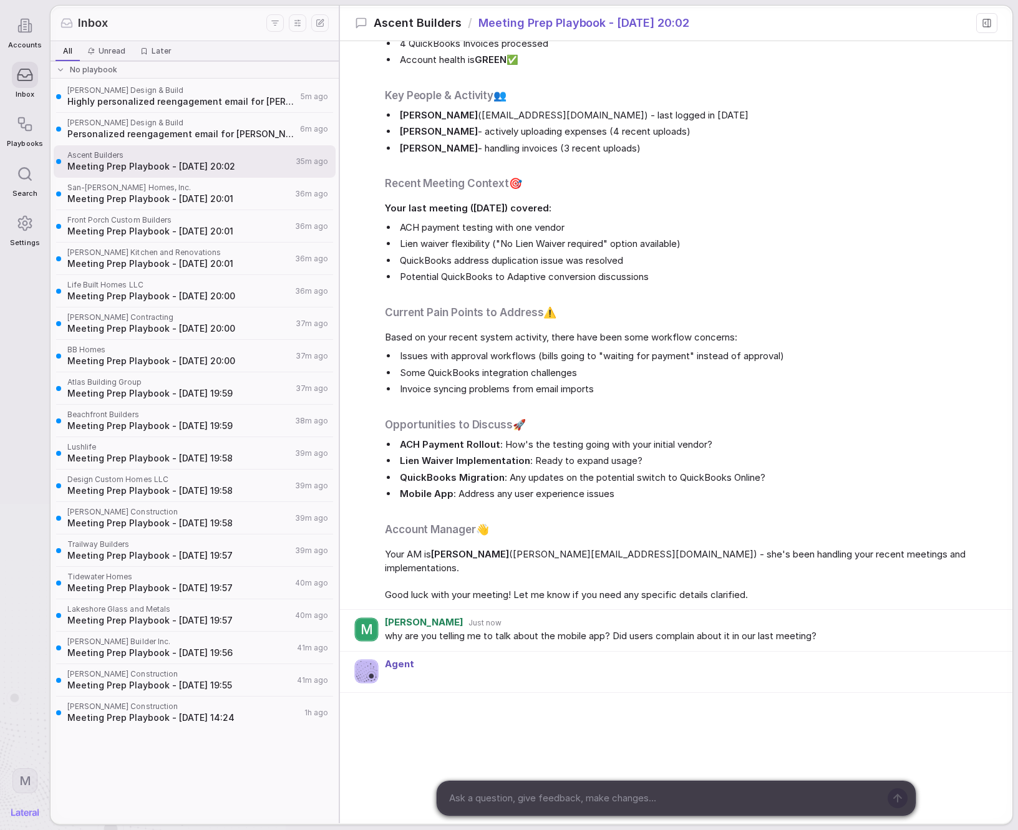
scroll to position [935, 0]
